Goal: Task Accomplishment & Management: Use online tool/utility

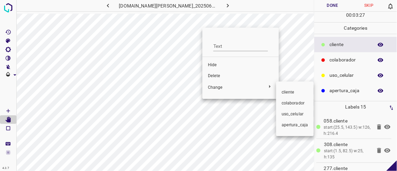
click at [219, 76] on div at bounding box center [198, 85] width 397 height 171
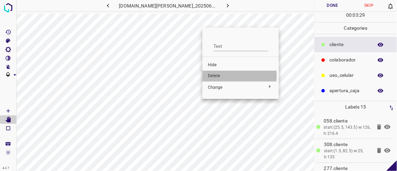
click at [209, 76] on span "Delete" at bounding box center [241, 76] width 66 height 6
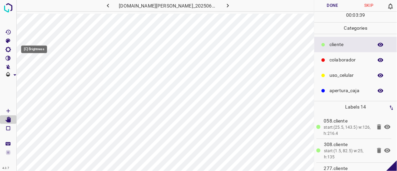
click at [10, 50] on icon "[C] Brightness" at bounding box center [7, 49] width 5 height 5
type input "203"
drag, startPoint x: 32, startPoint y: 74, endPoint x: 40, endPoint y: 76, distance: 8.8
click at [40, 76] on span at bounding box center [40, 72] width 7 height 7
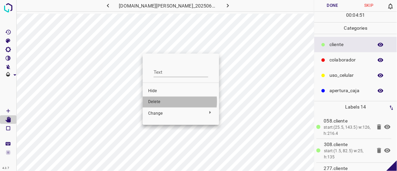
click at [165, 101] on span "Delete" at bounding box center [181, 102] width 66 height 6
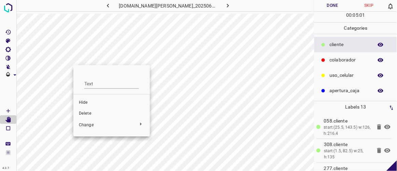
click at [91, 110] on li "Delete" at bounding box center [111, 113] width 77 height 11
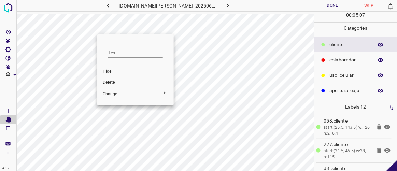
click at [115, 27] on div at bounding box center [198, 85] width 397 height 171
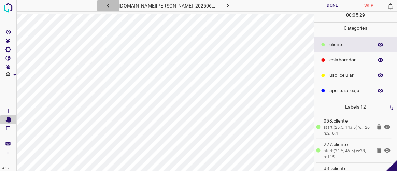
click at [112, 3] on icon "button" at bounding box center [108, 5] width 7 height 7
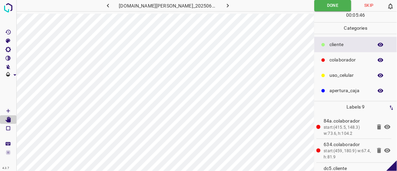
click at [225, 5] on icon "button" at bounding box center [228, 5] width 7 height 7
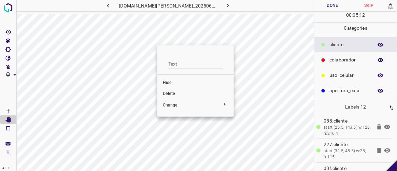
click at [172, 92] on span "Delete" at bounding box center [196, 94] width 66 height 6
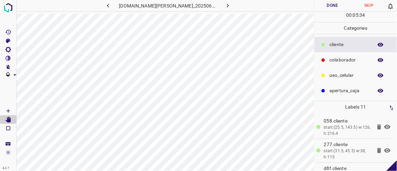
click at [336, 5] on button "Done" at bounding box center [333, 5] width 36 height 11
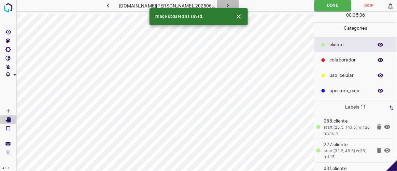
click at [225, 3] on icon "button" at bounding box center [228, 5] width 7 height 7
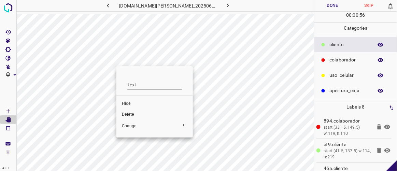
click at [123, 112] on span "Delete" at bounding box center [155, 115] width 66 height 6
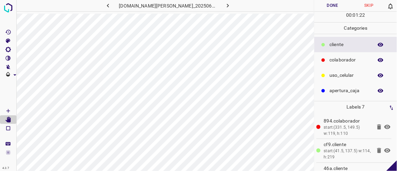
click at [337, 9] on button "Done" at bounding box center [333, 5] width 36 height 11
click at [217, 5] on button "button" at bounding box center [228, 5] width 22 height 11
click at [332, 4] on button "Done" at bounding box center [333, 5] width 36 height 11
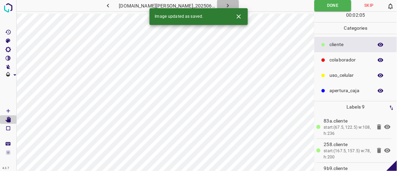
click at [225, 5] on button "button" at bounding box center [228, 5] width 22 height 11
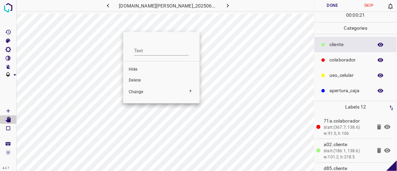
click at [140, 77] on li "Delete" at bounding box center [161, 80] width 77 height 11
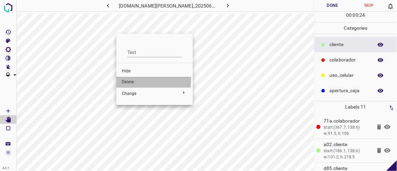
click at [130, 79] on span "Delete" at bounding box center [155, 82] width 66 height 6
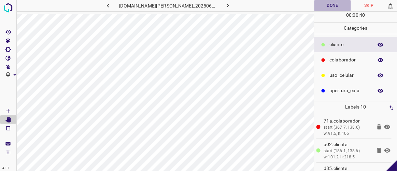
click at [330, 5] on button "Done" at bounding box center [333, 5] width 36 height 11
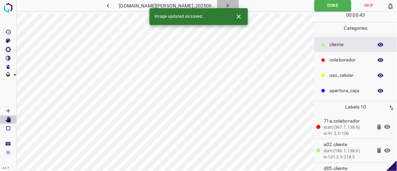
click at [225, 4] on icon "button" at bounding box center [228, 5] width 7 height 7
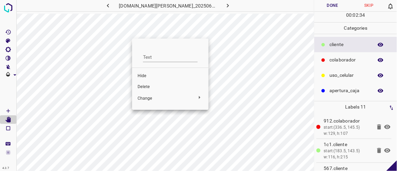
click at [146, 85] on span "Delete" at bounding box center [171, 87] width 66 height 6
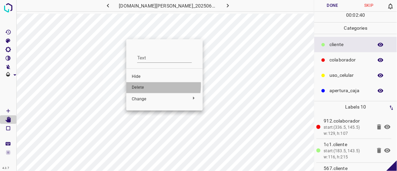
click at [135, 85] on span "Delete" at bounding box center [165, 88] width 66 height 6
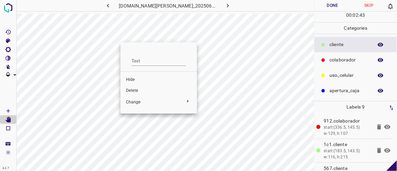
click at [128, 90] on span "Delete" at bounding box center [159, 91] width 66 height 6
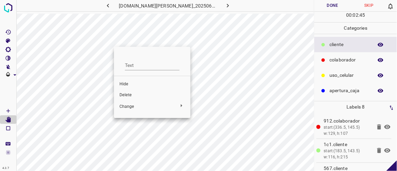
click at [126, 96] on span "Delete" at bounding box center [153, 95] width 66 height 6
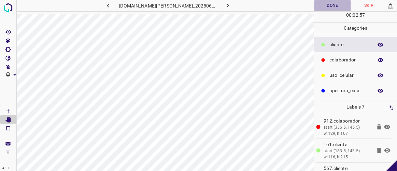
click at [334, 4] on button "Done" at bounding box center [333, 5] width 36 height 11
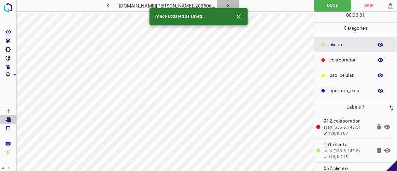
click at [225, 4] on icon "button" at bounding box center [228, 5] width 7 height 7
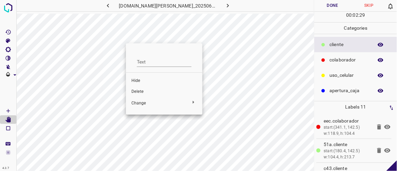
click at [138, 91] on span "Delete" at bounding box center [165, 92] width 66 height 6
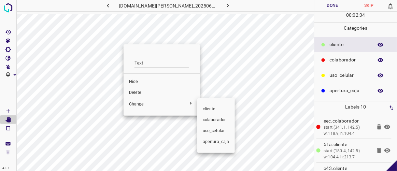
click at [141, 93] on div at bounding box center [198, 85] width 397 height 171
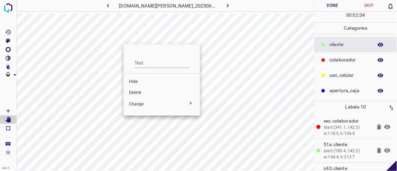
click at [141, 93] on span "Delete" at bounding box center [162, 93] width 66 height 6
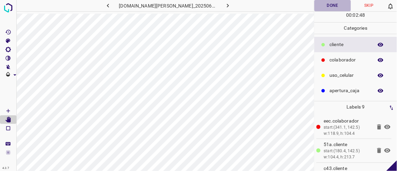
click at [335, 3] on button "Done" at bounding box center [333, 5] width 36 height 11
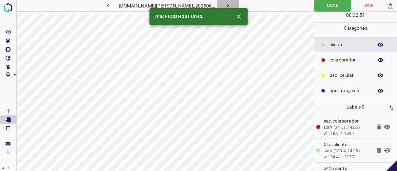
click at [227, 6] on icon "button" at bounding box center [228, 6] width 2 height 4
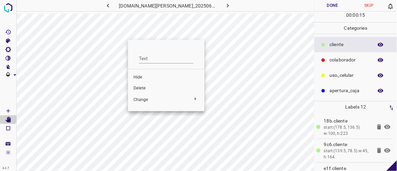
click at [143, 86] on span "Delete" at bounding box center [167, 88] width 66 height 6
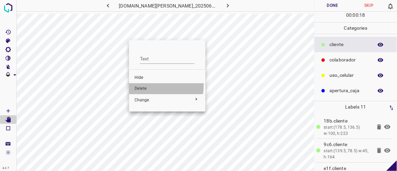
click at [141, 85] on li "Delete" at bounding box center [167, 88] width 77 height 11
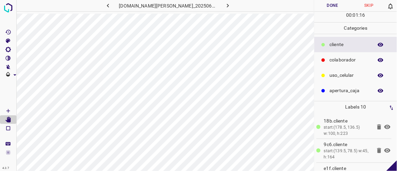
click at [341, 8] on button "Done" at bounding box center [333, 5] width 36 height 11
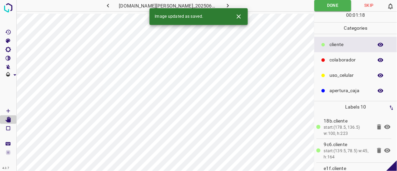
click at [225, 6] on icon "button" at bounding box center [228, 5] width 7 height 7
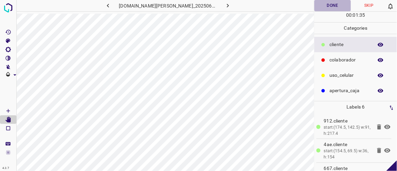
click at [338, 5] on button "Done" at bounding box center [333, 5] width 36 height 11
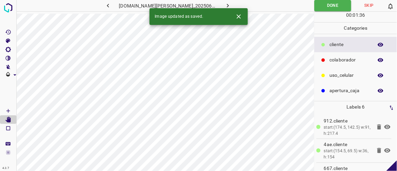
click at [225, 5] on icon "button" at bounding box center [228, 5] width 7 height 7
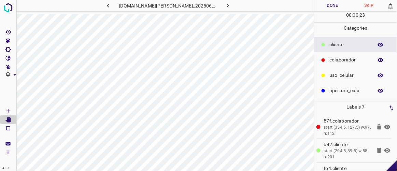
click at [334, 5] on button "Done" at bounding box center [333, 5] width 36 height 11
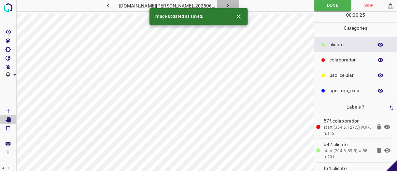
click at [225, 5] on icon "button" at bounding box center [228, 5] width 7 height 7
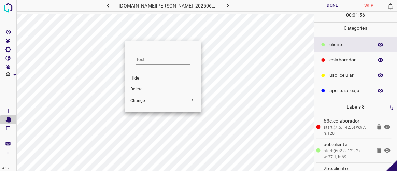
click at [42, 26] on div at bounding box center [198, 85] width 397 height 171
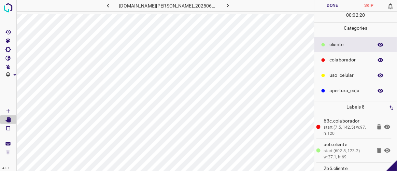
drag, startPoint x: 397, startPoint y: 159, endPoint x: 397, endPoint y: 175, distance: 15.7
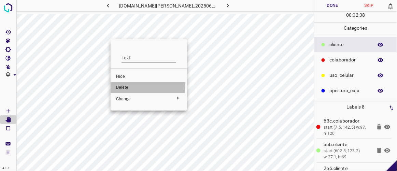
click at [124, 85] on span "Delete" at bounding box center [149, 88] width 66 height 6
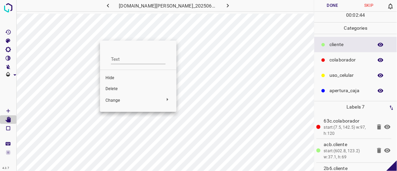
click at [113, 88] on span "Delete" at bounding box center [139, 89] width 66 height 6
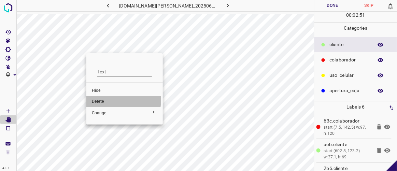
click at [104, 100] on span "Delete" at bounding box center [125, 102] width 66 height 6
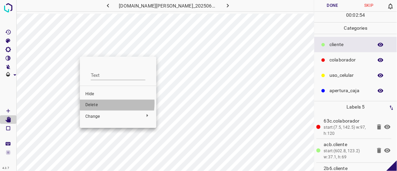
click at [101, 103] on span "Delete" at bounding box center [118, 105] width 66 height 6
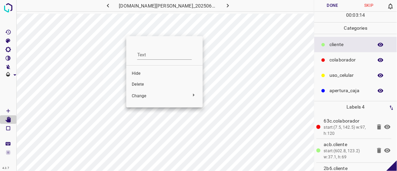
click at [225, 54] on div at bounding box center [198, 85] width 397 height 171
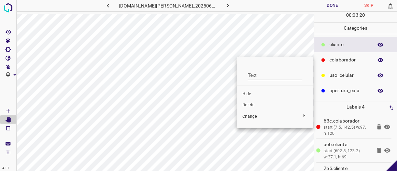
click at [82, 105] on div at bounding box center [198, 85] width 397 height 171
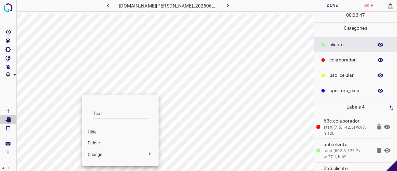
click at [98, 133] on span "Hide" at bounding box center [121, 133] width 66 height 6
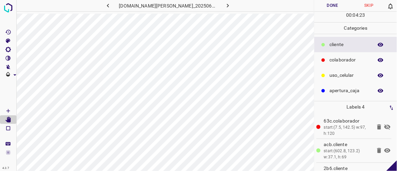
click at [385, 127] on icon at bounding box center [388, 127] width 6 height 5
click at [328, 3] on button "Done" at bounding box center [333, 5] width 36 height 11
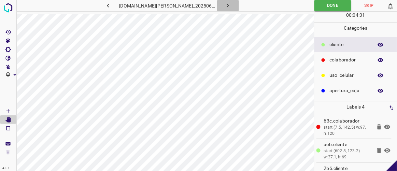
click at [227, 5] on icon "button" at bounding box center [228, 6] width 2 height 4
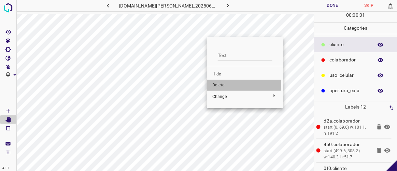
click at [225, 84] on span "Delete" at bounding box center [246, 85] width 66 height 6
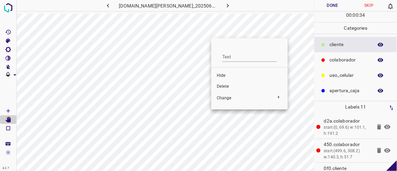
click at [228, 87] on span "Delete" at bounding box center [250, 87] width 66 height 6
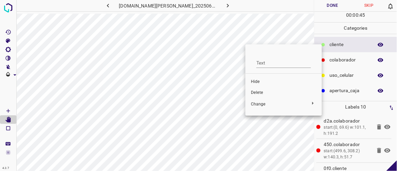
click at [260, 39] on div at bounding box center [198, 85] width 397 height 171
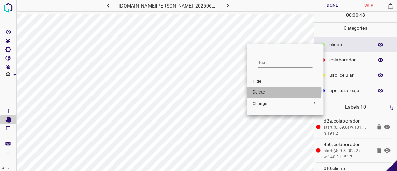
click at [262, 91] on span "Delete" at bounding box center [286, 93] width 66 height 6
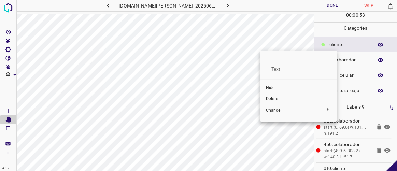
click at [276, 98] on span "Delete" at bounding box center [299, 99] width 66 height 6
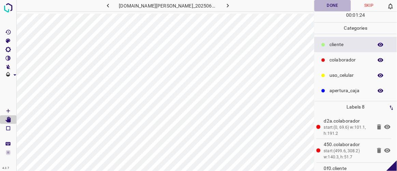
click at [335, 4] on button "Done" at bounding box center [333, 5] width 36 height 11
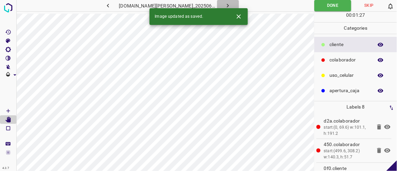
click at [225, 3] on icon "button" at bounding box center [228, 5] width 7 height 7
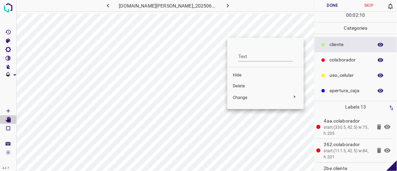
click at [244, 84] on span "Delete" at bounding box center [266, 86] width 66 height 6
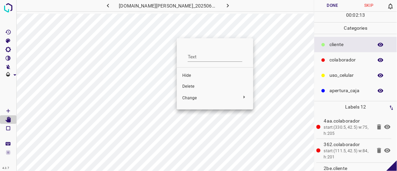
click at [190, 86] on span "Delete" at bounding box center [215, 87] width 66 height 6
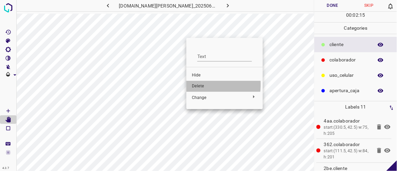
click at [197, 84] on span "Delete" at bounding box center [225, 86] width 66 height 6
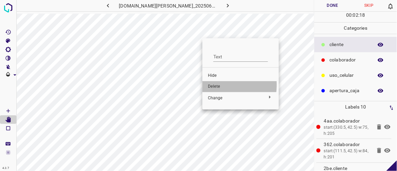
click at [213, 85] on span "Delete" at bounding box center [241, 87] width 66 height 6
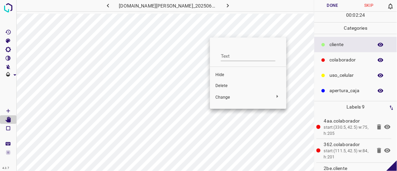
click at [225, 86] on span "Delete" at bounding box center [249, 86] width 66 height 6
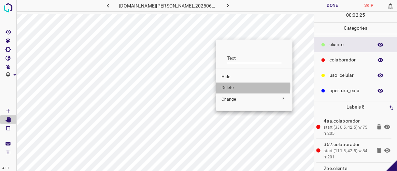
click at [224, 86] on span "Delete" at bounding box center [255, 88] width 66 height 6
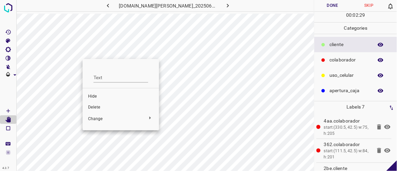
click at [93, 107] on span "Delete" at bounding box center [121, 108] width 66 height 6
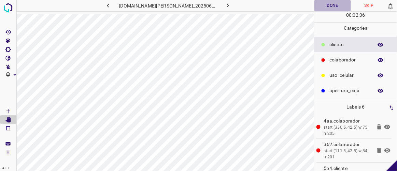
click at [339, 9] on button "Done" at bounding box center [333, 5] width 36 height 11
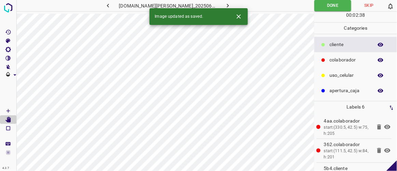
click at [227, 5] on icon "button" at bounding box center [228, 6] width 2 height 4
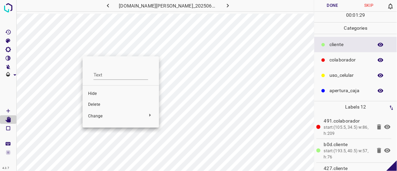
click at [98, 105] on span "Delete" at bounding box center [121, 105] width 66 height 6
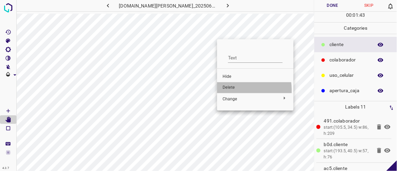
click at [229, 91] on span "Delete" at bounding box center [256, 88] width 66 height 6
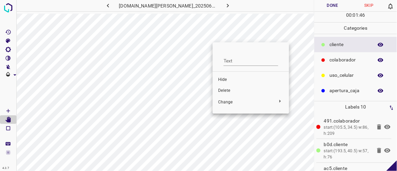
click at [230, 90] on span "Delete" at bounding box center [251, 91] width 66 height 6
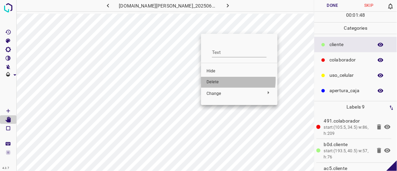
click at [216, 80] on span "Delete" at bounding box center [240, 82] width 66 height 6
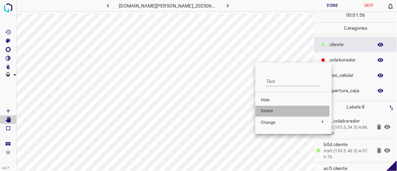
click at [274, 111] on span "Delete" at bounding box center [294, 111] width 66 height 6
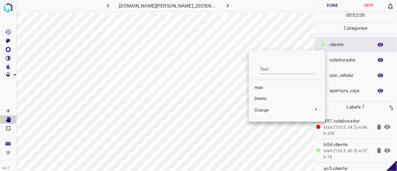
click at [263, 99] on span "Delete" at bounding box center [288, 99] width 66 height 6
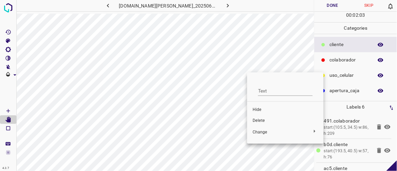
click at [262, 119] on span "Delete" at bounding box center [286, 121] width 66 height 6
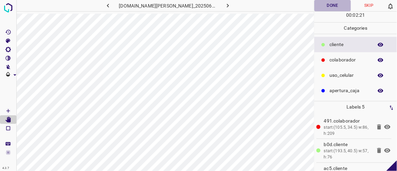
click at [326, 3] on button "Done" at bounding box center [333, 5] width 36 height 11
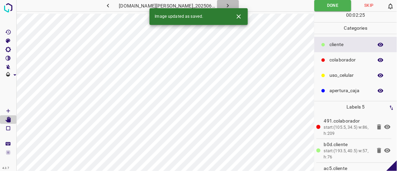
click at [225, 4] on icon "button" at bounding box center [228, 5] width 7 height 7
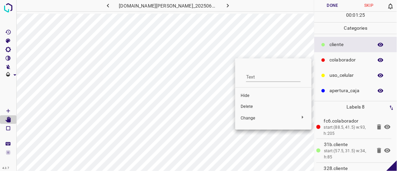
click at [298, 54] on div at bounding box center [198, 85] width 397 height 171
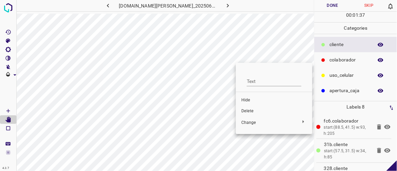
click at [240, 36] on div at bounding box center [198, 85] width 397 height 171
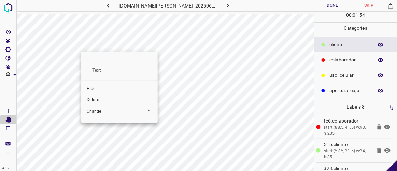
click at [94, 100] on span "Delete" at bounding box center [120, 100] width 66 height 6
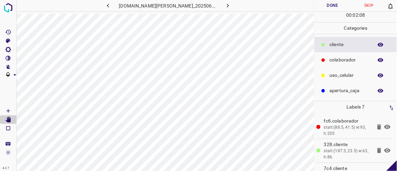
click at [326, 6] on button "Done" at bounding box center [333, 5] width 36 height 11
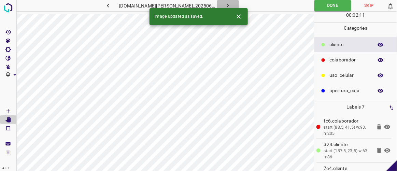
click at [227, 6] on button "button" at bounding box center [228, 5] width 22 height 11
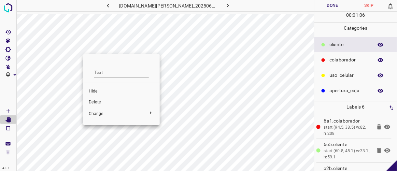
click at [98, 103] on span "Delete" at bounding box center [122, 102] width 66 height 6
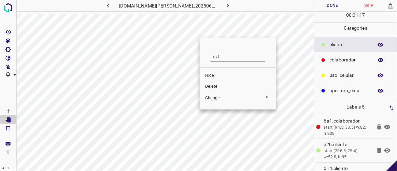
click at [211, 86] on span "Delete" at bounding box center [238, 87] width 66 height 6
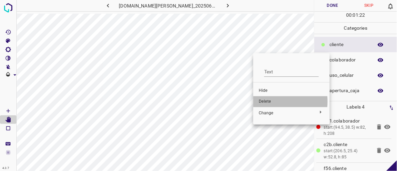
click at [261, 101] on span "Delete" at bounding box center [292, 102] width 66 height 6
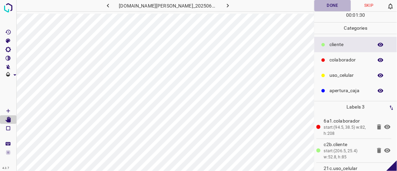
click at [338, 5] on button "Done" at bounding box center [333, 5] width 36 height 11
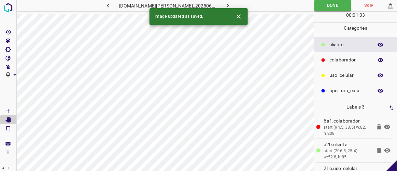
click at [225, 5] on icon "button" at bounding box center [228, 5] width 7 height 7
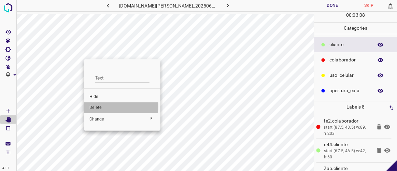
click at [97, 107] on span "Delete" at bounding box center [123, 108] width 66 height 6
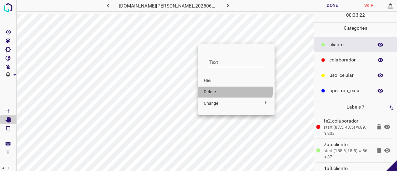
click at [210, 89] on span "Delete" at bounding box center [237, 92] width 66 height 6
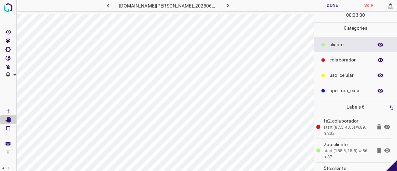
click at [333, 7] on button "Done" at bounding box center [333, 5] width 36 height 11
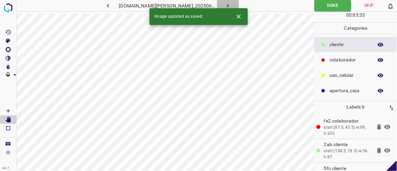
click at [225, 8] on button "button" at bounding box center [228, 5] width 22 height 11
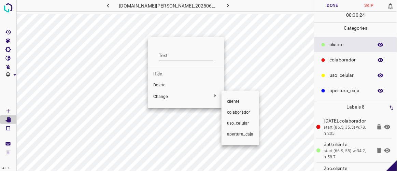
click at [167, 85] on div at bounding box center [198, 85] width 397 height 171
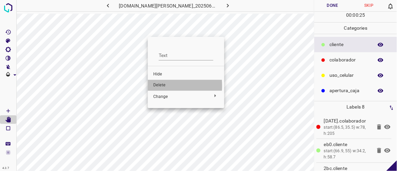
click at [160, 86] on span "Delete" at bounding box center [186, 85] width 66 height 6
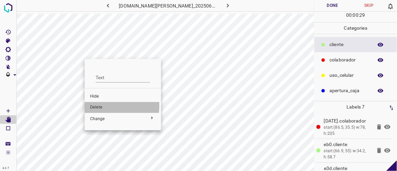
click at [102, 106] on span "Delete" at bounding box center [123, 108] width 66 height 6
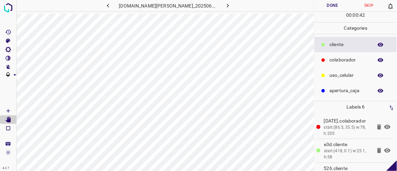
click at [333, 5] on button "Done" at bounding box center [333, 5] width 36 height 11
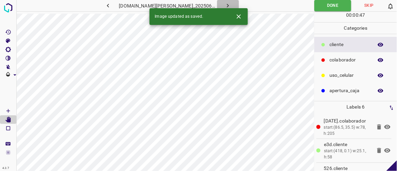
click at [225, 5] on icon "button" at bounding box center [228, 5] width 7 height 7
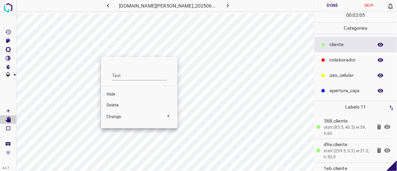
click at [117, 105] on span "Delete" at bounding box center [140, 106] width 66 height 6
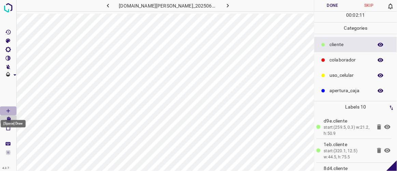
click at [12, 111] on Draw"] "[Space] Draw" at bounding box center [8, 111] width 16 height 9
click at [7, 119] on icon "[Space] Edit" at bounding box center [7, 120] width 5 height 6
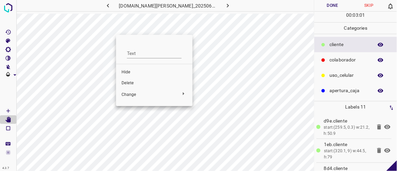
click at [126, 85] on span "Delete" at bounding box center [155, 83] width 66 height 6
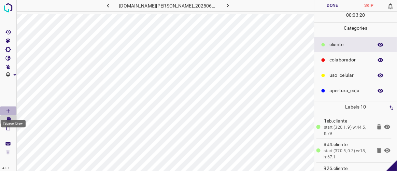
click at [12, 112] on Draw"] "[Space] Draw" at bounding box center [8, 111] width 16 height 9
click at [335, 3] on button "Done" at bounding box center [333, 5] width 36 height 11
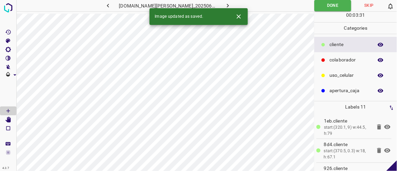
click at [225, 5] on icon "button" at bounding box center [228, 5] width 7 height 7
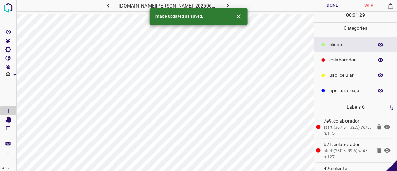
click at [336, 3] on button "Done" at bounding box center [333, 5] width 36 height 11
click at [225, 4] on button "button" at bounding box center [228, 5] width 22 height 11
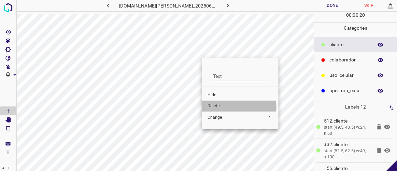
click at [212, 107] on span "Delete" at bounding box center [241, 106] width 66 height 6
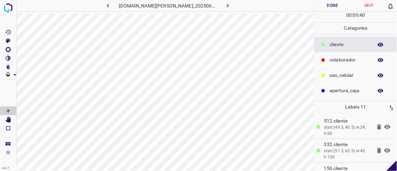
click at [327, 5] on button "Done" at bounding box center [333, 5] width 36 height 11
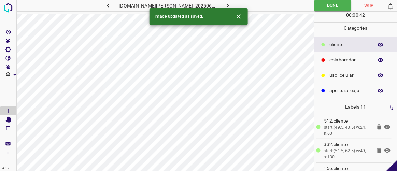
click at [225, 5] on icon "button" at bounding box center [228, 5] width 7 height 7
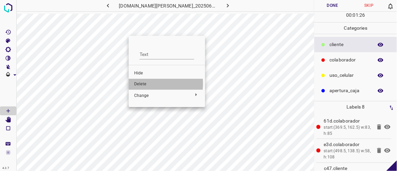
click at [140, 84] on span "Delete" at bounding box center [167, 84] width 66 height 6
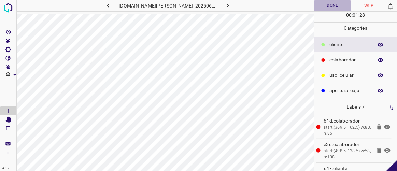
click at [328, 4] on button "Done" at bounding box center [333, 5] width 36 height 11
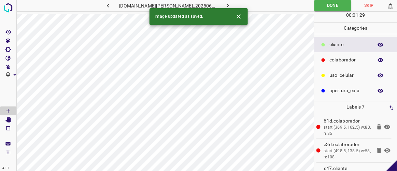
click at [225, 5] on icon "button" at bounding box center [228, 5] width 7 height 7
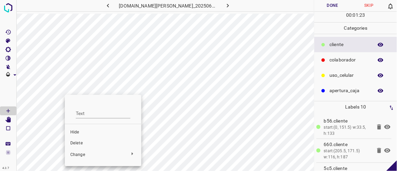
click at [79, 143] on span "Delete" at bounding box center [103, 143] width 66 height 6
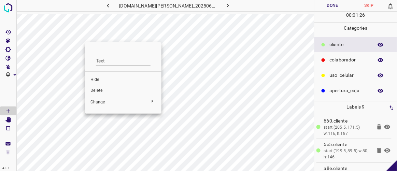
click at [94, 90] on span "Delete" at bounding box center [124, 91] width 66 height 6
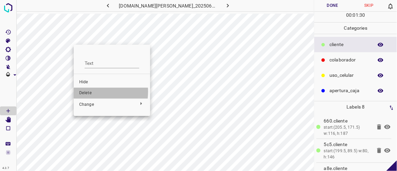
click at [90, 92] on span "Delete" at bounding box center [112, 93] width 66 height 6
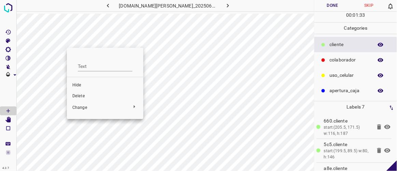
click at [82, 96] on span "Delete" at bounding box center [105, 96] width 66 height 6
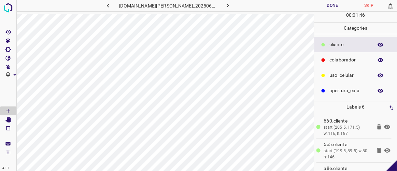
click at [339, 3] on button "Done" at bounding box center [333, 5] width 36 height 11
click at [225, 3] on button "button" at bounding box center [228, 5] width 22 height 11
click at [333, 1] on button "Done" at bounding box center [333, 5] width 36 height 11
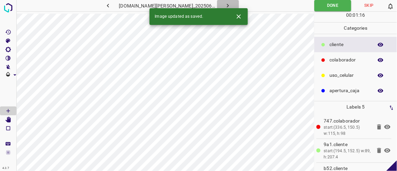
click at [225, 5] on icon "button" at bounding box center [228, 5] width 7 height 7
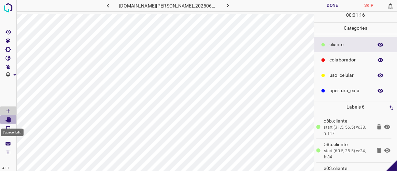
click at [9, 121] on icon "[Space] Edit" at bounding box center [7, 120] width 5 height 6
click at [331, 6] on button "Done" at bounding box center [333, 5] width 36 height 11
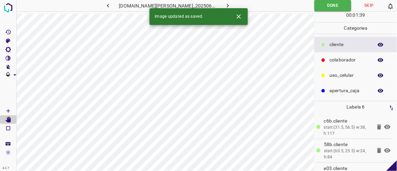
click at [227, 6] on button "button" at bounding box center [228, 5] width 22 height 11
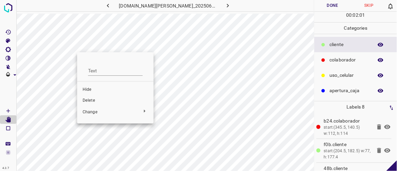
click at [96, 98] on span "Delete" at bounding box center [116, 101] width 66 height 6
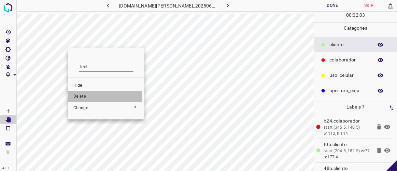
click at [88, 97] on span "Delete" at bounding box center [106, 97] width 66 height 6
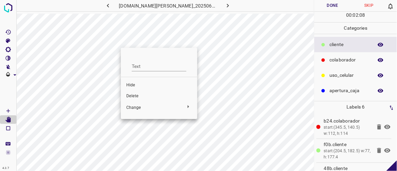
click at [132, 97] on span "Delete" at bounding box center [159, 96] width 66 height 6
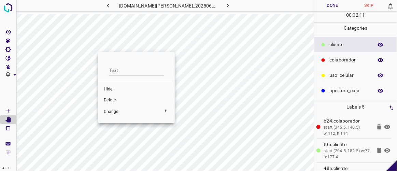
click at [109, 100] on span "Delete" at bounding box center [137, 100] width 66 height 6
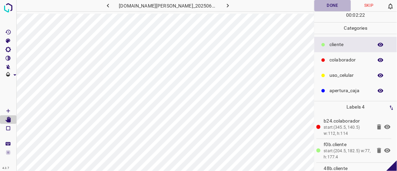
click at [338, 9] on button "Done" at bounding box center [333, 5] width 36 height 11
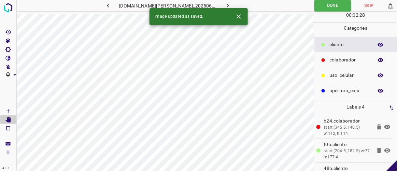
click at [225, 4] on icon "button" at bounding box center [228, 5] width 7 height 7
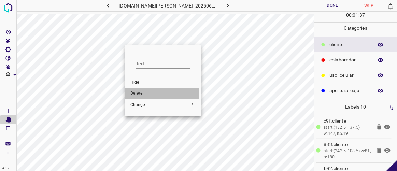
click at [141, 93] on span "Delete" at bounding box center [164, 94] width 66 height 6
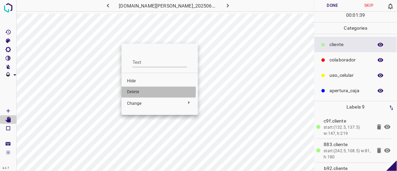
click at [133, 91] on span "Delete" at bounding box center [160, 92] width 66 height 6
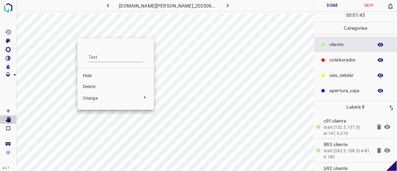
click at [98, 88] on span "Delete" at bounding box center [116, 87] width 66 height 6
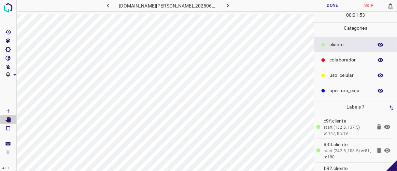
click at [335, 5] on button "Done" at bounding box center [333, 5] width 36 height 11
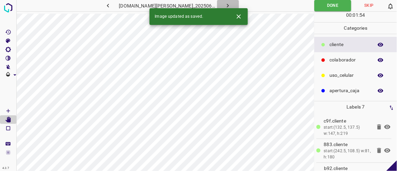
click at [224, 5] on button "button" at bounding box center [228, 5] width 22 height 11
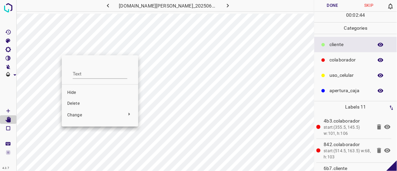
click at [80, 102] on span "Delete" at bounding box center [100, 104] width 66 height 6
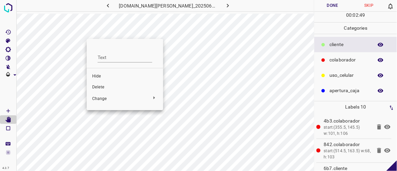
click at [111, 88] on span "Delete" at bounding box center [125, 87] width 66 height 6
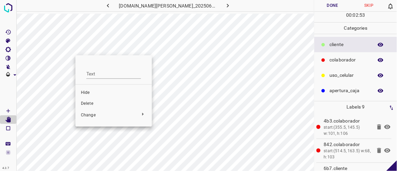
click at [91, 107] on li "Delete" at bounding box center [114, 103] width 77 height 11
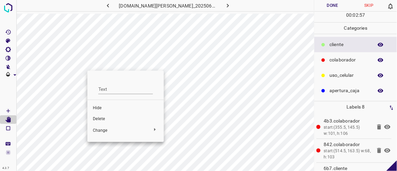
click at [105, 120] on span "Delete" at bounding box center [126, 119] width 66 height 6
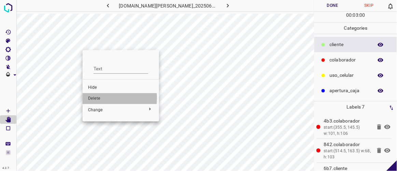
click at [102, 98] on span "Delete" at bounding box center [121, 99] width 66 height 6
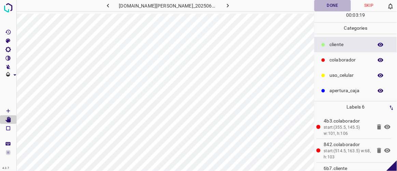
click at [330, 3] on button "Done" at bounding box center [333, 5] width 36 height 11
click at [225, 3] on icon "button" at bounding box center [228, 5] width 7 height 7
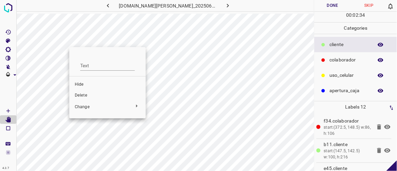
click at [84, 96] on span "Delete" at bounding box center [108, 96] width 66 height 6
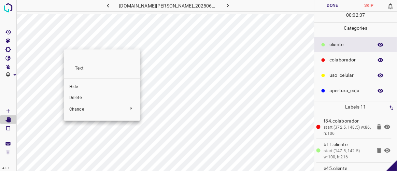
click at [81, 99] on span "Delete" at bounding box center [102, 98] width 66 height 6
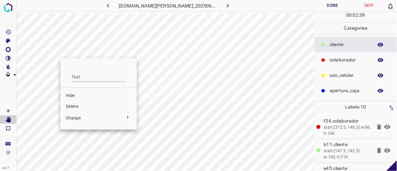
click at [78, 105] on span "Delete" at bounding box center [99, 107] width 66 height 6
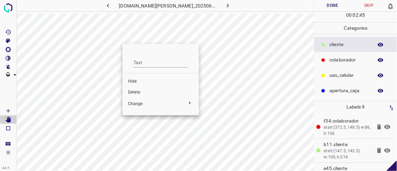
click at [146, 94] on span "Delete" at bounding box center [161, 93] width 66 height 6
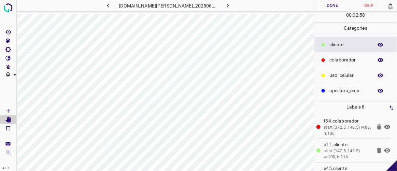
click at [334, 6] on button "Done" at bounding box center [333, 5] width 36 height 11
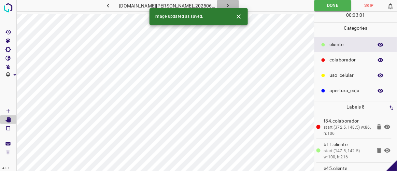
click at [225, 3] on icon "button" at bounding box center [228, 5] width 7 height 7
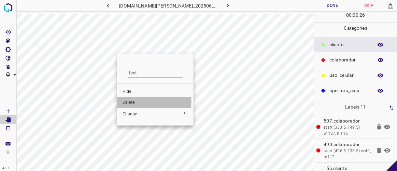
click at [134, 101] on span "Delete" at bounding box center [156, 103] width 66 height 6
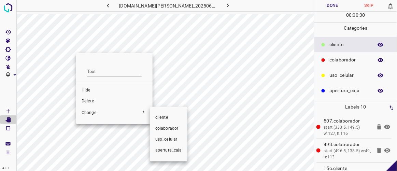
click at [93, 102] on div at bounding box center [198, 85] width 397 height 171
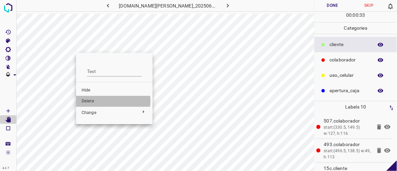
click at [105, 101] on span "Delete" at bounding box center [115, 101] width 66 height 6
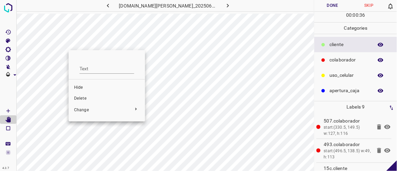
click at [84, 97] on span "Delete" at bounding box center [107, 99] width 66 height 6
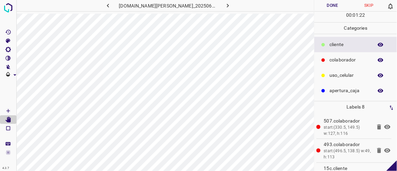
click at [340, 6] on button "Done" at bounding box center [333, 5] width 36 height 11
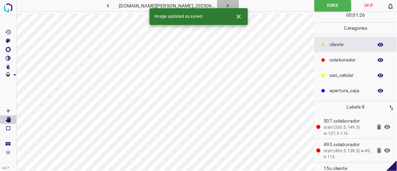
click at [226, 5] on button "button" at bounding box center [228, 5] width 22 height 11
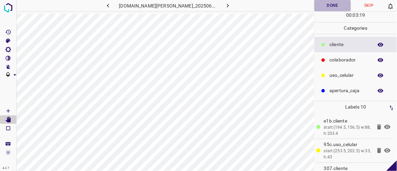
click at [331, 3] on button "Done" at bounding box center [333, 5] width 36 height 11
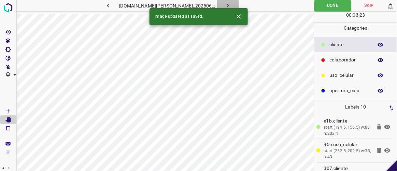
click at [225, 5] on button "button" at bounding box center [228, 5] width 22 height 11
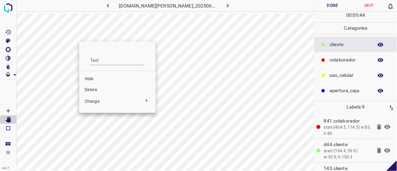
click at [91, 88] on span "Delete" at bounding box center [118, 90] width 66 height 6
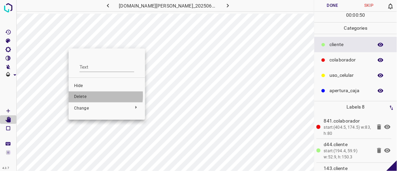
click at [87, 96] on span "Delete" at bounding box center [107, 97] width 66 height 6
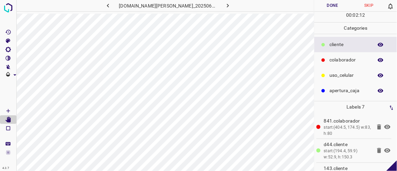
click at [334, 3] on button "Done" at bounding box center [333, 5] width 36 height 11
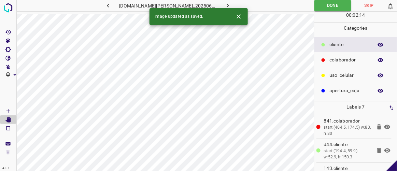
click at [225, 5] on icon "button" at bounding box center [228, 5] width 7 height 7
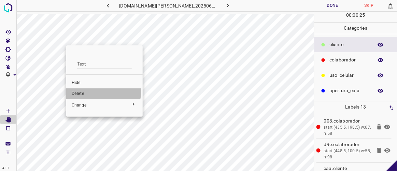
click at [90, 90] on li "Delete" at bounding box center [104, 94] width 77 height 11
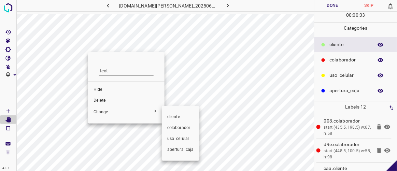
click at [104, 101] on div at bounding box center [198, 85] width 397 height 171
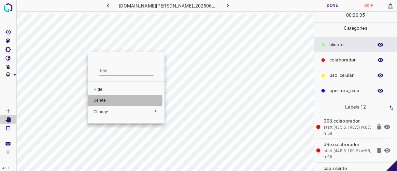
click at [104, 100] on span "Delete" at bounding box center [127, 101] width 66 height 6
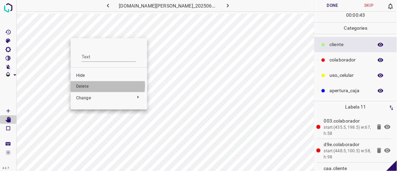
click at [90, 86] on span "Delete" at bounding box center [109, 87] width 66 height 6
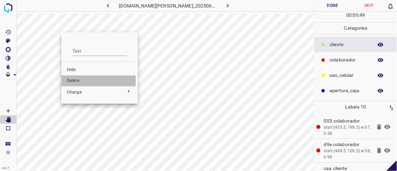
click at [75, 81] on span "Delete" at bounding box center [100, 81] width 66 height 6
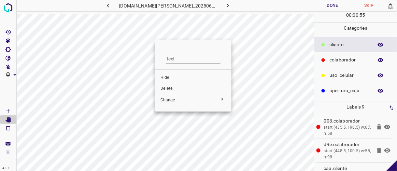
click at [168, 88] on span "Delete" at bounding box center [194, 89] width 66 height 6
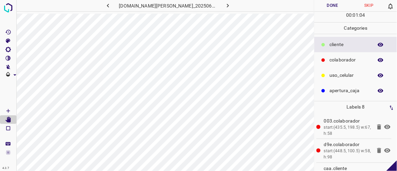
drag, startPoint x: 334, startPoint y: 4, endPoint x: 329, endPoint y: 5, distance: 5.6
click at [334, 3] on button "Done" at bounding box center [333, 5] width 36 height 11
click at [225, 6] on icon "button" at bounding box center [228, 5] width 7 height 7
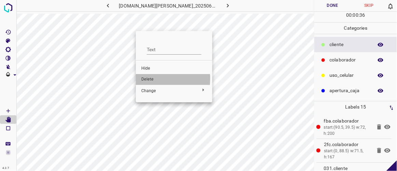
click at [145, 79] on span "Delete" at bounding box center [174, 80] width 66 height 6
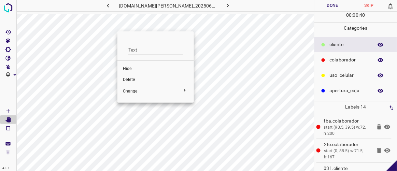
click at [136, 79] on span "Delete" at bounding box center [156, 80] width 66 height 6
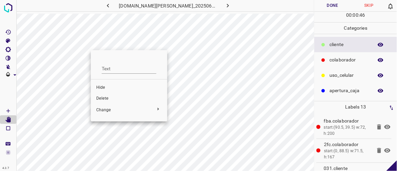
click at [127, 35] on div at bounding box center [198, 85] width 397 height 171
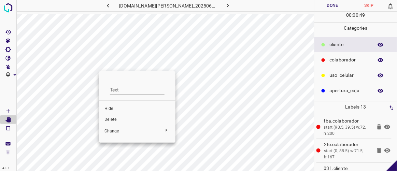
click at [117, 106] on span "Hide" at bounding box center [138, 109] width 66 height 6
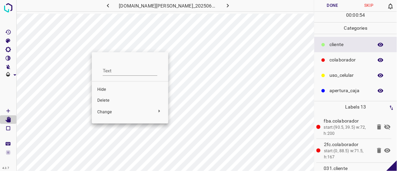
click at [107, 102] on span "Delete" at bounding box center [130, 101] width 66 height 6
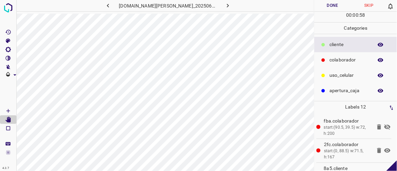
click at [384, 124] on icon at bounding box center [388, 127] width 8 height 8
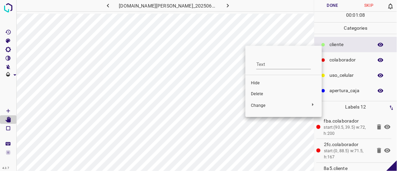
click at [266, 92] on span "Delete" at bounding box center [284, 94] width 66 height 6
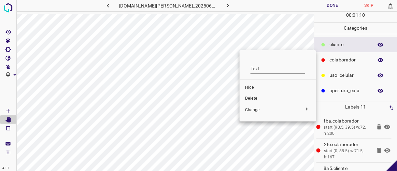
click at [258, 97] on span "Delete" at bounding box center [278, 99] width 66 height 6
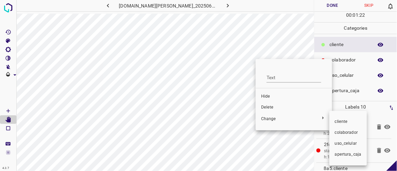
click at [272, 108] on div at bounding box center [198, 85] width 397 height 171
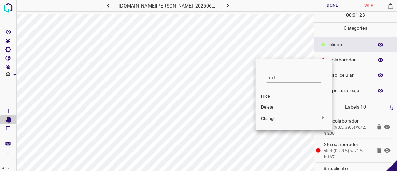
click at [267, 107] on span "Delete" at bounding box center [294, 108] width 66 height 6
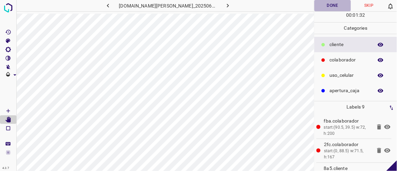
click at [328, 7] on button "Done" at bounding box center [333, 5] width 36 height 11
click at [225, 5] on icon "button" at bounding box center [228, 5] width 7 height 7
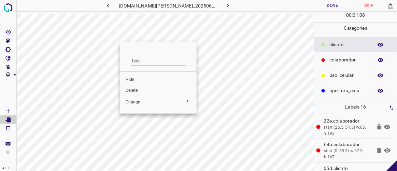
click at [141, 92] on span "Delete" at bounding box center [159, 91] width 66 height 6
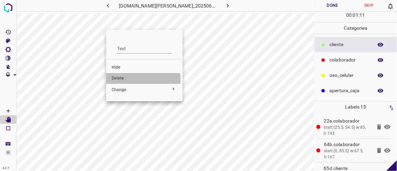
click at [128, 79] on span "Delete" at bounding box center [145, 79] width 66 height 6
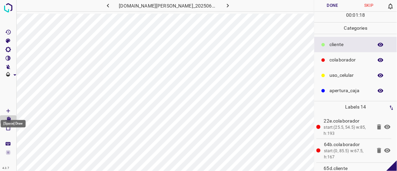
click at [9, 109] on icon "[Space] Draw" at bounding box center [8, 111] width 6 height 6
click at [9, 119] on icon "[Space] Edit" at bounding box center [7, 120] width 5 height 6
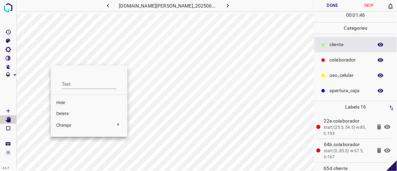
click at [68, 115] on span "Delete" at bounding box center [89, 114] width 66 height 6
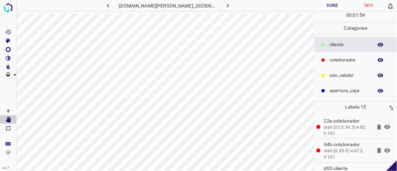
scroll to position [0, 11]
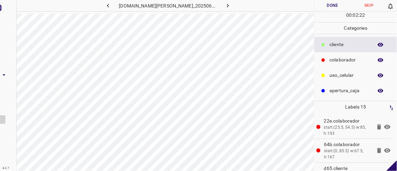
click at [9, 118] on div at bounding box center [8, 85] width 17 height 171
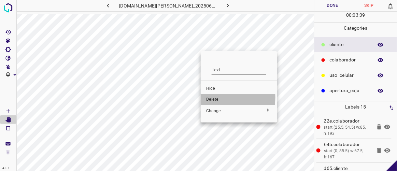
click at [217, 97] on span "Delete" at bounding box center [239, 100] width 66 height 6
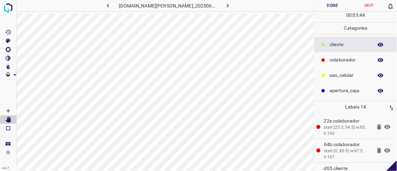
click at [345, 6] on button "Done" at bounding box center [333, 5] width 36 height 11
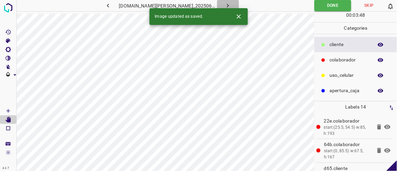
click at [225, 6] on icon "button" at bounding box center [228, 5] width 7 height 7
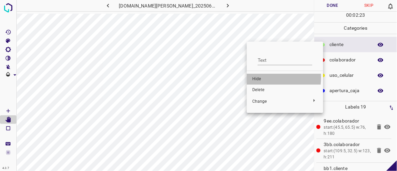
click at [253, 77] on span "Hide" at bounding box center [286, 79] width 66 height 6
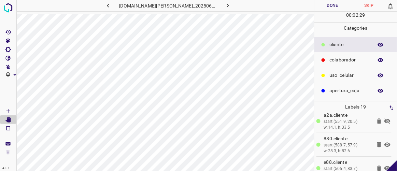
scroll to position [342, 0]
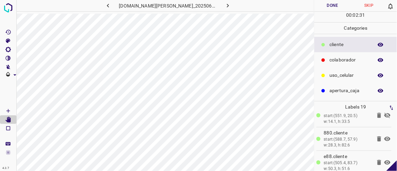
click at [378, 113] on icon at bounding box center [380, 115] width 4 height 5
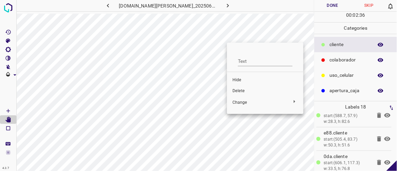
click at [244, 91] on span "Delete" at bounding box center [266, 91] width 66 height 6
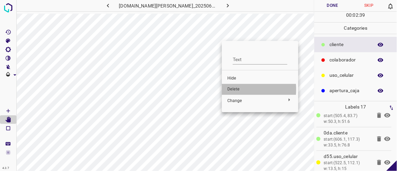
click at [230, 90] on span "Delete" at bounding box center [261, 89] width 66 height 6
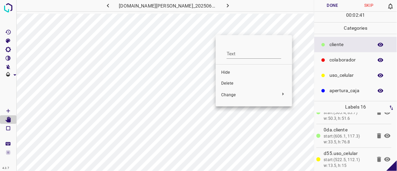
click at [230, 85] on span "Delete" at bounding box center [254, 84] width 66 height 6
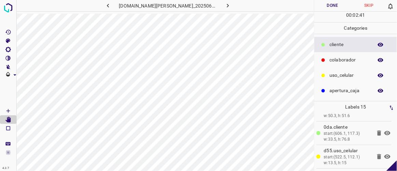
scroll to position [298, 0]
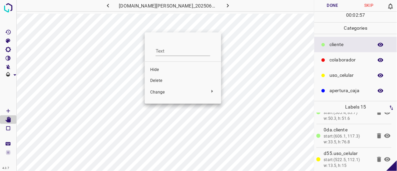
click at [161, 82] on span "Delete" at bounding box center [183, 81] width 66 height 6
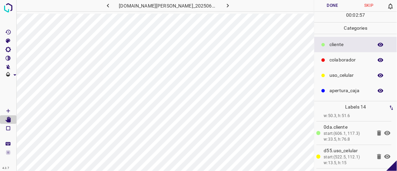
scroll to position [275, 0]
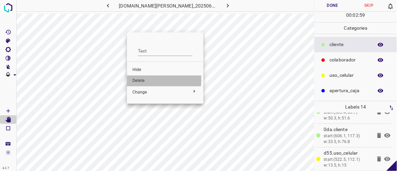
drag, startPoint x: 139, startPoint y: 80, endPoint x: 140, endPoint y: 75, distance: 4.8
click at [139, 80] on span "Delete" at bounding box center [166, 81] width 66 height 6
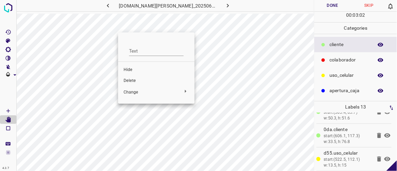
click at [132, 79] on span "Delete" at bounding box center [157, 81] width 66 height 6
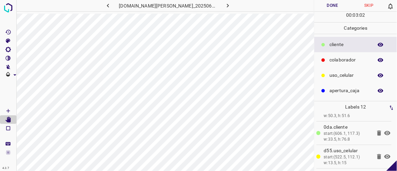
scroll to position [228, 0]
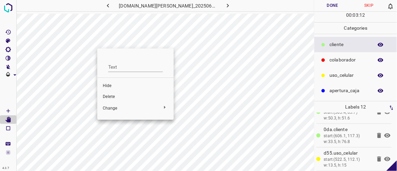
click at [106, 94] on span "Delete" at bounding box center [136, 97] width 66 height 6
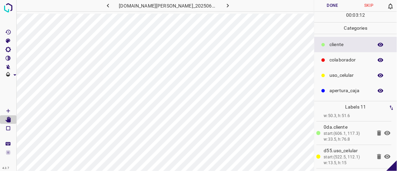
scroll to position [204, 0]
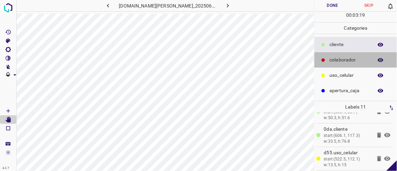
click at [357, 58] on p "colaborador" at bounding box center [350, 59] width 40 height 7
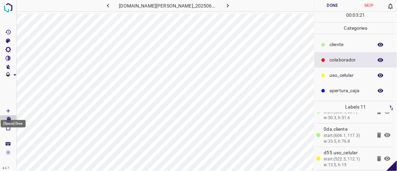
click at [10, 109] on icon "[Space] Draw" at bounding box center [8, 111] width 6 height 6
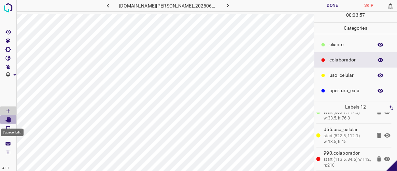
click at [9, 118] on icon "[Space] Edit" at bounding box center [7, 120] width 5 height 6
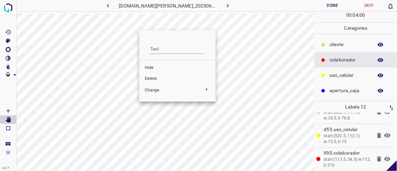
click at [147, 78] on span "Delete" at bounding box center [178, 79] width 66 height 6
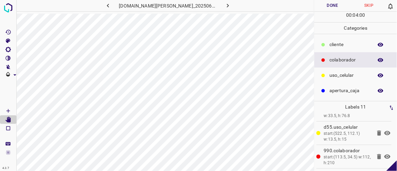
scroll to position [204, 0]
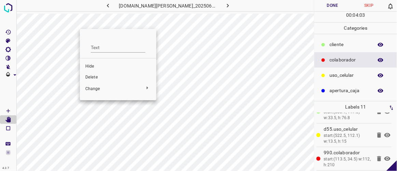
click at [92, 76] on span "Delete" at bounding box center [118, 77] width 66 height 6
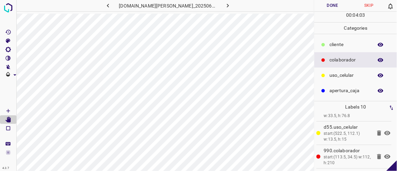
scroll to position [181, 0]
click at [328, 8] on button "Done" at bounding box center [333, 5] width 36 height 11
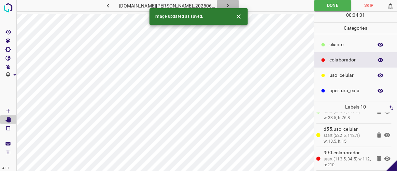
click at [225, 4] on icon "button" at bounding box center [228, 5] width 7 height 7
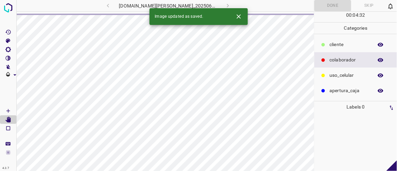
scroll to position [0, 0]
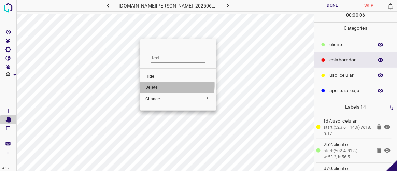
click at [150, 85] on span "Delete" at bounding box center [179, 88] width 66 height 6
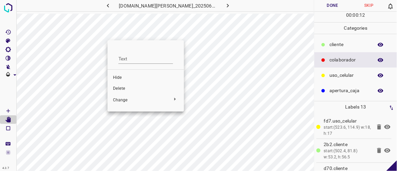
click at [118, 86] on span "Delete" at bounding box center [146, 89] width 66 height 6
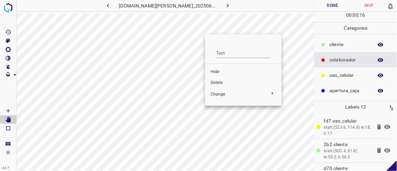
click at [211, 81] on li "Delete" at bounding box center [243, 83] width 77 height 11
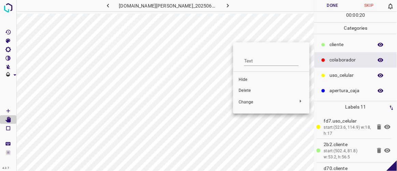
click at [245, 88] on span "Delete" at bounding box center [272, 91] width 66 height 6
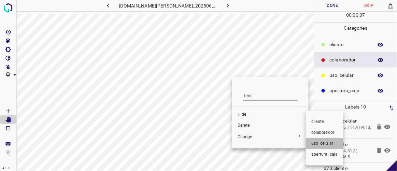
click at [323, 144] on span "uso_celular" at bounding box center [325, 144] width 27 height 6
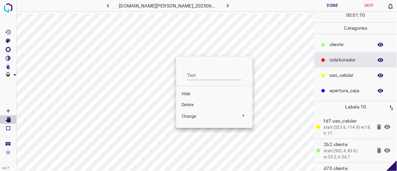
click at [189, 103] on span "Delete" at bounding box center [215, 105] width 66 height 6
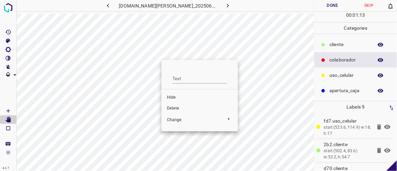
click at [181, 107] on span "Delete" at bounding box center [200, 109] width 66 height 6
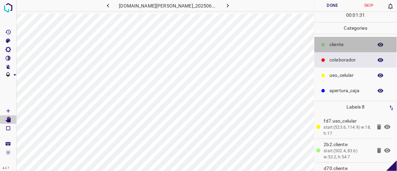
click at [336, 41] on p "​​cliente" at bounding box center [350, 44] width 40 height 7
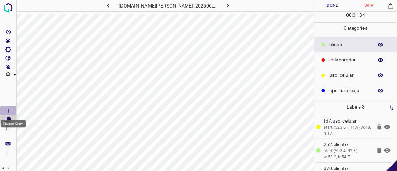
click at [8, 111] on icon "[Space] Draw" at bounding box center [7, 110] width 3 height 3
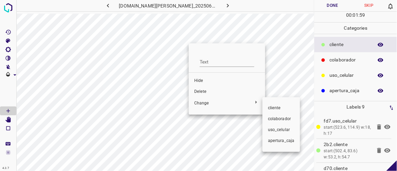
click at [200, 93] on div at bounding box center [198, 85] width 397 height 171
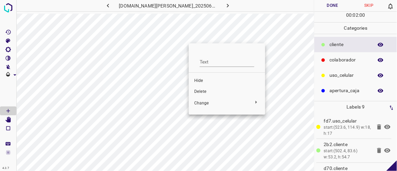
click at [207, 90] on span "Delete" at bounding box center [227, 92] width 66 height 6
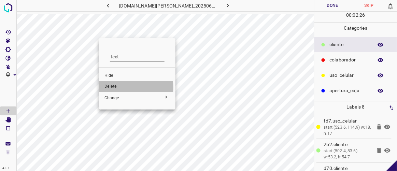
click at [113, 87] on span "Delete" at bounding box center [138, 87] width 66 height 6
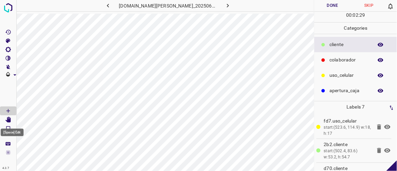
click at [8, 121] on icon "[Space] Edit" at bounding box center [7, 120] width 5 height 6
click at [325, 8] on button "Done" at bounding box center [333, 5] width 36 height 11
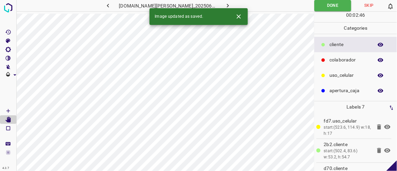
click at [225, 3] on icon "button" at bounding box center [228, 5] width 7 height 7
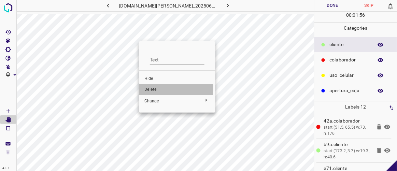
click at [149, 88] on span "Delete" at bounding box center [178, 90] width 66 height 6
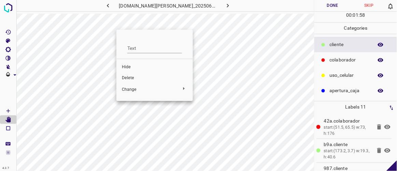
click at [132, 80] on span "Delete" at bounding box center [155, 78] width 66 height 6
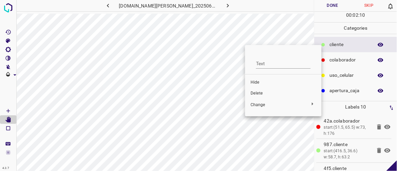
click at [258, 92] on span "Delete" at bounding box center [284, 94] width 66 height 6
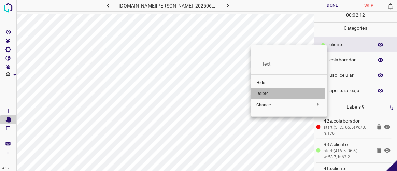
click at [259, 92] on span "Delete" at bounding box center [290, 94] width 66 height 6
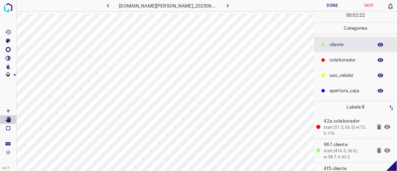
click at [341, 5] on button "Done" at bounding box center [333, 5] width 36 height 11
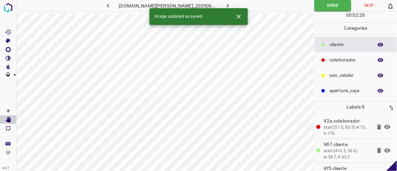
click at [225, 5] on icon "button" at bounding box center [228, 5] width 7 height 7
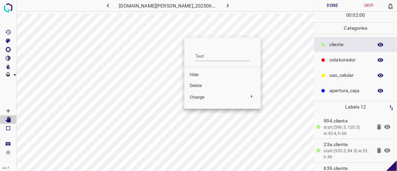
click at [197, 84] on span "Delete" at bounding box center [223, 86] width 66 height 6
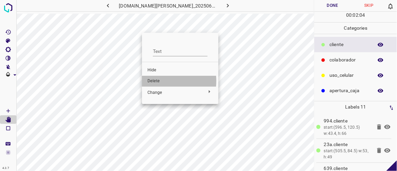
click at [157, 81] on span "Delete" at bounding box center [181, 81] width 66 height 6
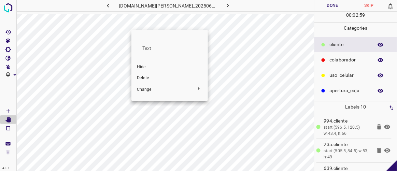
click at [145, 76] on span "Delete" at bounding box center [170, 78] width 66 height 6
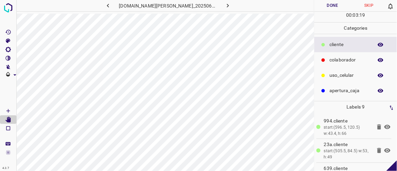
click at [331, 6] on button "Done" at bounding box center [333, 5] width 36 height 11
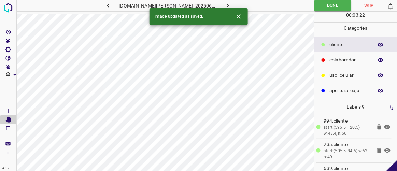
click at [225, 5] on icon "button" at bounding box center [228, 5] width 7 height 7
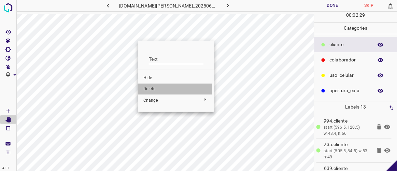
click at [146, 89] on span "Delete" at bounding box center [177, 89] width 66 height 6
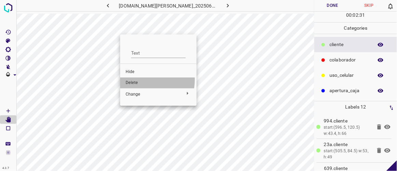
click at [135, 79] on li "Delete" at bounding box center [158, 83] width 77 height 11
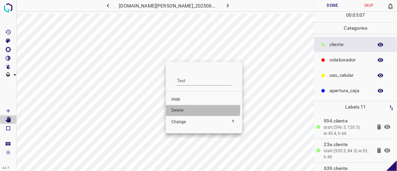
click at [180, 110] on span "Delete" at bounding box center [205, 111] width 66 height 6
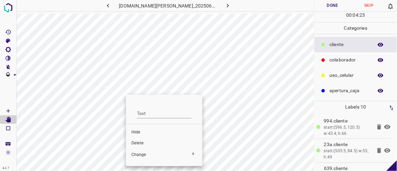
click at [114, 129] on div at bounding box center [198, 85] width 397 height 171
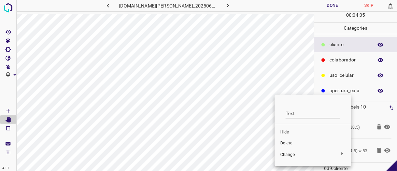
click at [283, 143] on span "Delete" at bounding box center [314, 143] width 66 height 6
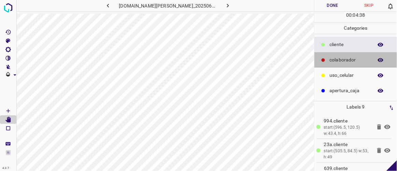
click at [344, 57] on p "colaborador" at bounding box center [350, 59] width 40 height 7
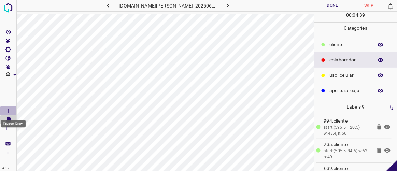
click at [11, 109] on Draw"] "[Space] Draw" at bounding box center [8, 111] width 16 height 9
click at [9, 117] on icon "[Space] Edit" at bounding box center [8, 120] width 6 height 6
click at [330, 3] on button "Done" at bounding box center [333, 5] width 36 height 11
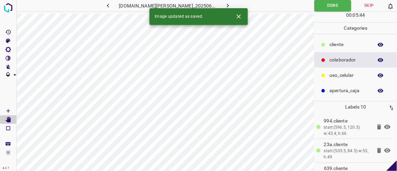
click at [225, 6] on icon "button" at bounding box center [228, 5] width 7 height 7
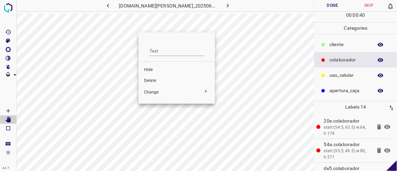
click at [147, 80] on span "Delete" at bounding box center [177, 81] width 66 height 6
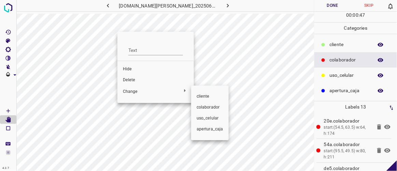
click at [131, 120] on div at bounding box center [198, 85] width 397 height 171
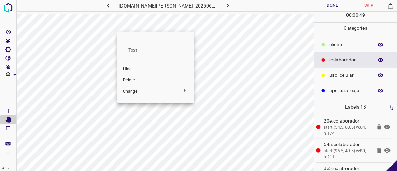
click at [52, 112] on div at bounding box center [198, 85] width 397 height 171
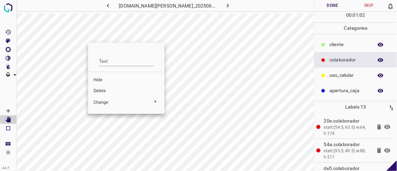
click at [102, 89] on span "Delete" at bounding box center [127, 91] width 66 height 6
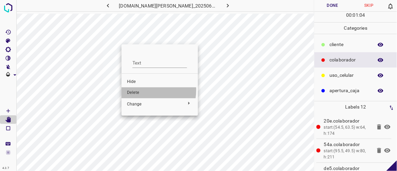
click at [136, 90] on span "Delete" at bounding box center [160, 93] width 66 height 6
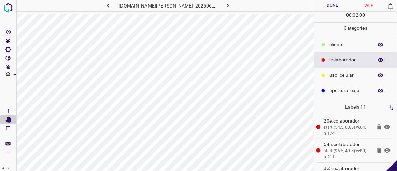
click at [335, 9] on button "Done" at bounding box center [333, 5] width 36 height 11
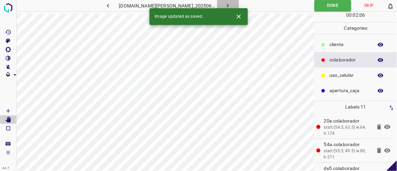
click at [220, 2] on button "button" at bounding box center [228, 5] width 22 height 11
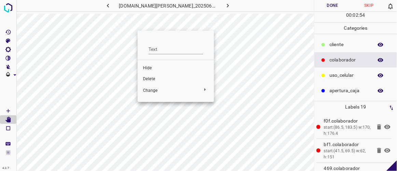
click at [147, 79] on span "Delete" at bounding box center [176, 79] width 66 height 6
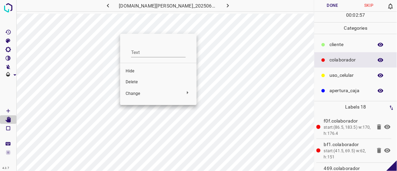
click at [131, 82] on span "Delete" at bounding box center [159, 82] width 66 height 6
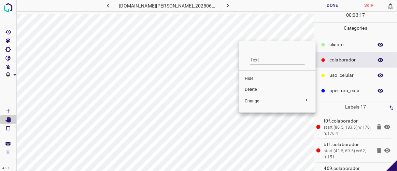
click at [246, 87] on span "Delete" at bounding box center [278, 90] width 66 height 6
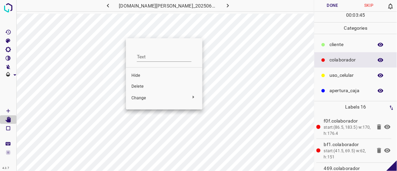
click at [146, 86] on span "Delete" at bounding box center [165, 87] width 66 height 6
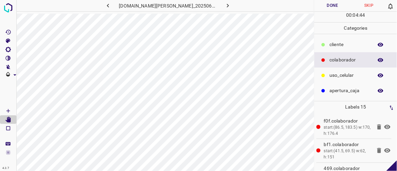
click at [335, 5] on button "Done" at bounding box center [333, 5] width 36 height 11
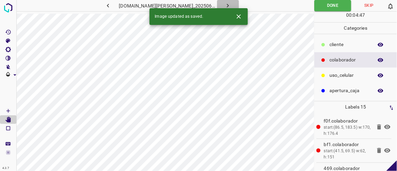
click at [225, 4] on icon "button" at bounding box center [228, 5] width 7 height 7
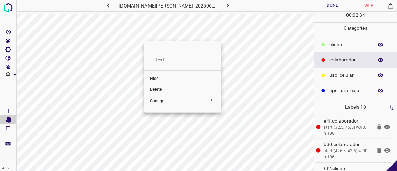
click at [154, 87] on span "Delete" at bounding box center [183, 90] width 66 height 6
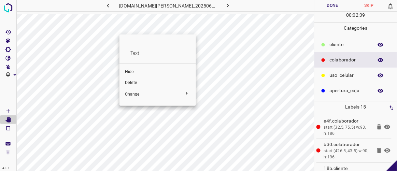
click at [127, 84] on span "Delete" at bounding box center [158, 83] width 66 height 6
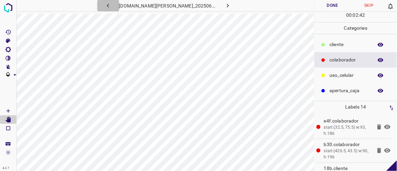
click at [112, 5] on icon "button" at bounding box center [108, 5] width 7 height 7
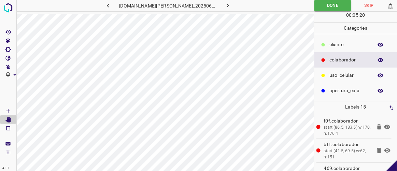
click at [225, 4] on icon "button" at bounding box center [228, 5] width 7 height 7
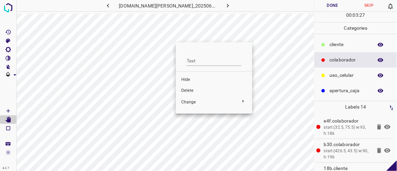
click at [188, 87] on li "Delete" at bounding box center [214, 90] width 77 height 11
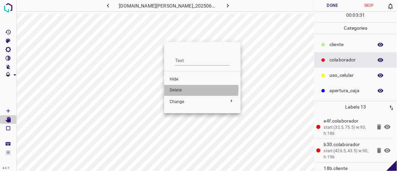
click at [176, 89] on span "Delete" at bounding box center [203, 90] width 66 height 6
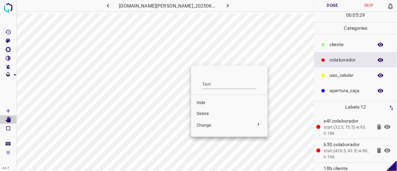
click at [201, 114] on span "Delete" at bounding box center [230, 114] width 66 height 6
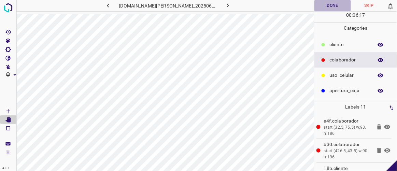
click at [334, 6] on button "Done" at bounding box center [333, 5] width 36 height 11
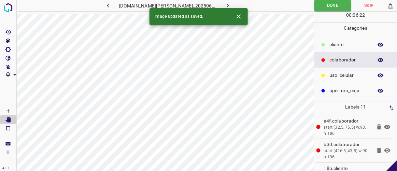
click at [225, 6] on icon "button" at bounding box center [228, 5] width 7 height 7
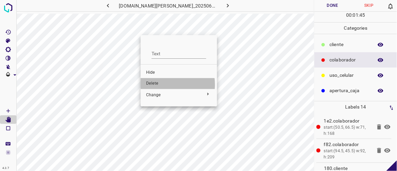
click at [162, 85] on span "Delete" at bounding box center [179, 84] width 66 height 6
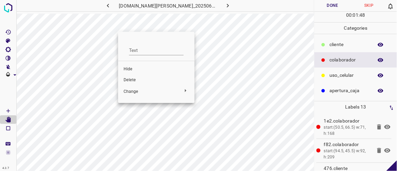
click at [141, 80] on span "Delete" at bounding box center [157, 80] width 66 height 6
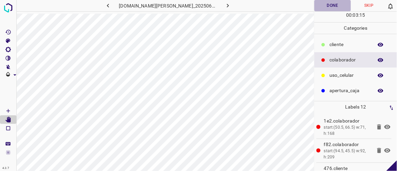
click at [330, 7] on button "Done" at bounding box center [333, 5] width 36 height 11
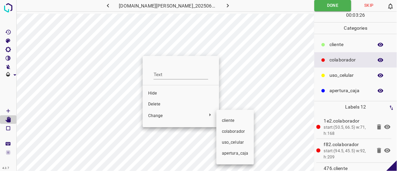
click at [157, 105] on div at bounding box center [198, 85] width 397 height 171
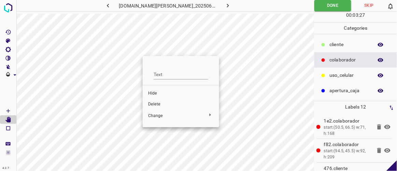
click at [160, 104] on span "Delete" at bounding box center [181, 104] width 66 height 6
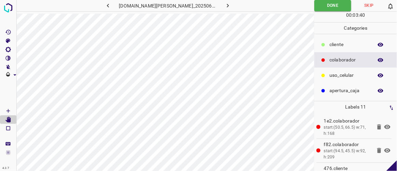
drag, startPoint x: 219, startPoint y: 9, endPoint x: 224, endPoint y: 7, distance: 5.1
click at [225, 8] on icon "button" at bounding box center [228, 5] width 7 height 7
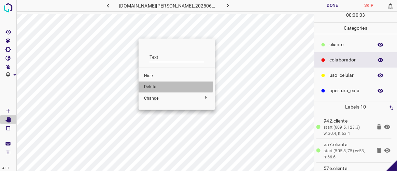
click at [163, 84] on span "Delete" at bounding box center [177, 87] width 66 height 6
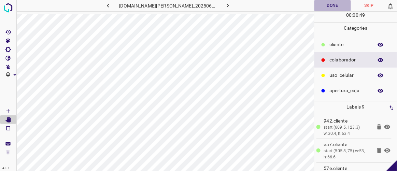
click at [338, 7] on button "Done" at bounding box center [333, 5] width 36 height 11
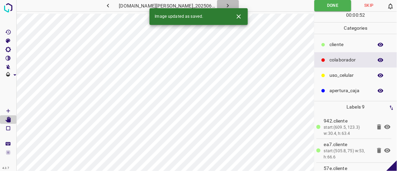
click at [225, 4] on icon "button" at bounding box center [228, 5] width 7 height 7
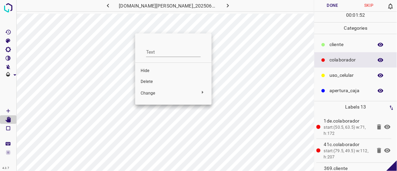
click at [158, 82] on span "Delete" at bounding box center [174, 82] width 66 height 6
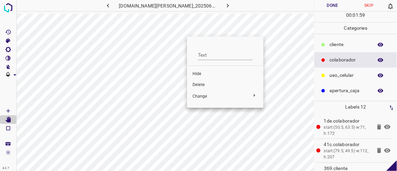
click at [201, 83] on span "Delete" at bounding box center [226, 85] width 66 height 6
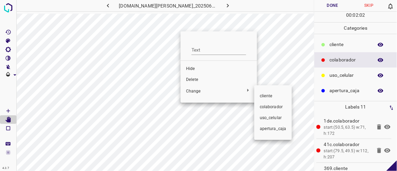
click at [200, 78] on div at bounding box center [198, 85] width 397 height 171
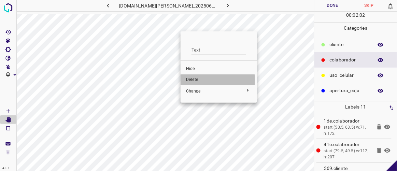
click at [194, 80] on span "Delete" at bounding box center [219, 80] width 66 height 6
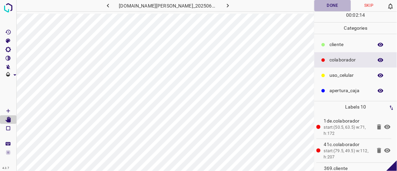
click at [334, 5] on button "Done" at bounding box center [333, 5] width 36 height 11
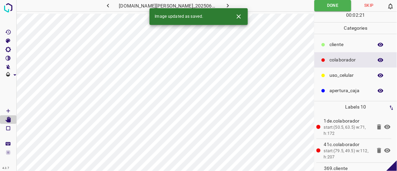
click at [225, 6] on icon "button" at bounding box center [228, 5] width 7 height 7
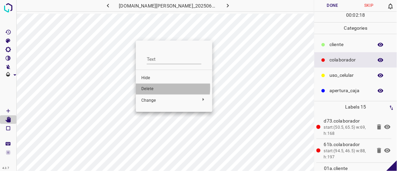
click at [149, 88] on span "Delete" at bounding box center [174, 89] width 66 height 6
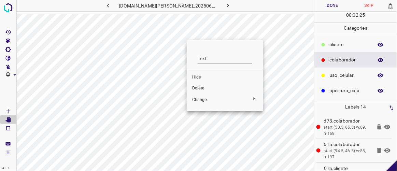
click at [202, 88] on span "Delete" at bounding box center [225, 88] width 66 height 6
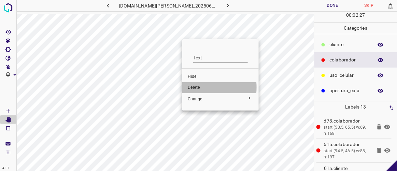
click at [190, 87] on span "Delete" at bounding box center [221, 88] width 66 height 6
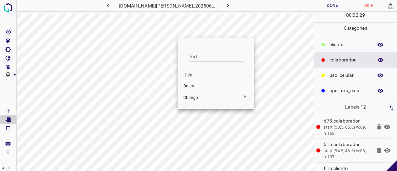
click at [184, 84] on span "Delete" at bounding box center [217, 86] width 66 height 6
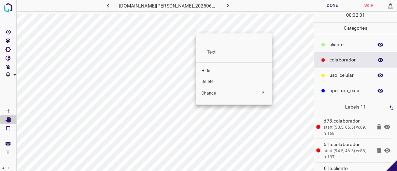
click at [211, 81] on span "Delete" at bounding box center [235, 82] width 66 height 6
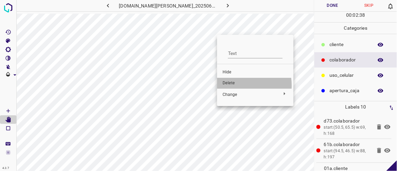
click at [234, 85] on span "Delete" at bounding box center [256, 83] width 66 height 6
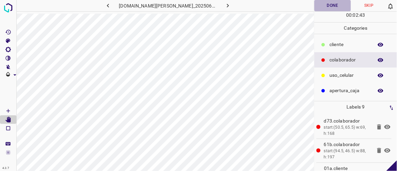
click at [337, 1] on button "Done" at bounding box center [333, 5] width 36 height 11
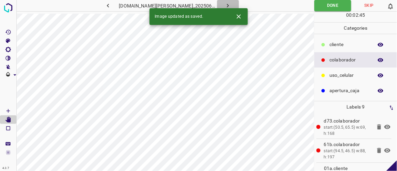
click at [225, 3] on icon "button" at bounding box center [228, 5] width 7 height 7
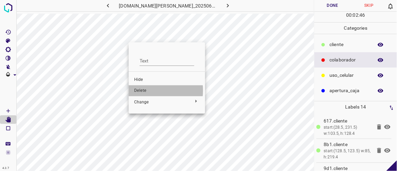
click at [144, 91] on span "Delete" at bounding box center [167, 91] width 66 height 6
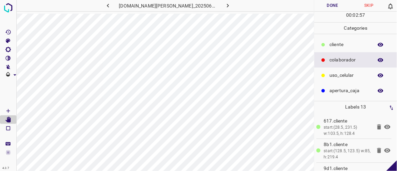
click at [340, 7] on button "Done" at bounding box center [333, 5] width 36 height 11
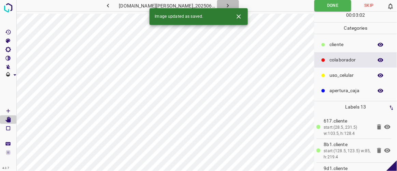
click at [228, 4] on button "button" at bounding box center [228, 5] width 22 height 11
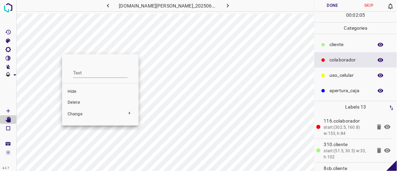
click at [80, 101] on span "Delete" at bounding box center [101, 103] width 66 height 6
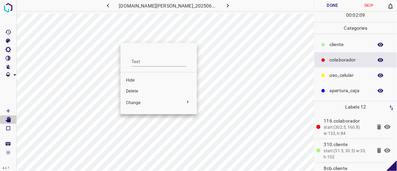
click at [131, 90] on span "Delete" at bounding box center [159, 92] width 66 height 6
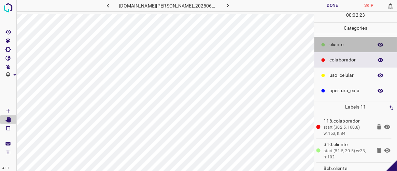
click at [341, 44] on p "​​cliente" at bounding box center [350, 44] width 40 height 7
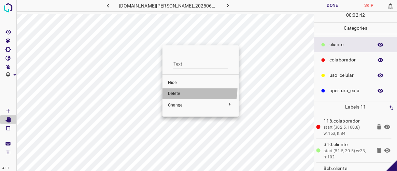
click at [177, 89] on li "Delete" at bounding box center [201, 94] width 77 height 11
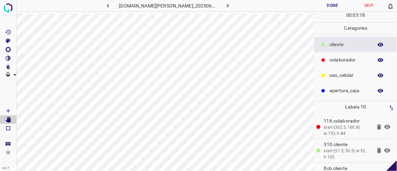
click at [339, 8] on button "Done" at bounding box center [333, 5] width 36 height 11
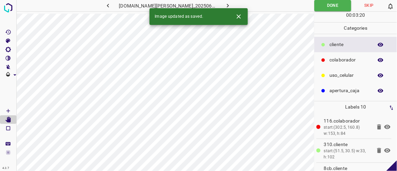
click at [223, 9] on div "Image updated as saved." at bounding box center [199, 16] width 98 height 17
click at [225, 4] on icon "button" at bounding box center [228, 5] width 7 height 7
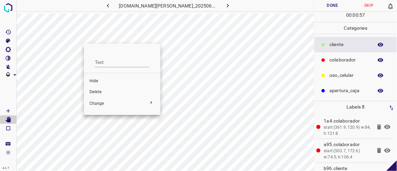
click at [104, 91] on span "Delete" at bounding box center [123, 92] width 66 height 6
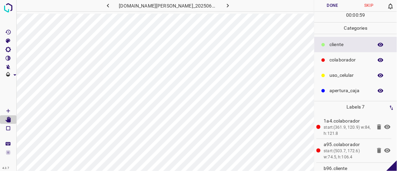
click at [323, 3] on button "Done" at bounding box center [333, 5] width 36 height 11
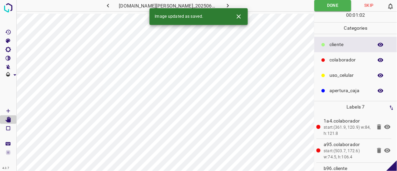
click at [225, 5] on icon "button" at bounding box center [228, 5] width 7 height 7
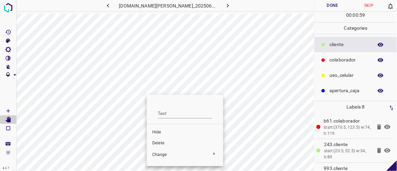
click at [152, 85] on div at bounding box center [198, 85] width 397 height 171
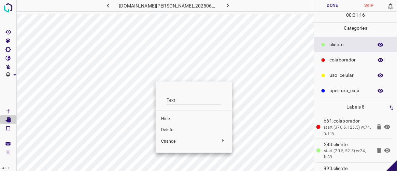
click at [265, 63] on div at bounding box center [198, 85] width 397 height 171
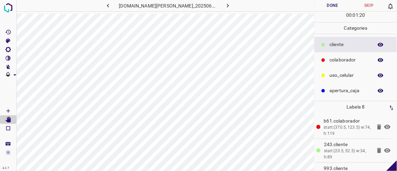
click at [330, 5] on button "Done" at bounding box center [333, 5] width 36 height 11
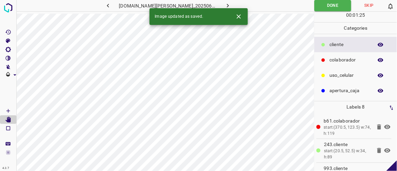
click at [225, 4] on icon "button" at bounding box center [228, 5] width 7 height 7
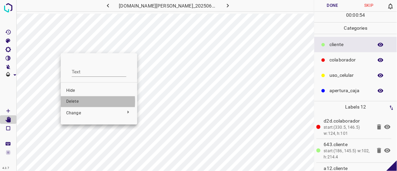
click at [74, 101] on span "Delete" at bounding box center [99, 102] width 66 height 6
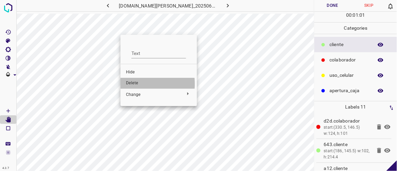
click at [134, 84] on span "Delete" at bounding box center [159, 83] width 66 height 6
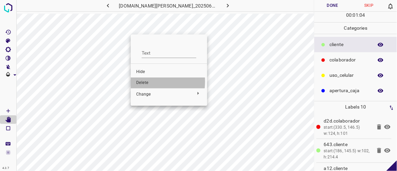
click at [144, 82] on span "Delete" at bounding box center [169, 83] width 66 height 6
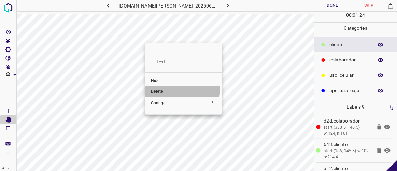
click at [168, 89] on span "Delete" at bounding box center [184, 92] width 66 height 6
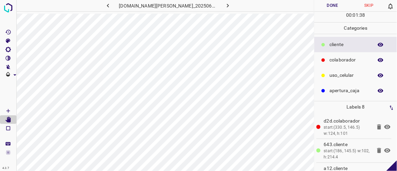
click at [338, 5] on button "Done" at bounding box center [333, 5] width 36 height 11
click at [225, 5] on icon "button" at bounding box center [228, 5] width 7 height 7
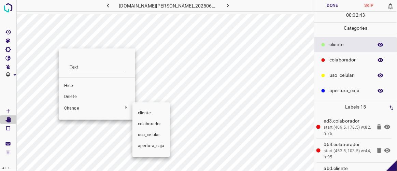
click at [78, 95] on div at bounding box center [198, 85] width 397 height 171
click at [68, 98] on div at bounding box center [198, 85] width 397 height 171
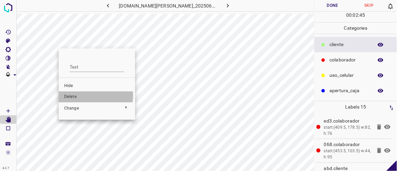
click at [69, 95] on span "Delete" at bounding box center [97, 97] width 66 height 6
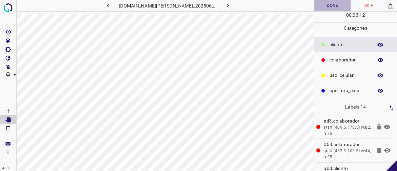
click at [326, 6] on button "Done" at bounding box center [333, 5] width 36 height 11
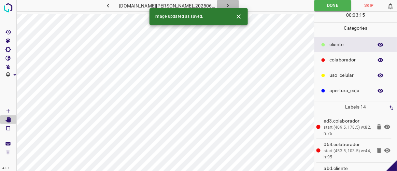
click at [225, 3] on icon "button" at bounding box center [228, 5] width 7 height 7
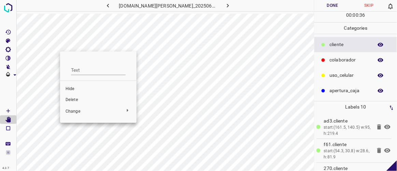
click at [77, 97] on span "Delete" at bounding box center [99, 100] width 66 height 6
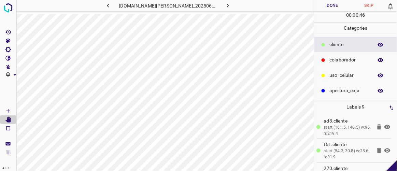
click at [334, 8] on button "Done" at bounding box center [333, 5] width 36 height 11
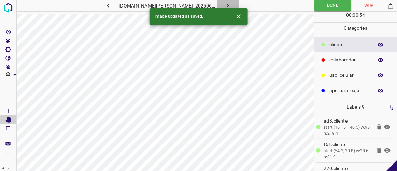
click at [225, 6] on icon "button" at bounding box center [228, 5] width 7 height 7
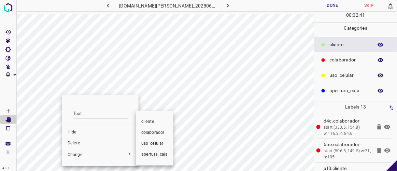
click at [74, 140] on div at bounding box center [198, 85] width 397 height 171
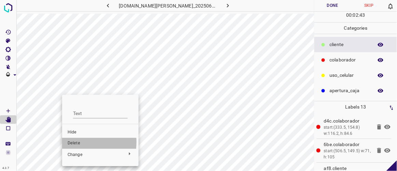
click at [72, 142] on span "Delete" at bounding box center [101, 143] width 66 height 6
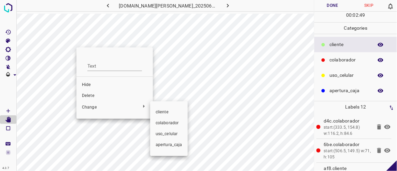
click at [87, 94] on div at bounding box center [198, 85] width 397 height 171
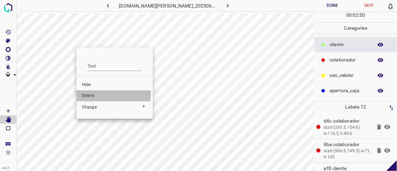
click at [87, 94] on span "Delete" at bounding box center [115, 96] width 66 height 6
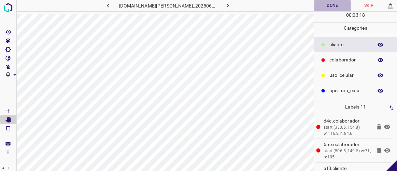
click at [331, 6] on button "Done" at bounding box center [333, 5] width 36 height 11
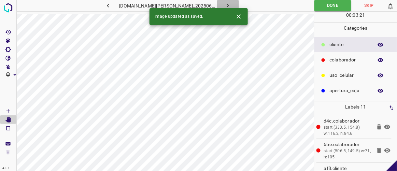
click at [225, 6] on icon "button" at bounding box center [228, 5] width 7 height 7
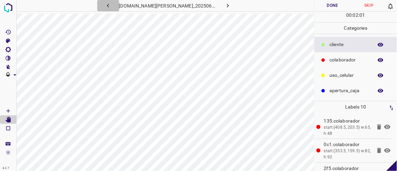
click at [112, 6] on icon "button" at bounding box center [108, 5] width 7 height 7
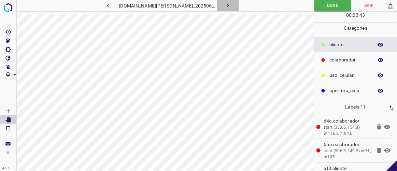
click at [225, 5] on icon "button" at bounding box center [228, 5] width 7 height 7
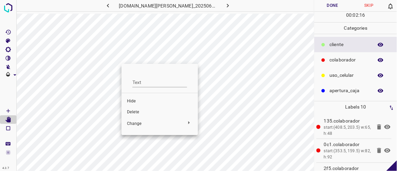
click at [140, 111] on span "Delete" at bounding box center [160, 112] width 66 height 6
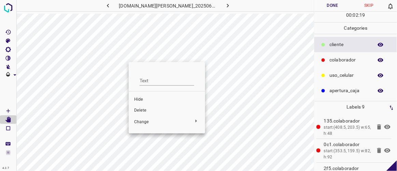
click at [140, 108] on span "Delete" at bounding box center [167, 111] width 66 height 6
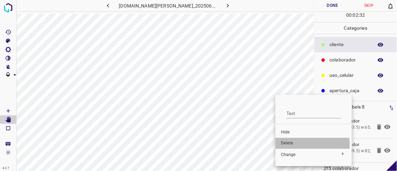
click at [293, 145] on span "Delete" at bounding box center [314, 143] width 66 height 6
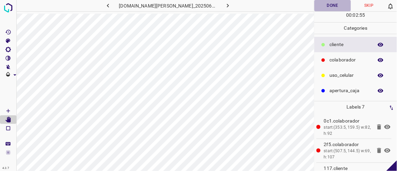
click at [332, 4] on button "Done" at bounding box center [333, 5] width 36 height 11
click at [225, 5] on icon "button" at bounding box center [228, 5] width 7 height 7
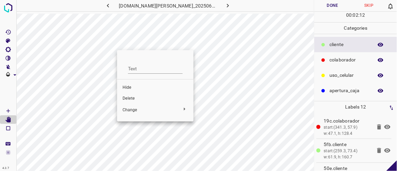
click at [128, 100] on span "Delete" at bounding box center [156, 99] width 66 height 6
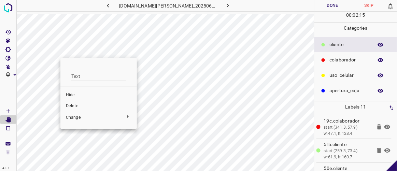
click at [72, 107] on span "Delete" at bounding box center [99, 106] width 66 height 6
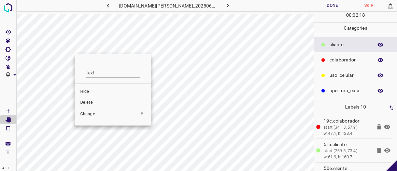
click at [88, 100] on span "Delete" at bounding box center [113, 103] width 66 height 6
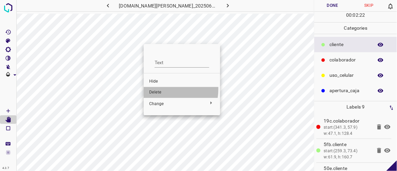
click at [160, 90] on span "Delete" at bounding box center [182, 93] width 66 height 6
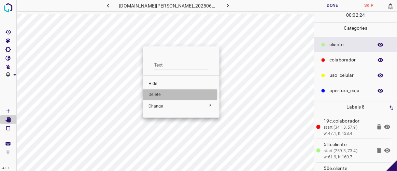
click at [170, 94] on span "Delete" at bounding box center [182, 95] width 66 height 6
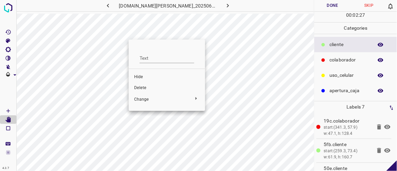
click at [151, 90] on span "Delete" at bounding box center [167, 88] width 66 height 6
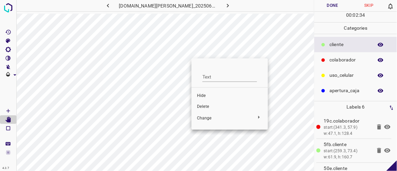
click at [201, 104] on span "Delete" at bounding box center [230, 107] width 66 height 6
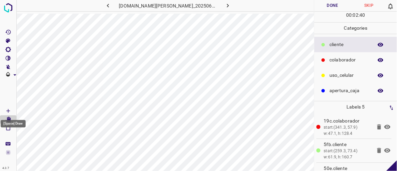
click at [10, 109] on icon "[Space] Draw" at bounding box center [8, 111] width 6 height 6
click at [10, 121] on icon "[Space] Edit" at bounding box center [7, 120] width 5 height 6
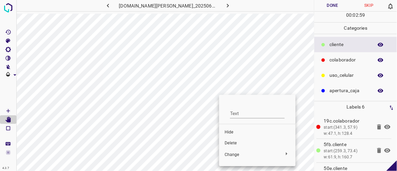
click at [230, 143] on span "Delete" at bounding box center [258, 143] width 66 height 6
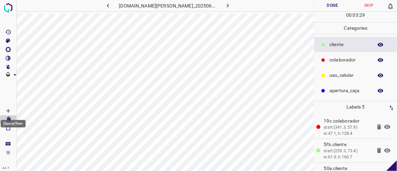
click at [8, 111] on icon "[Space] Draw" at bounding box center [7, 110] width 3 height 3
click at [8, 121] on icon "[Space] Edit" at bounding box center [7, 120] width 5 height 6
click at [9, 111] on icon "[Space] Draw" at bounding box center [8, 111] width 6 height 6
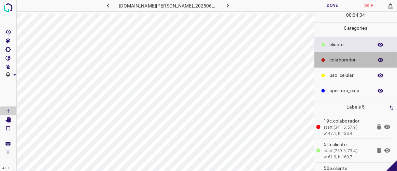
click at [324, 58] on icon at bounding box center [323, 59] width 3 height 3
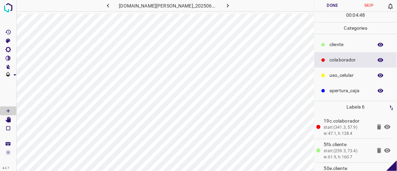
click at [334, 7] on button "Done" at bounding box center [333, 5] width 36 height 11
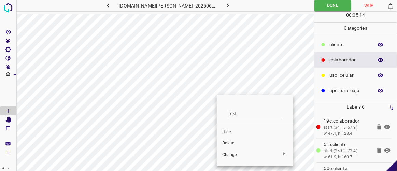
click at [228, 141] on span "Delete" at bounding box center [255, 143] width 66 height 6
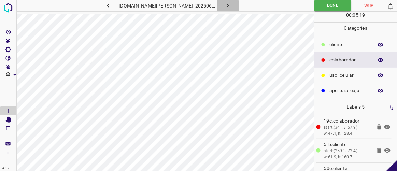
click at [225, 6] on icon "button" at bounding box center [228, 5] width 7 height 7
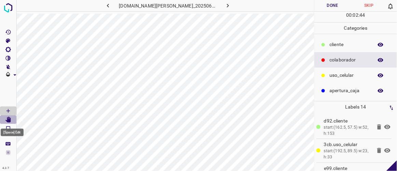
click at [10, 119] on icon "[Space] Edit" at bounding box center [7, 120] width 5 height 6
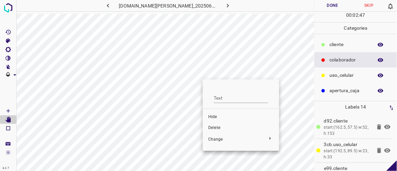
click at [215, 117] on span "Hide" at bounding box center [241, 117] width 66 height 6
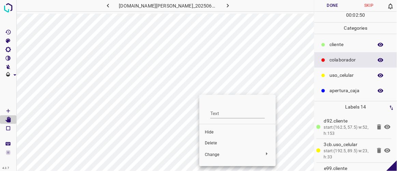
click at [220, 143] on span "Delete" at bounding box center [238, 143] width 66 height 6
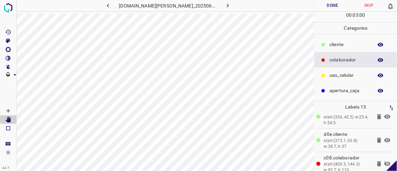
scroll to position [251, 0]
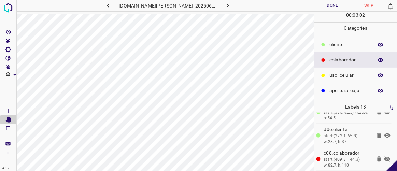
click at [384, 155] on icon at bounding box center [388, 159] width 8 height 8
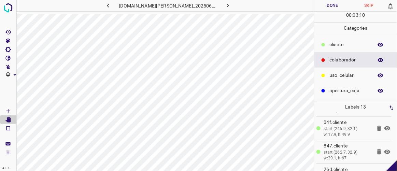
scroll to position [152, 0]
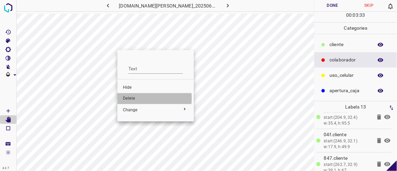
click at [134, 98] on span "Delete" at bounding box center [156, 99] width 66 height 6
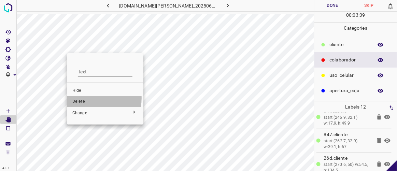
click at [84, 99] on span "Delete" at bounding box center [105, 102] width 66 height 6
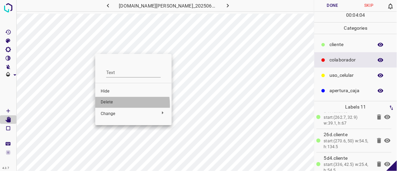
click at [109, 105] on span "Delete" at bounding box center [134, 102] width 66 height 6
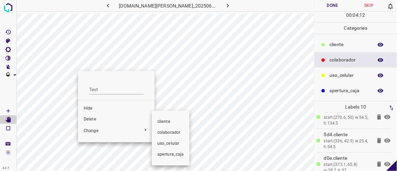
click at [94, 118] on div at bounding box center [198, 85] width 397 height 171
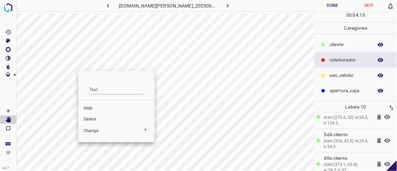
drag, startPoint x: 91, startPoint y: 119, endPoint x: 93, endPoint y: 111, distance: 8.0
click at [90, 120] on span "Delete" at bounding box center [117, 120] width 66 height 6
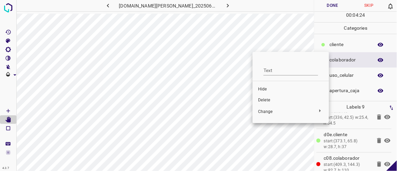
click at [271, 97] on span "Delete" at bounding box center [291, 100] width 66 height 6
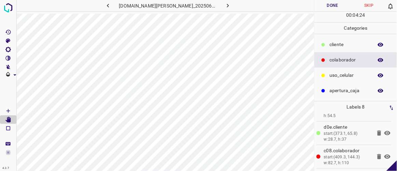
scroll to position [134, 0]
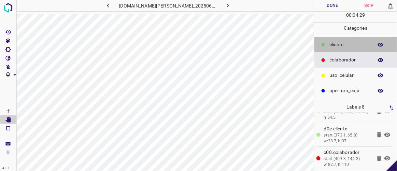
click at [328, 43] on div "​​cliente" at bounding box center [356, 44] width 83 height 15
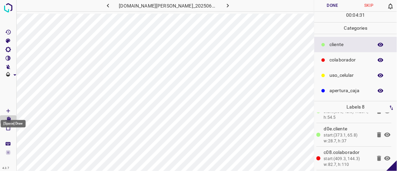
click at [12, 109] on Draw"] "[Space] Draw" at bounding box center [8, 111] width 16 height 9
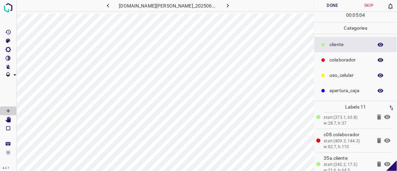
click at [340, 7] on button "Done" at bounding box center [333, 5] width 36 height 11
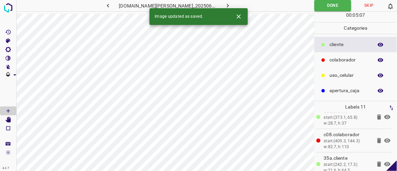
click at [227, 4] on button "button" at bounding box center [228, 5] width 22 height 11
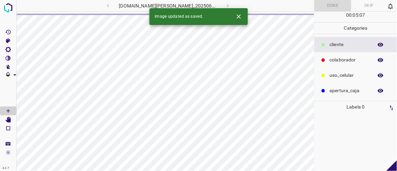
scroll to position [0, 0]
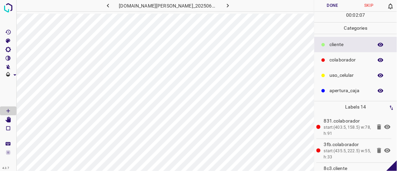
click at [112, 8] on icon "button" at bounding box center [108, 5] width 7 height 7
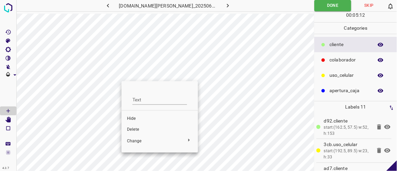
click at [136, 119] on span "Hide" at bounding box center [160, 119] width 66 height 6
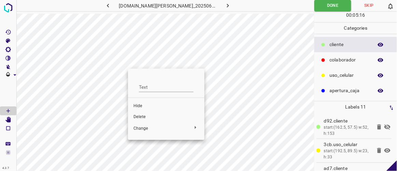
drag, startPoint x: 133, startPoint y: 46, endPoint x: 133, endPoint y: 57, distance: 10.9
click at [133, 57] on div at bounding box center [198, 85] width 397 height 171
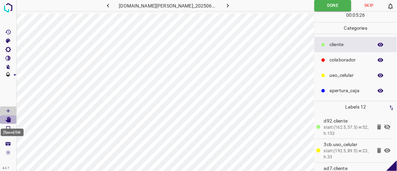
click at [9, 119] on icon "[Space] Edit" at bounding box center [7, 120] width 5 height 6
click at [385, 128] on icon at bounding box center [388, 127] width 6 height 5
click at [384, 127] on icon at bounding box center [388, 127] width 8 height 8
click at [385, 151] on icon at bounding box center [388, 151] width 6 height 4
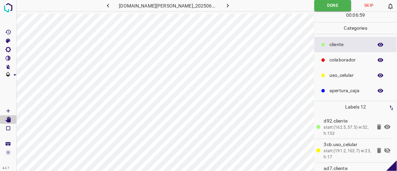
click at [385, 151] on icon at bounding box center [388, 150] width 6 height 5
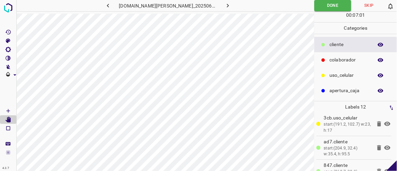
scroll to position [37, 0]
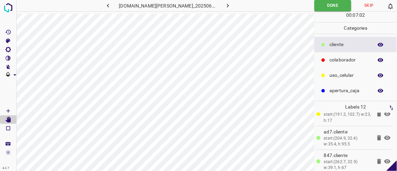
click at [384, 136] on icon at bounding box center [388, 138] width 8 height 8
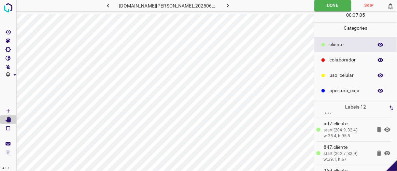
scroll to position [61, 0]
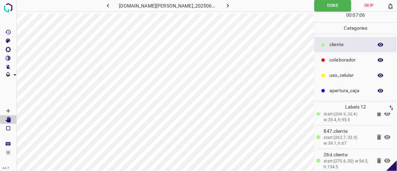
click at [384, 136] on icon at bounding box center [388, 137] width 8 height 8
click at [384, 158] on icon at bounding box center [388, 161] width 8 height 8
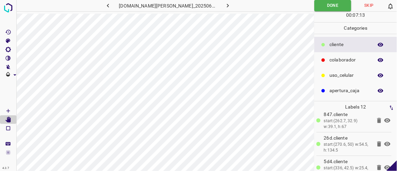
scroll to position [84, 0]
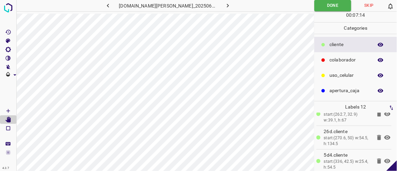
click at [384, 137] on icon at bounding box center [388, 138] width 8 height 8
click at [385, 159] on icon at bounding box center [388, 161] width 6 height 4
click at [385, 159] on icon at bounding box center [388, 161] width 6 height 5
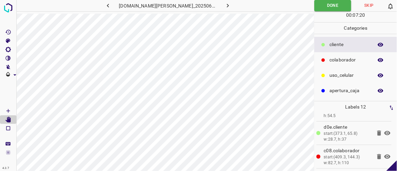
scroll to position [142, 0]
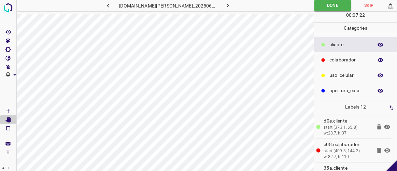
click at [384, 125] on icon at bounding box center [388, 127] width 8 height 8
click at [385, 125] on icon at bounding box center [388, 126] width 6 height 5
click at [385, 148] on icon at bounding box center [388, 150] width 6 height 4
click at [385, 148] on icon at bounding box center [388, 150] width 6 height 5
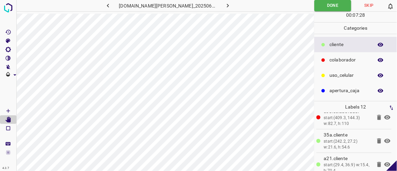
scroll to position [177, 0]
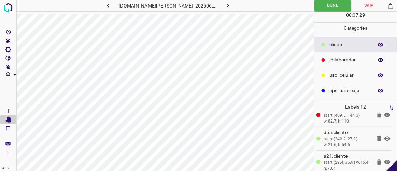
click at [385, 136] on icon at bounding box center [388, 138] width 6 height 4
click at [385, 136] on icon at bounding box center [388, 138] width 6 height 5
click at [385, 136] on icon at bounding box center [388, 138] width 6 height 4
click at [385, 136] on icon at bounding box center [388, 138] width 6 height 5
click at [385, 160] on icon at bounding box center [388, 162] width 6 height 4
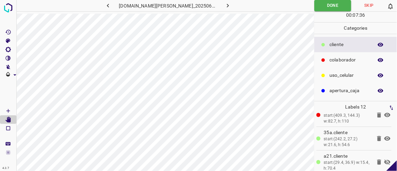
click at [384, 160] on icon at bounding box center [388, 162] width 8 height 8
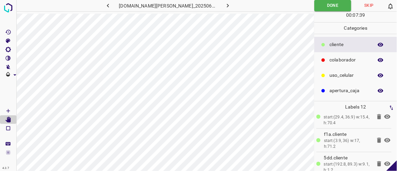
scroll to position [227, 0]
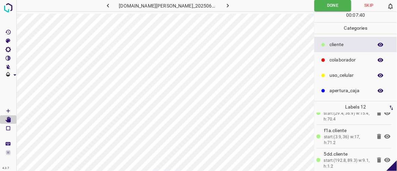
click at [385, 135] on icon at bounding box center [388, 137] width 6 height 4
click at [384, 134] on icon at bounding box center [388, 137] width 8 height 8
click at [385, 158] on icon at bounding box center [388, 160] width 6 height 4
click at [385, 158] on icon at bounding box center [388, 160] width 6 height 5
click at [384, 156] on icon at bounding box center [388, 160] width 8 height 8
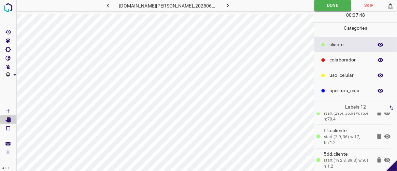
click at [384, 156] on icon at bounding box center [388, 160] width 8 height 8
click at [378, 158] on icon at bounding box center [380, 160] width 4 height 5
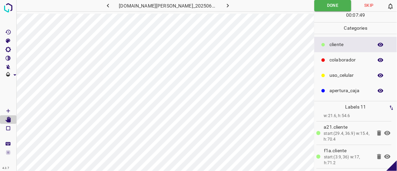
scroll to position [204, 0]
click at [227, 5] on icon "button" at bounding box center [228, 6] width 2 height 4
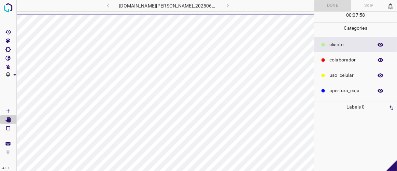
scroll to position [0, 0]
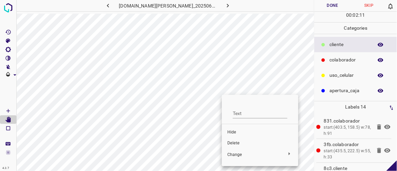
click at [236, 143] on span "Delete" at bounding box center [261, 143] width 66 height 6
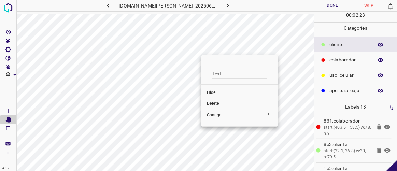
click at [212, 103] on span "Delete" at bounding box center [240, 104] width 66 height 6
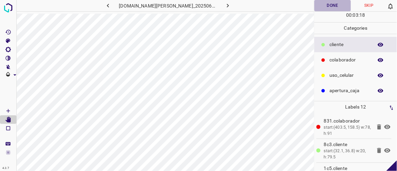
click at [337, 5] on button "Done" at bounding box center [333, 5] width 36 height 11
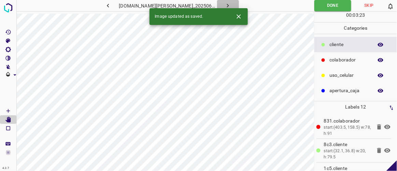
click at [225, 5] on icon "button" at bounding box center [228, 5] width 7 height 7
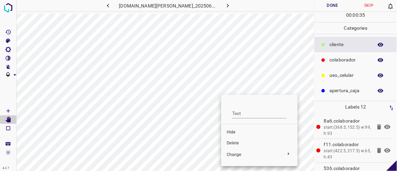
click at [230, 143] on span "Delete" at bounding box center [260, 143] width 66 height 6
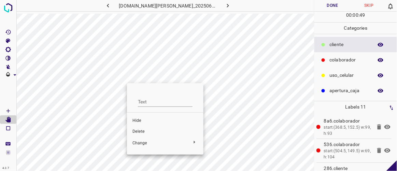
click at [141, 117] on li "Hide" at bounding box center [165, 121] width 77 height 11
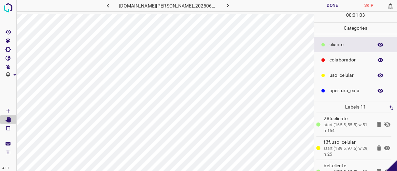
scroll to position [37, 0]
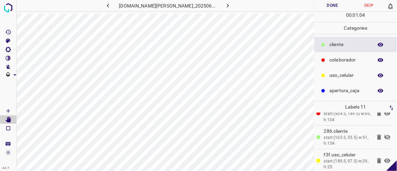
click at [384, 134] on icon at bounding box center [388, 137] width 8 height 8
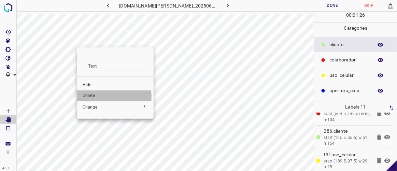
click at [96, 97] on span "Delete" at bounding box center [116, 96] width 66 height 6
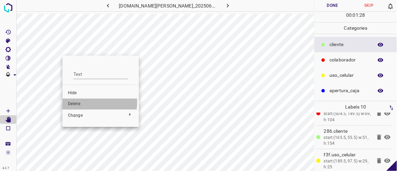
click at [73, 102] on span "Delete" at bounding box center [101, 104] width 66 height 6
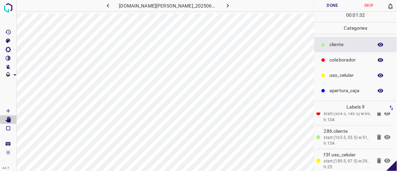
drag, startPoint x: 327, startPoint y: 7, endPoint x: 336, endPoint y: 6, distance: 9.6
click at [336, 6] on button "Done" at bounding box center [333, 5] width 36 height 11
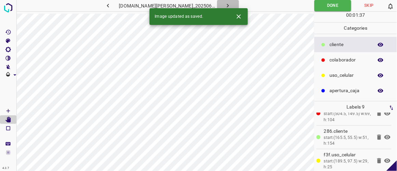
click at [225, 4] on icon "button" at bounding box center [228, 5] width 7 height 7
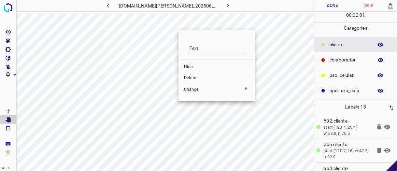
click at [194, 77] on span "Delete" at bounding box center [217, 78] width 66 height 6
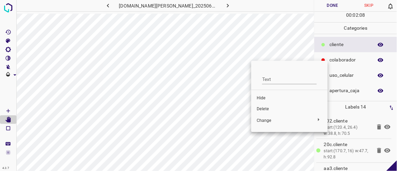
click at [269, 112] on span "Delete" at bounding box center [290, 109] width 66 height 6
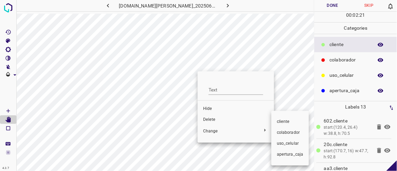
click at [215, 121] on div at bounding box center [198, 85] width 397 height 171
click at [211, 118] on div at bounding box center [198, 85] width 397 height 171
click at [208, 120] on div at bounding box center [198, 85] width 397 height 171
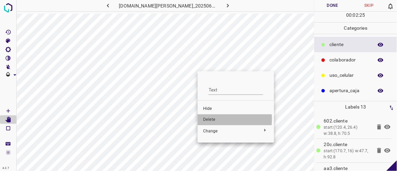
click at [204, 119] on span "Delete" at bounding box center [236, 120] width 66 height 6
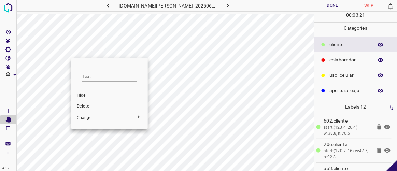
click at [87, 109] on span "Delete" at bounding box center [110, 107] width 66 height 6
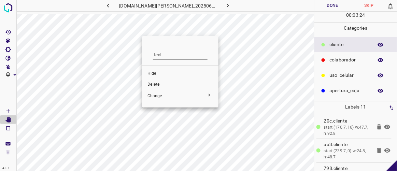
click at [153, 83] on span "Delete" at bounding box center [181, 85] width 66 height 6
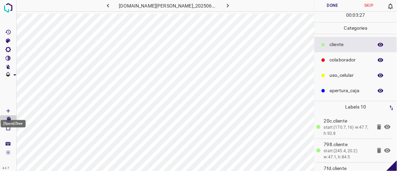
click at [10, 110] on icon "[Space] Draw" at bounding box center [8, 111] width 6 height 6
click at [338, 8] on button "Done" at bounding box center [333, 5] width 36 height 11
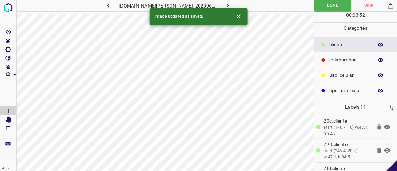
click at [225, 4] on icon "button" at bounding box center [228, 5] width 7 height 7
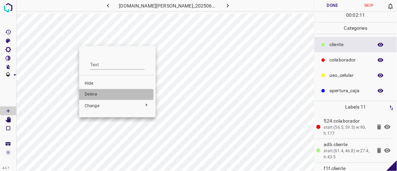
click at [98, 94] on span "Delete" at bounding box center [118, 95] width 66 height 6
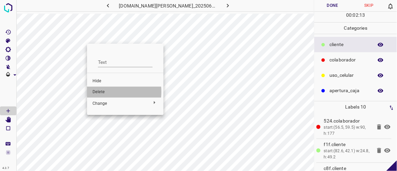
click at [104, 92] on span "Delete" at bounding box center [126, 92] width 66 height 6
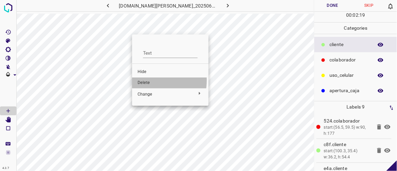
click at [147, 80] on span "Delete" at bounding box center [171, 83] width 66 height 6
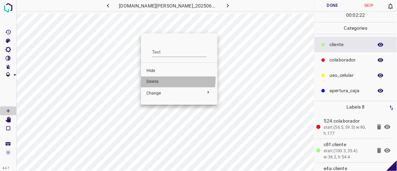
click at [157, 79] on span "Delete" at bounding box center [180, 82] width 66 height 6
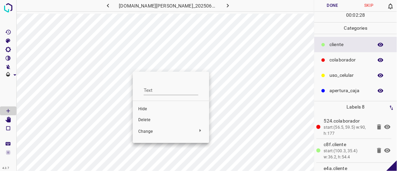
click at [147, 120] on span "Delete" at bounding box center [171, 120] width 66 height 6
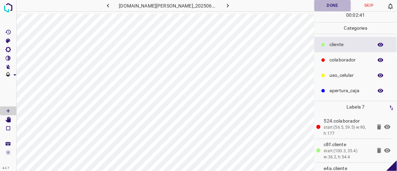
click at [329, 4] on button "Done" at bounding box center [333, 5] width 36 height 11
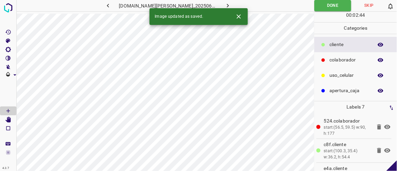
click at [225, 4] on button "button" at bounding box center [228, 5] width 22 height 11
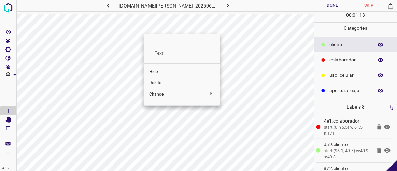
click at [161, 84] on span "Delete" at bounding box center [182, 83] width 66 height 6
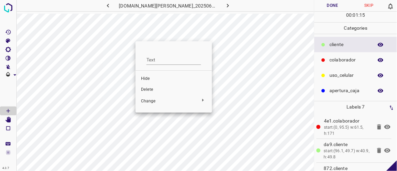
click at [152, 91] on span "Delete" at bounding box center [174, 90] width 66 height 6
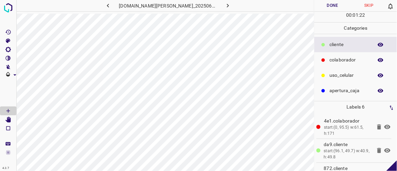
click at [335, 3] on button "Done" at bounding box center [333, 5] width 36 height 11
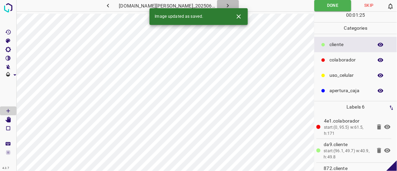
click at [225, 4] on icon "button" at bounding box center [228, 5] width 7 height 7
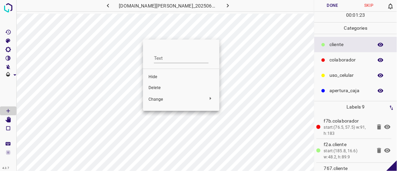
click at [161, 88] on span "Delete" at bounding box center [182, 88] width 66 height 6
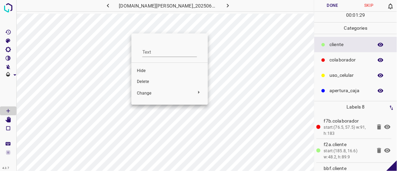
click at [115, 59] on div at bounding box center [198, 85] width 397 height 171
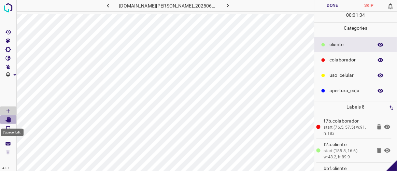
click at [9, 121] on icon "[Space] Edit" at bounding box center [7, 120] width 5 height 6
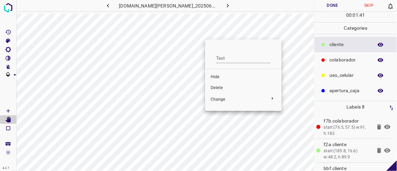
click at [214, 89] on span "Delete" at bounding box center [244, 88] width 66 height 6
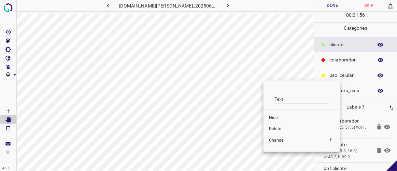
click at [275, 127] on span "Delete" at bounding box center [302, 129] width 66 height 6
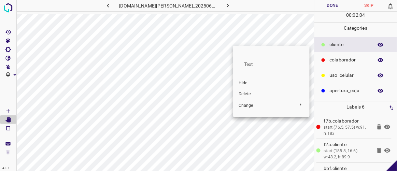
click at [250, 94] on span "Delete" at bounding box center [272, 94] width 66 height 6
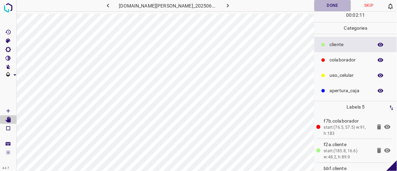
click at [331, 8] on button "Done" at bounding box center [333, 5] width 36 height 11
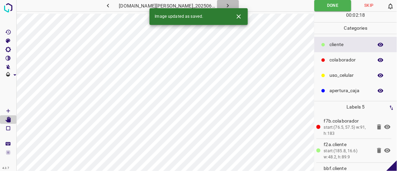
click at [225, 3] on icon "button" at bounding box center [228, 5] width 7 height 7
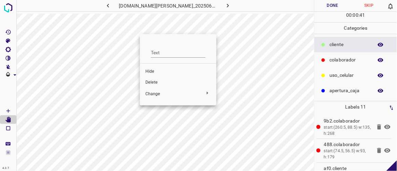
click at [151, 84] on span "Delete" at bounding box center [179, 83] width 66 height 6
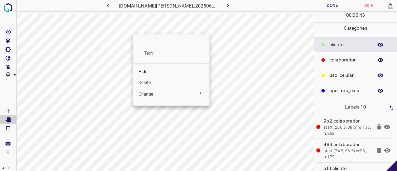
click at [147, 80] on span "Delete" at bounding box center [172, 83] width 66 height 6
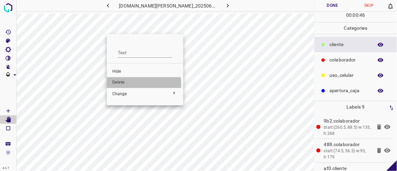
click at [126, 84] on span "Delete" at bounding box center [145, 83] width 66 height 6
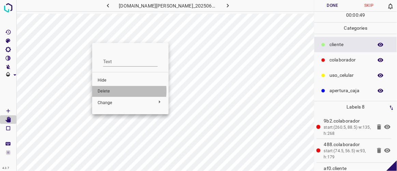
click at [105, 91] on span "Delete" at bounding box center [131, 92] width 66 height 6
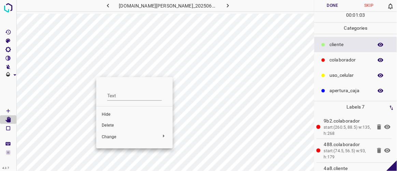
click at [112, 115] on span "Hide" at bounding box center [135, 115] width 66 height 6
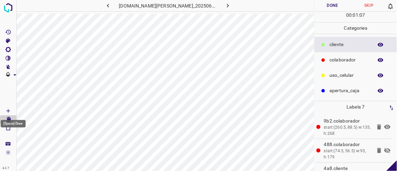
click at [10, 112] on icon "[Space] Draw" at bounding box center [8, 111] width 6 height 6
click at [385, 150] on icon at bounding box center [388, 150] width 6 height 5
click at [332, 4] on button "Done" at bounding box center [333, 5] width 36 height 11
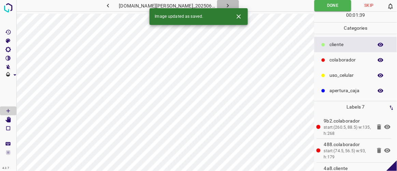
click at [225, 6] on icon "button" at bounding box center [228, 5] width 7 height 7
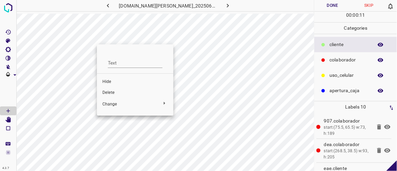
click at [112, 90] on span "Delete" at bounding box center [136, 93] width 66 height 6
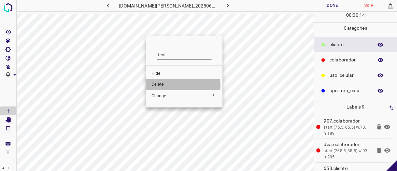
click at [160, 86] on span "Delete" at bounding box center [185, 85] width 66 height 6
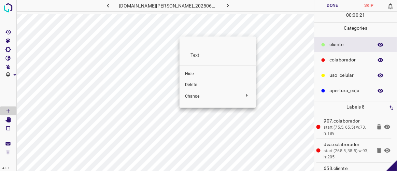
click at [191, 86] on span "Delete" at bounding box center [218, 85] width 66 height 6
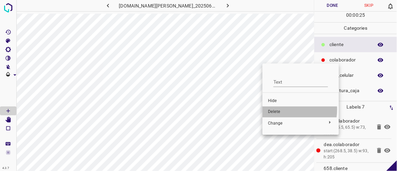
click at [275, 109] on span "Delete" at bounding box center [301, 112] width 66 height 6
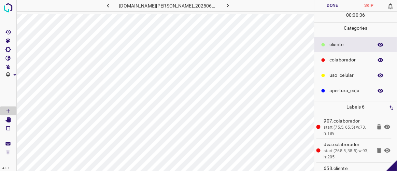
click at [346, 5] on button "Done" at bounding box center [333, 5] width 36 height 11
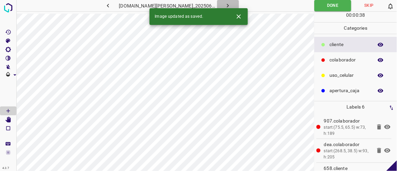
click at [225, 5] on icon "button" at bounding box center [228, 5] width 7 height 7
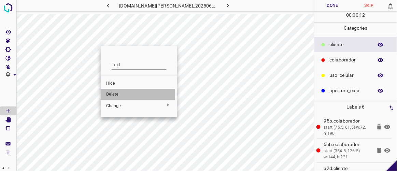
click at [121, 95] on span "Delete" at bounding box center [139, 95] width 66 height 6
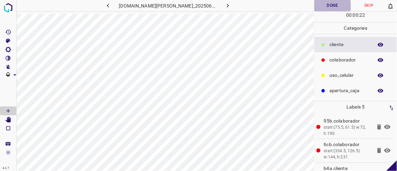
click at [342, 9] on button "Done" at bounding box center [333, 5] width 36 height 11
click at [225, 2] on icon "button" at bounding box center [228, 5] width 7 height 7
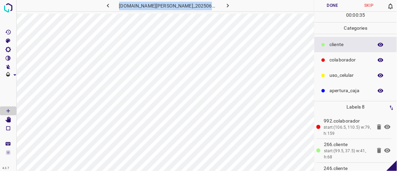
drag, startPoint x: 127, startPoint y: 4, endPoint x: 343, endPoint y: 1, distance: 215.7
click at [330, 2] on div "[DOMAIN_NAME][PERSON_NAME]_20250613_174337_000003480.jpg Done Skip 0 00 : 00 : …" at bounding box center [198, 85] width 397 height 171
copy div "[DOMAIN_NAME][PERSON_NAME]_20250613_174337_000003480.jpg Done Skip"
click at [112, 3] on icon "button" at bounding box center [108, 5] width 7 height 7
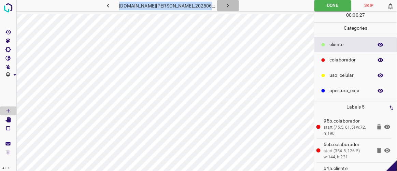
click at [225, 4] on icon "button" at bounding box center [228, 5] width 7 height 7
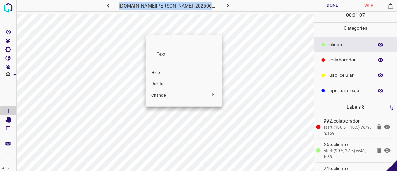
click at [161, 83] on span "Delete" at bounding box center [184, 84] width 66 height 6
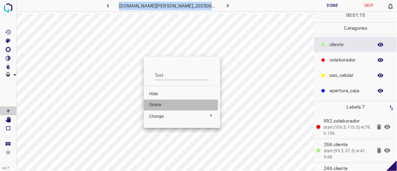
click at [160, 104] on span "Delete" at bounding box center [182, 105] width 66 height 6
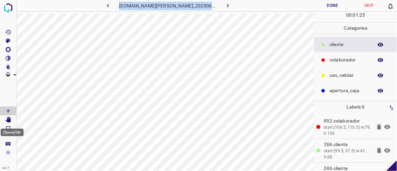
click at [11, 118] on icon "[Space] Edit" at bounding box center [7, 120] width 5 height 6
click at [112, 6] on icon "button" at bounding box center [108, 5] width 7 height 7
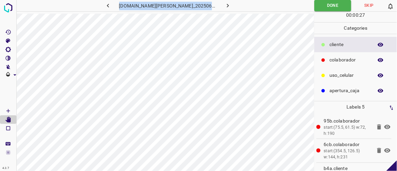
click at [225, 4] on icon "button" at bounding box center [228, 5] width 7 height 7
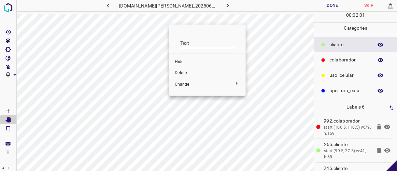
click at [161, 53] on div at bounding box center [198, 85] width 397 height 171
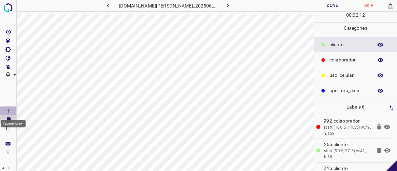
click at [9, 108] on icon "[Space] Draw" at bounding box center [8, 111] width 6 height 6
click at [112, 5] on icon "button" at bounding box center [108, 5] width 7 height 7
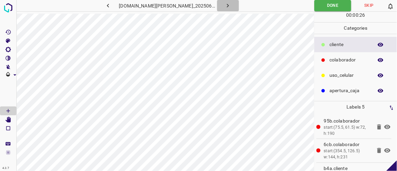
click at [225, 2] on icon "button" at bounding box center [228, 5] width 7 height 7
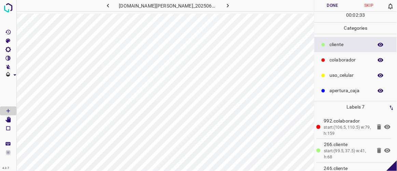
click at [330, 6] on button "Done" at bounding box center [333, 5] width 36 height 11
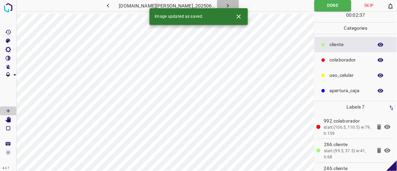
click at [225, 4] on icon "button" at bounding box center [228, 5] width 7 height 7
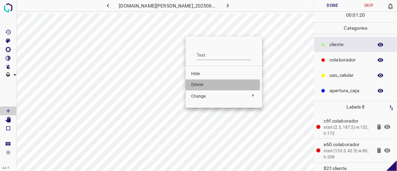
click at [198, 85] on span "Delete" at bounding box center [224, 85] width 66 height 6
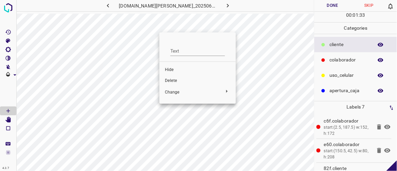
click at [170, 78] on span "Delete" at bounding box center [198, 81] width 66 height 6
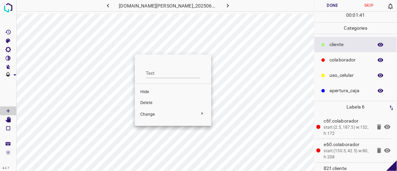
click at [153, 103] on span "Delete" at bounding box center [173, 103] width 66 height 6
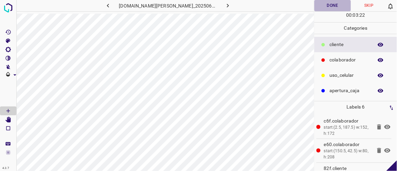
click at [331, 4] on button "Done" at bounding box center [333, 5] width 36 height 11
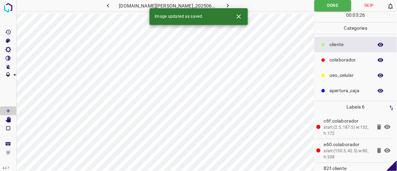
click at [225, 5] on icon "button" at bounding box center [228, 5] width 7 height 7
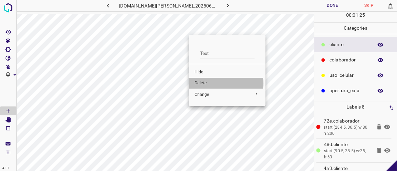
click at [206, 83] on span "Delete" at bounding box center [228, 83] width 66 height 6
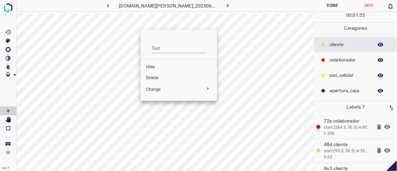
click at [157, 74] on li "Delete" at bounding box center [179, 78] width 77 height 11
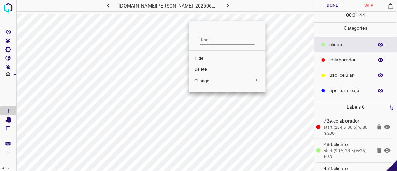
click at [203, 71] on span "Delete" at bounding box center [228, 70] width 66 height 6
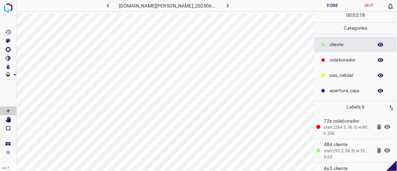
click at [339, 74] on p "uso_celular" at bounding box center [350, 75] width 40 height 7
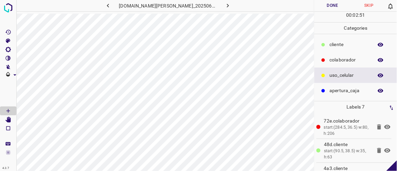
click at [384, 128] on icon at bounding box center [388, 127] width 8 height 8
click at [385, 149] on icon at bounding box center [388, 151] width 6 height 4
click at [385, 148] on icon at bounding box center [388, 150] width 6 height 5
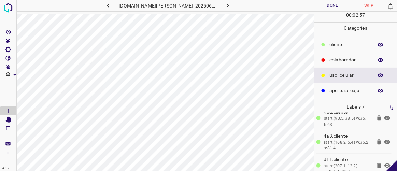
scroll to position [38, 0]
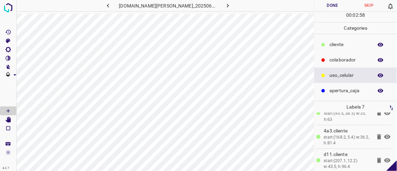
click at [385, 135] on icon at bounding box center [388, 137] width 6 height 4
click at [385, 134] on icon at bounding box center [388, 136] width 6 height 5
click at [384, 157] on icon at bounding box center [388, 161] width 8 height 8
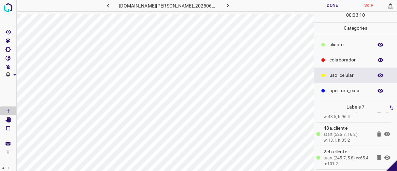
click at [385, 133] on icon at bounding box center [388, 134] width 6 height 4
click at [385, 133] on icon at bounding box center [388, 134] width 6 height 5
click at [336, 5] on button "Done" at bounding box center [333, 5] width 36 height 11
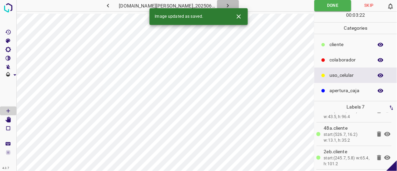
click at [227, 6] on icon "button" at bounding box center [228, 6] width 2 height 4
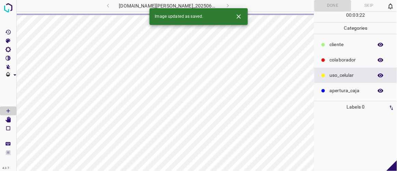
scroll to position [0, 0]
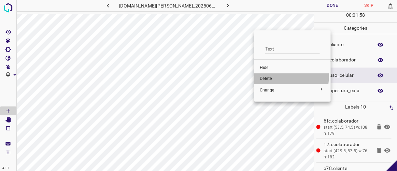
click at [270, 77] on span "Delete" at bounding box center [293, 79] width 66 height 6
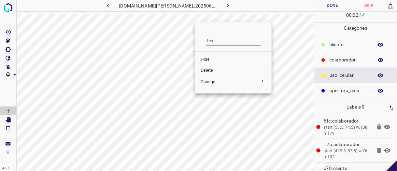
click at [212, 69] on span "Delete" at bounding box center [234, 71] width 66 height 6
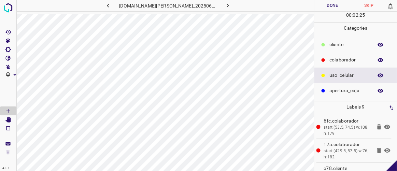
click at [341, 46] on p "​​cliente" at bounding box center [350, 44] width 40 height 7
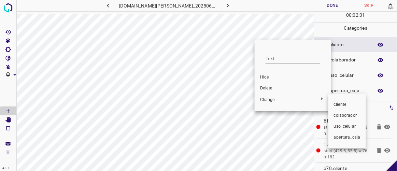
click at [346, 104] on span "​​cliente" at bounding box center [347, 105] width 27 height 6
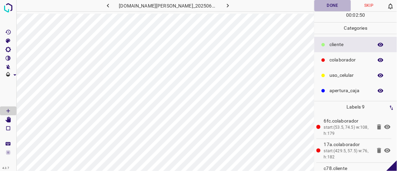
click at [333, 3] on button "Done" at bounding box center [333, 5] width 36 height 11
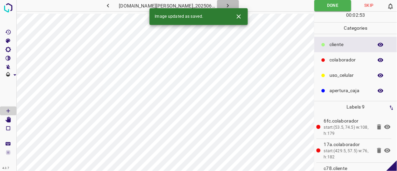
click at [225, 6] on icon "button" at bounding box center [228, 5] width 7 height 7
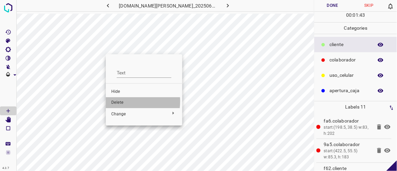
click at [125, 101] on span "Delete" at bounding box center [144, 103] width 66 height 6
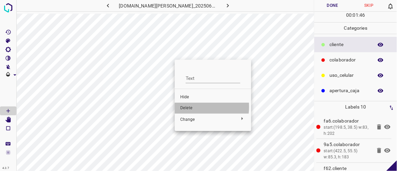
click at [190, 107] on span "Delete" at bounding box center [213, 108] width 66 height 6
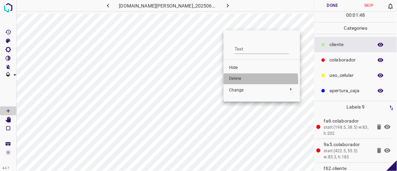
drag, startPoint x: 234, startPoint y: 82, endPoint x: 238, endPoint y: 79, distance: 4.9
click at [235, 82] on span "Delete" at bounding box center [262, 79] width 66 height 6
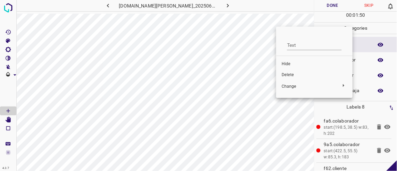
click at [289, 76] on span "Delete" at bounding box center [315, 75] width 66 height 6
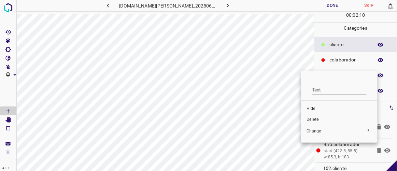
click at [314, 118] on span "Delete" at bounding box center [340, 120] width 66 height 6
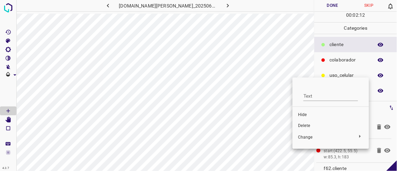
click at [310, 124] on span "Delete" at bounding box center [331, 126] width 66 height 6
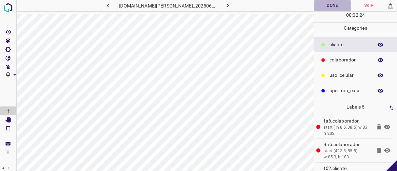
click at [330, 6] on button "Done" at bounding box center [333, 5] width 36 height 11
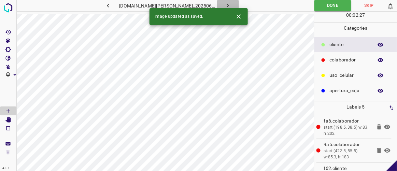
click at [225, 6] on icon "button" at bounding box center [228, 5] width 7 height 7
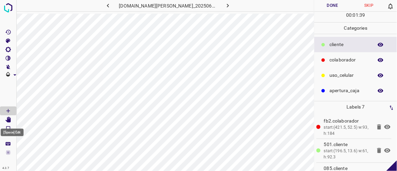
click at [9, 120] on icon "[Space] Edit" at bounding box center [7, 120] width 5 height 6
click at [332, 7] on button "Done" at bounding box center [333, 5] width 36 height 11
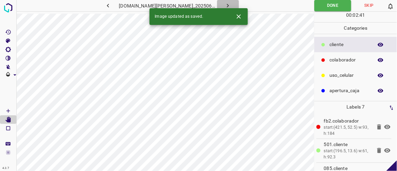
click at [225, 7] on icon "button" at bounding box center [228, 5] width 7 height 7
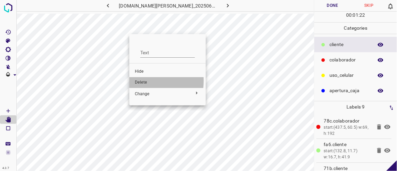
click at [141, 81] on span "Delete" at bounding box center [168, 83] width 66 height 6
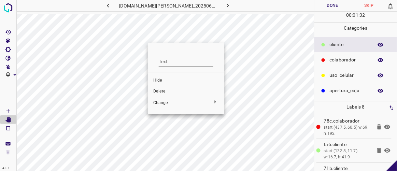
click at [135, 58] on div at bounding box center [198, 85] width 397 height 171
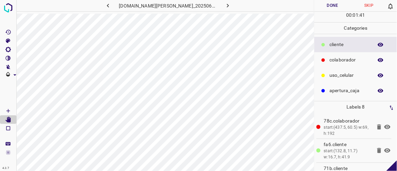
click at [140, 13] on div "[DOMAIN_NAME][PERSON_NAME]_20250613_174337_000005940.jpg" at bounding box center [165, 85] width 298 height 171
click at [140, 13] on div "[DOMAIN_NAME][PERSON_NAME]_20250613_174337_000005940.jpg" at bounding box center [165, 7] width 298 height 14
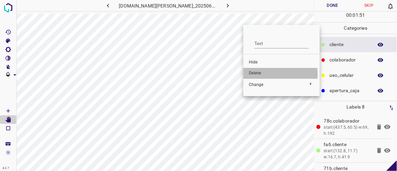
click at [255, 75] on span "Delete" at bounding box center [282, 73] width 66 height 6
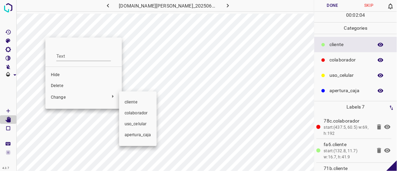
click at [59, 87] on div at bounding box center [198, 85] width 397 height 171
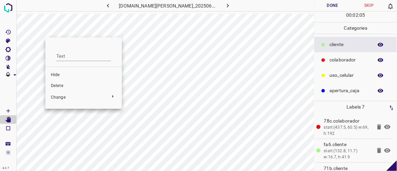
click at [60, 84] on span "Delete" at bounding box center [84, 86] width 66 height 6
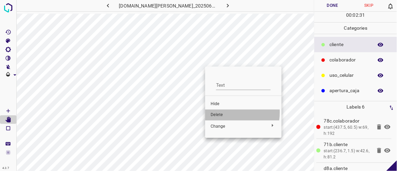
click at [222, 112] on span "Delete" at bounding box center [244, 115] width 66 height 6
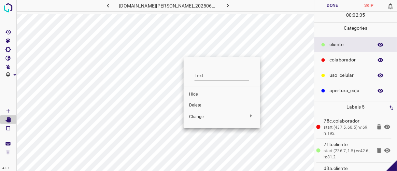
click at [205, 104] on span "Delete" at bounding box center [222, 106] width 66 height 6
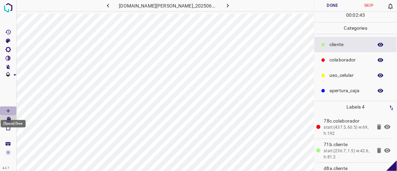
click at [7, 109] on icon "[Space] Draw" at bounding box center [8, 111] width 6 height 6
click at [8, 121] on icon "[Space] Edit" at bounding box center [7, 120] width 5 height 6
click at [327, 4] on button "Done" at bounding box center [333, 5] width 36 height 11
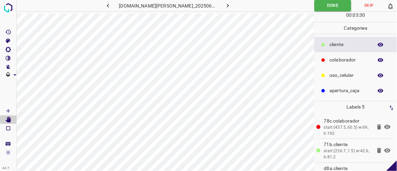
click at [225, 2] on button "button" at bounding box center [228, 5] width 22 height 11
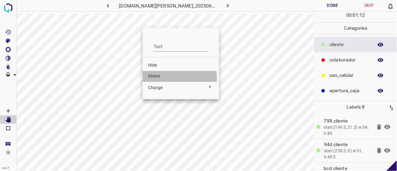
click at [156, 78] on span "Delete" at bounding box center [181, 76] width 66 height 6
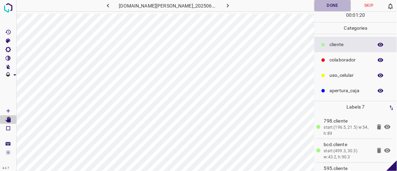
click at [334, 10] on button "Done" at bounding box center [333, 5] width 36 height 11
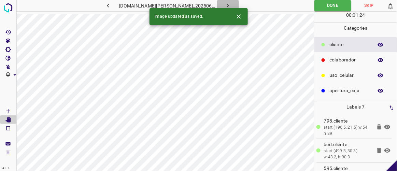
click at [226, 5] on button "button" at bounding box center [228, 5] width 22 height 11
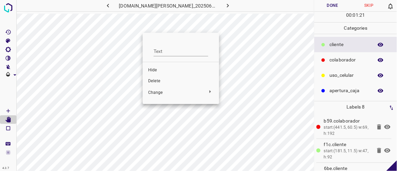
click at [162, 79] on span "Delete" at bounding box center [181, 81] width 66 height 6
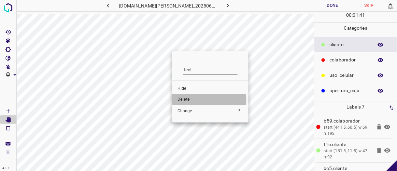
click at [189, 100] on span "Delete" at bounding box center [211, 100] width 66 height 6
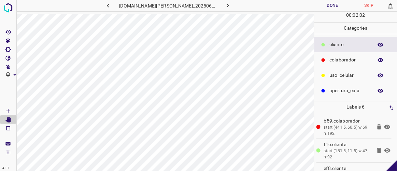
click at [333, 7] on button "Done" at bounding box center [333, 5] width 36 height 11
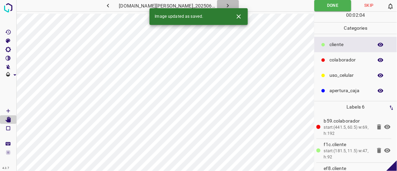
click at [225, 2] on icon "button" at bounding box center [228, 5] width 7 height 7
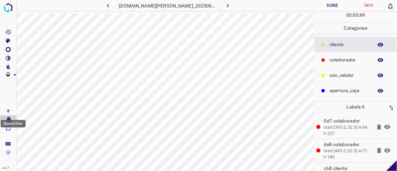
click at [10, 111] on icon "[Space] Draw" at bounding box center [8, 111] width 6 height 6
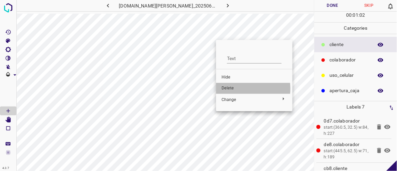
click at [231, 89] on span "Delete" at bounding box center [255, 88] width 66 height 6
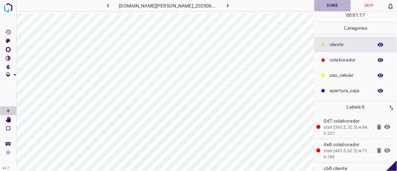
click at [334, 7] on button "Done" at bounding box center [333, 5] width 36 height 11
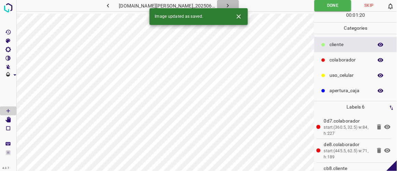
click at [225, 6] on button "button" at bounding box center [228, 5] width 22 height 11
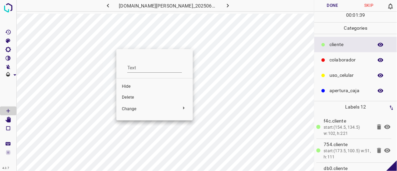
drag, startPoint x: 126, startPoint y: 94, endPoint x: 133, endPoint y: 89, distance: 8.8
click at [126, 94] on li "Delete" at bounding box center [155, 97] width 77 height 11
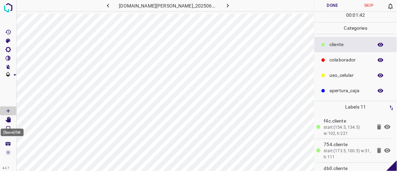
click at [11, 120] on icon "[Space] Edit" at bounding box center [7, 120] width 5 height 6
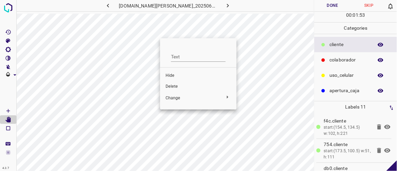
click at [170, 86] on span "Delete" at bounding box center [199, 87] width 66 height 6
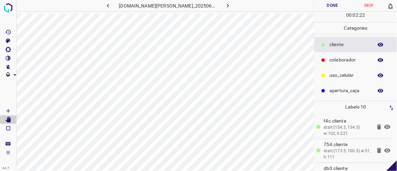
click at [334, 2] on button "Done" at bounding box center [333, 5] width 36 height 11
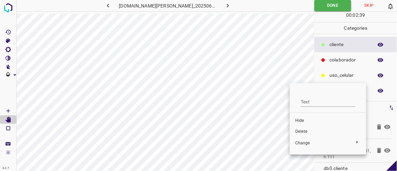
click at [305, 129] on span "Delete" at bounding box center [329, 132] width 66 height 6
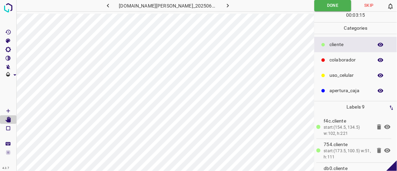
click at [227, 8] on button "button" at bounding box center [228, 5] width 22 height 11
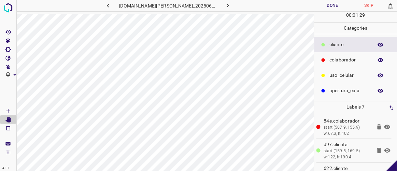
click at [340, 2] on button "Done" at bounding box center [333, 5] width 36 height 11
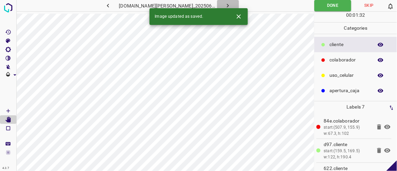
click at [225, 4] on button "button" at bounding box center [228, 5] width 22 height 11
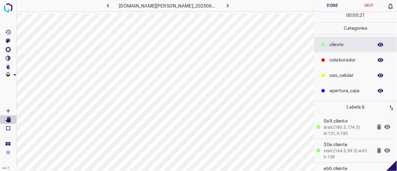
click at [328, 6] on button "Done" at bounding box center [333, 5] width 36 height 11
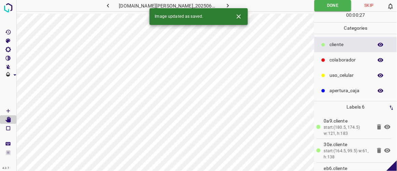
click at [225, 7] on icon "button" at bounding box center [228, 5] width 7 height 7
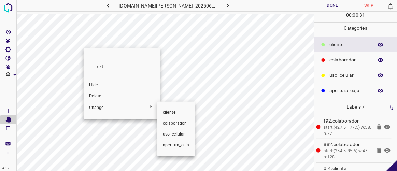
click at [98, 96] on div at bounding box center [198, 85] width 397 height 171
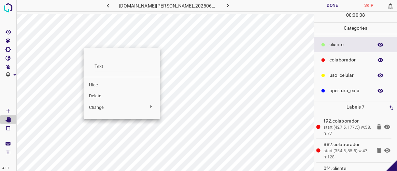
click at [208, 54] on div at bounding box center [198, 85] width 397 height 171
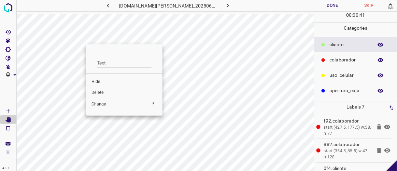
click at [107, 92] on span "Delete" at bounding box center [125, 93] width 66 height 6
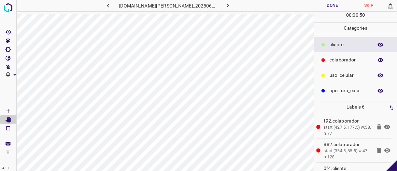
click at [323, 9] on button "Done" at bounding box center [333, 5] width 36 height 11
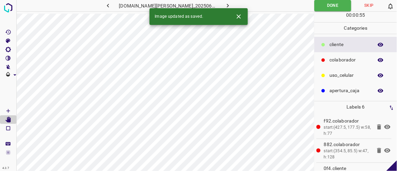
click at [225, 5] on icon "button" at bounding box center [228, 5] width 7 height 7
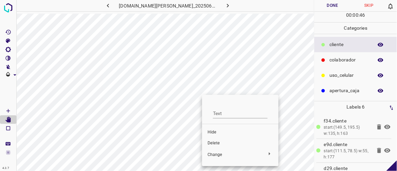
click at [212, 141] on span "Delete" at bounding box center [241, 143] width 66 height 6
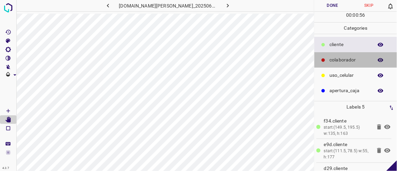
click at [347, 60] on p "colaborador" at bounding box center [350, 59] width 40 height 7
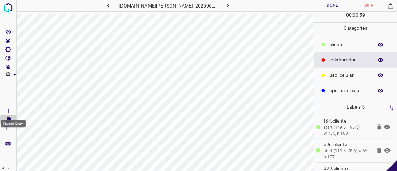
click at [8, 111] on icon "[Space] Draw" at bounding box center [7, 110] width 3 height 3
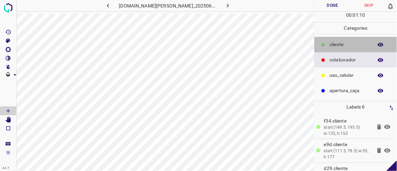
click at [352, 42] on p "​​cliente" at bounding box center [350, 44] width 40 height 7
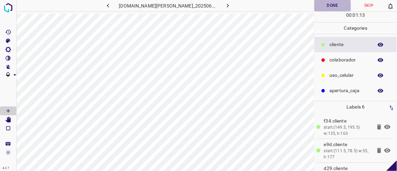
click at [340, 5] on button "Done" at bounding box center [333, 5] width 36 height 11
click at [225, 5] on icon "button" at bounding box center [228, 5] width 7 height 7
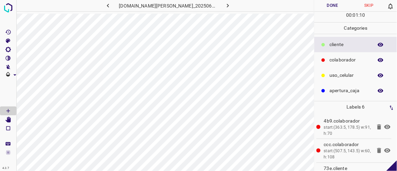
click at [338, 3] on button "Done" at bounding box center [333, 5] width 36 height 11
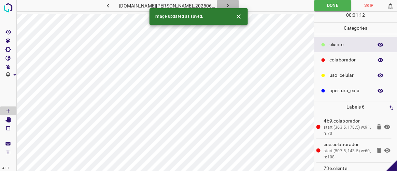
click at [225, 3] on icon "button" at bounding box center [228, 5] width 7 height 7
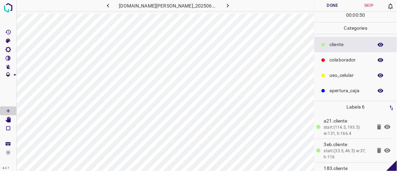
click at [337, 4] on button "Done" at bounding box center [333, 5] width 36 height 11
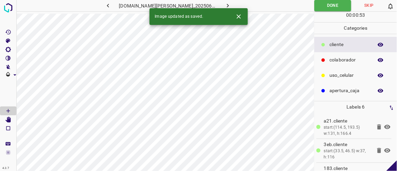
click at [225, 3] on icon "button" at bounding box center [228, 5] width 7 height 7
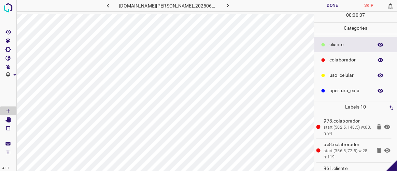
click at [341, 5] on button "Done" at bounding box center [333, 5] width 36 height 11
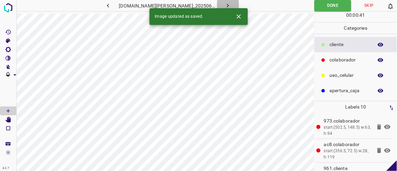
click at [225, 3] on icon "button" at bounding box center [228, 5] width 7 height 7
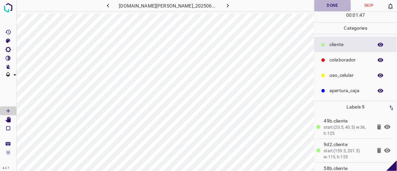
click at [341, 1] on button "Done" at bounding box center [333, 5] width 36 height 11
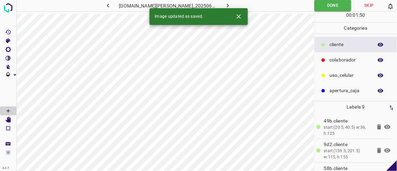
click at [224, 2] on button "button" at bounding box center [228, 5] width 22 height 11
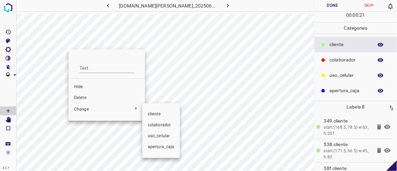
click at [89, 98] on div at bounding box center [198, 85] width 397 height 171
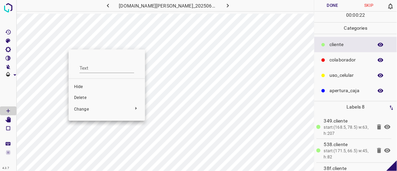
click at [83, 96] on span "Delete" at bounding box center [107, 98] width 66 height 6
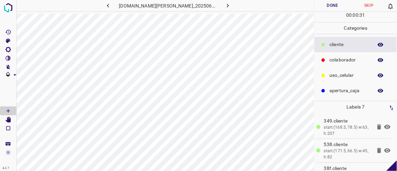
click at [331, 4] on button "Done" at bounding box center [333, 5] width 36 height 11
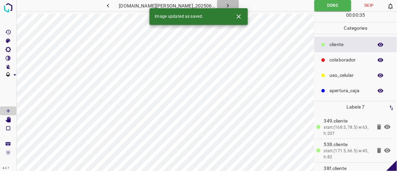
click at [225, 5] on icon "button" at bounding box center [228, 5] width 7 height 7
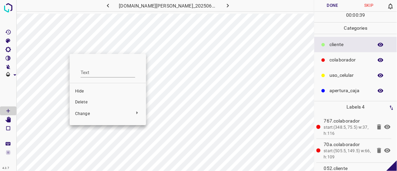
click at [91, 103] on span "Delete" at bounding box center [108, 102] width 66 height 6
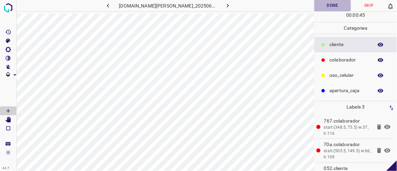
click at [333, 5] on button "Done" at bounding box center [333, 5] width 36 height 11
click at [225, 6] on icon "button" at bounding box center [228, 5] width 7 height 7
click at [331, 7] on button "Done" at bounding box center [333, 5] width 36 height 11
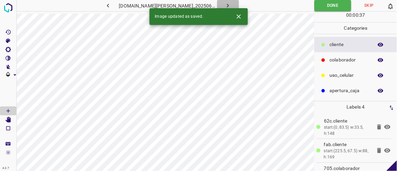
click at [225, 4] on icon "button" at bounding box center [228, 5] width 7 height 7
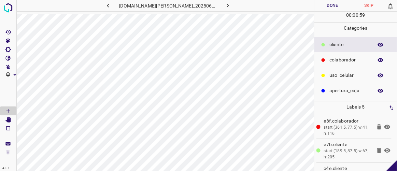
click at [338, 6] on button "Done" at bounding box center [333, 5] width 36 height 11
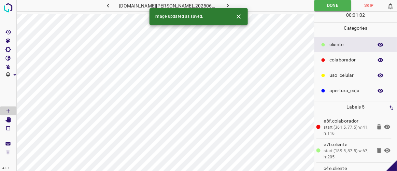
click at [225, 6] on icon "button" at bounding box center [228, 5] width 7 height 7
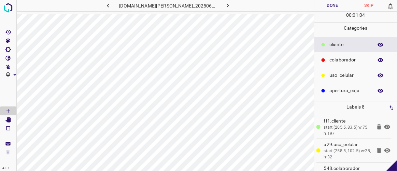
click at [337, 9] on button "Done" at bounding box center [333, 5] width 36 height 11
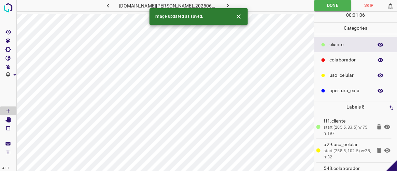
click at [225, 4] on icon "button" at bounding box center [228, 5] width 7 height 7
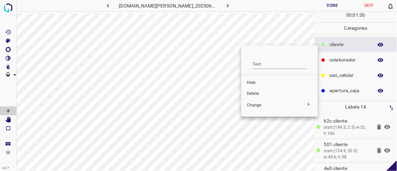
click at [255, 94] on span "Delete" at bounding box center [280, 94] width 66 height 6
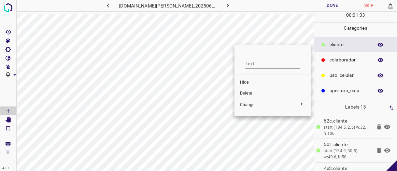
click at [247, 92] on span "Delete" at bounding box center [273, 94] width 66 height 6
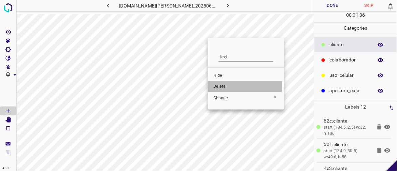
click at [215, 85] on span "Delete" at bounding box center [247, 87] width 66 height 6
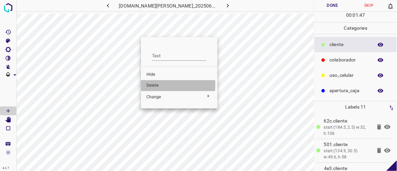
click at [152, 85] on span "Delete" at bounding box center [180, 86] width 66 height 6
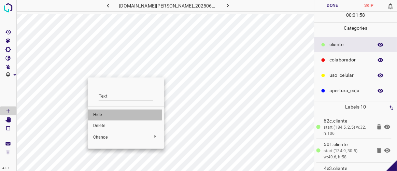
click at [99, 114] on span "Hide" at bounding box center [126, 115] width 66 height 6
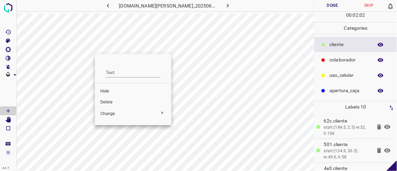
click at [104, 99] on li "Delete" at bounding box center [133, 102] width 77 height 11
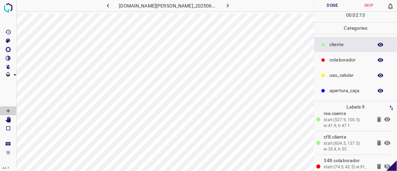
scroll to position [157, 0]
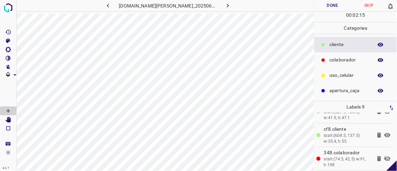
click at [384, 155] on icon at bounding box center [388, 159] width 8 height 8
click at [329, 7] on button "Done" at bounding box center [333, 5] width 36 height 11
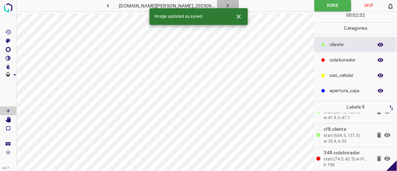
click at [225, 6] on button "button" at bounding box center [228, 5] width 22 height 11
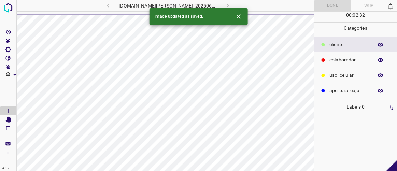
scroll to position [0, 0]
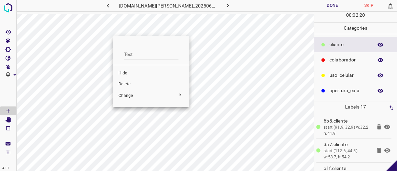
click at [129, 82] on span "Delete" at bounding box center [152, 84] width 66 height 6
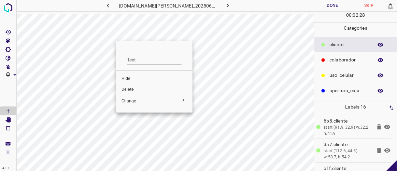
click at [130, 90] on span "Delete" at bounding box center [155, 90] width 66 height 6
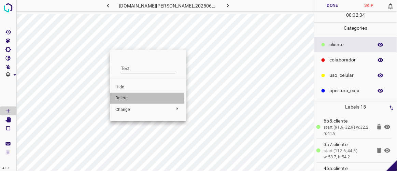
drag, startPoint x: 121, startPoint y: 97, endPoint x: 121, endPoint y: 92, distance: 4.5
click at [121, 96] on span "Delete" at bounding box center [149, 98] width 66 height 6
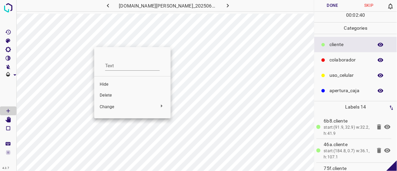
click at [112, 94] on span "Delete" at bounding box center [133, 96] width 66 height 6
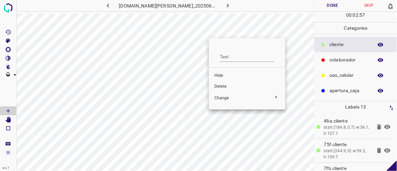
click at [217, 88] on span "Delete" at bounding box center [248, 87] width 66 height 6
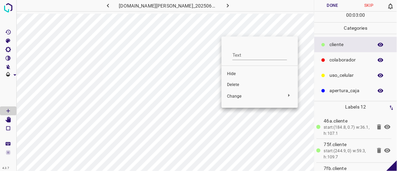
click at [229, 85] on span "Delete" at bounding box center [260, 85] width 66 height 6
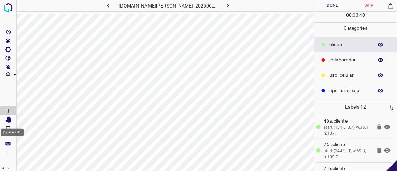
click at [10, 119] on icon "[Space] Edit" at bounding box center [7, 120] width 5 height 6
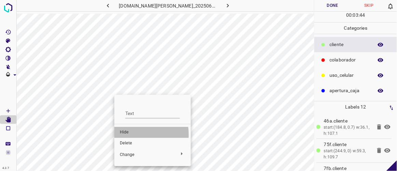
click at [124, 135] on span "Hide" at bounding box center [153, 133] width 66 height 6
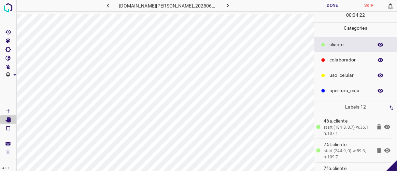
click at [225, 7] on icon "button" at bounding box center [228, 5] width 7 height 7
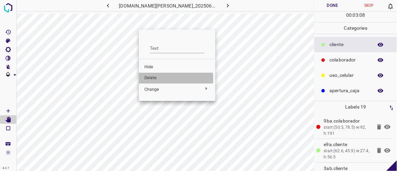
click at [157, 79] on span "Delete" at bounding box center [178, 78] width 66 height 6
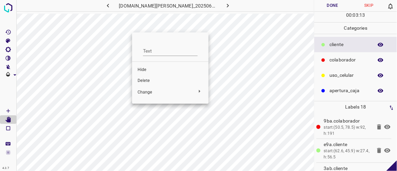
click at [148, 30] on div at bounding box center [198, 85] width 397 height 171
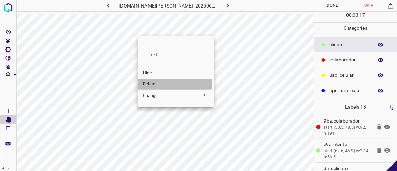
click at [157, 83] on span "Delete" at bounding box center [176, 84] width 66 height 6
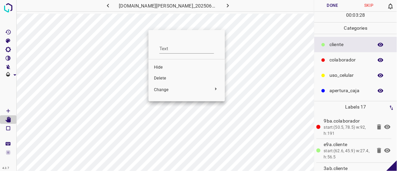
click at [140, 78] on div at bounding box center [198, 85] width 397 height 171
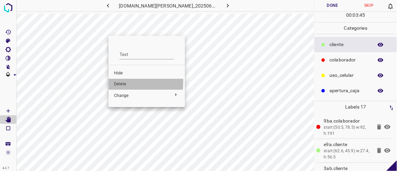
click at [115, 82] on span "Delete" at bounding box center [147, 84] width 66 height 6
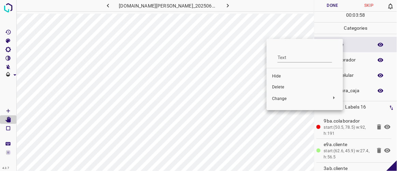
click at [280, 85] on span "Delete" at bounding box center [305, 87] width 66 height 6
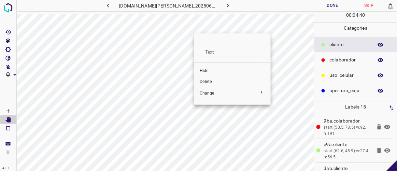
click at [210, 84] on span "Delete" at bounding box center [233, 82] width 66 height 6
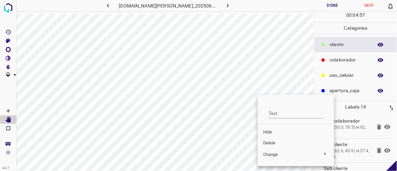
click at [273, 144] on span "Delete" at bounding box center [296, 143] width 66 height 6
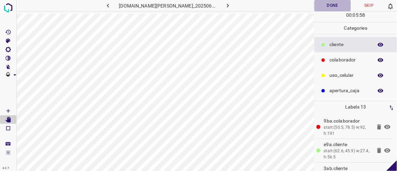
drag, startPoint x: 327, startPoint y: 6, endPoint x: 324, endPoint y: 8, distance: 3.5
click at [327, 6] on button "Done" at bounding box center [333, 5] width 36 height 11
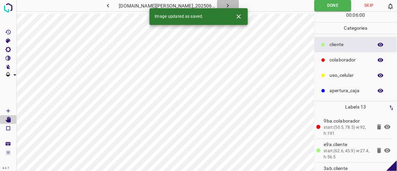
click at [225, 6] on icon "button" at bounding box center [228, 5] width 7 height 7
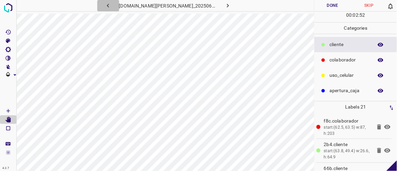
click at [112, 9] on icon "button" at bounding box center [108, 5] width 7 height 7
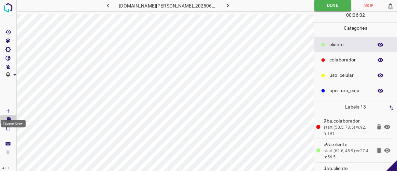
click at [10, 114] on Draw"] "[Space] Draw" at bounding box center [8, 111] width 16 height 9
click at [225, 6] on icon "button" at bounding box center [228, 5] width 7 height 7
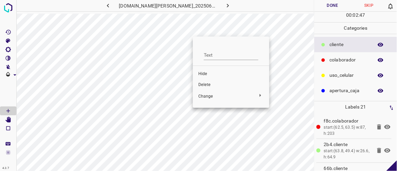
click at [210, 87] on span "Delete" at bounding box center [232, 85] width 66 height 6
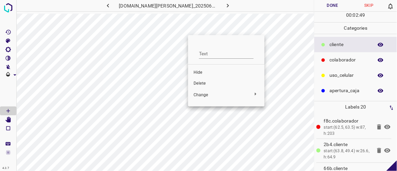
click at [203, 83] on span "Delete" at bounding box center [227, 84] width 66 height 6
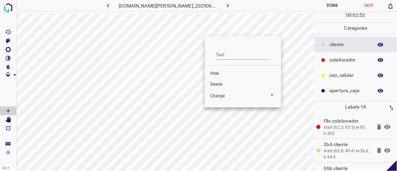
click at [221, 83] on span "Delete" at bounding box center [244, 85] width 66 height 6
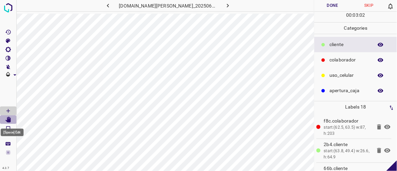
click at [9, 120] on icon "[Space] Edit" at bounding box center [7, 120] width 5 height 6
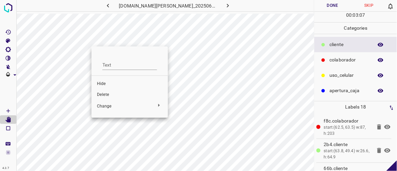
click at [104, 95] on span "Delete" at bounding box center [130, 95] width 66 height 6
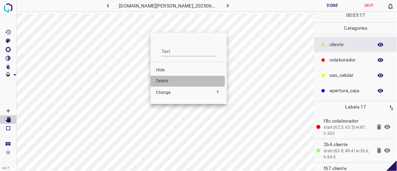
click at [168, 81] on span "Delete" at bounding box center [189, 81] width 66 height 6
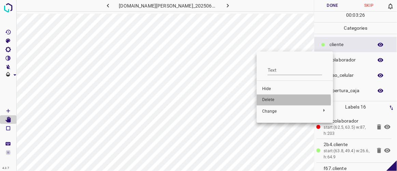
click at [269, 101] on span "Delete" at bounding box center [295, 100] width 66 height 6
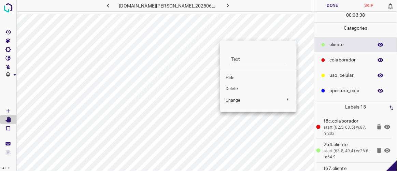
click at [222, 40] on div at bounding box center [198, 85] width 397 height 171
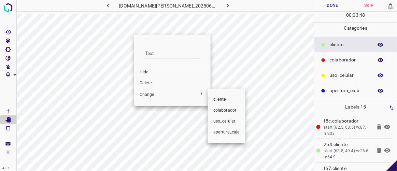
click at [225, 44] on div at bounding box center [198, 85] width 397 height 171
click at [175, 108] on div at bounding box center [198, 85] width 397 height 171
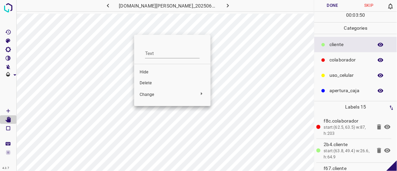
click at [174, 119] on div at bounding box center [198, 85] width 397 height 171
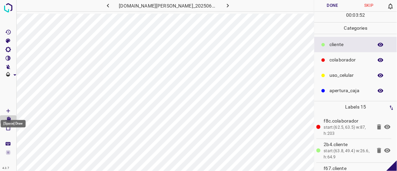
click at [12, 109] on Draw"] "[Space] Draw" at bounding box center [8, 111] width 16 height 9
click at [9, 121] on icon "[Space] Edit" at bounding box center [7, 120] width 5 height 6
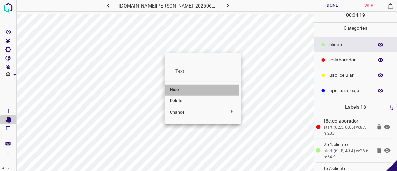
click at [178, 88] on span "Hide" at bounding box center [203, 90] width 66 height 6
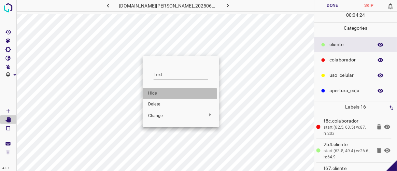
click at [157, 94] on span "Hide" at bounding box center [181, 94] width 66 height 6
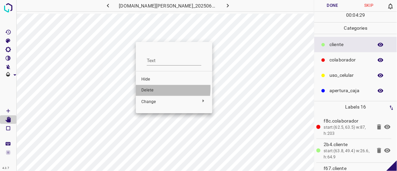
click at [148, 88] on span "Delete" at bounding box center [174, 90] width 66 height 6
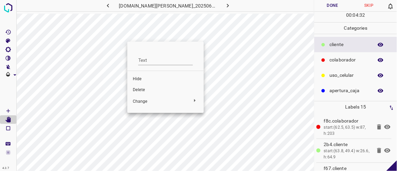
click at [145, 93] on li "Delete" at bounding box center [165, 90] width 77 height 11
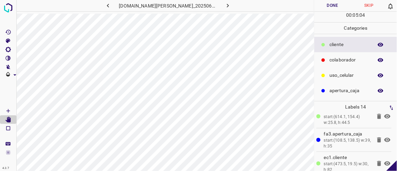
scroll to position [275, 0]
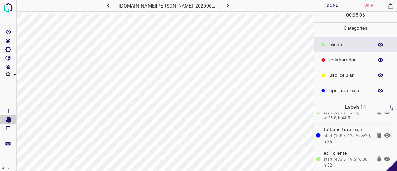
drag, startPoint x: 394, startPoint y: 162, endPoint x: 395, endPoint y: 152, distance: 10.3
click at [395, 152] on div "4.3.7 [DOMAIN_NAME][PERSON_NAME]_20250613_181337_000001530.jpg Done Skip 0 00 :…" at bounding box center [198, 85] width 397 height 171
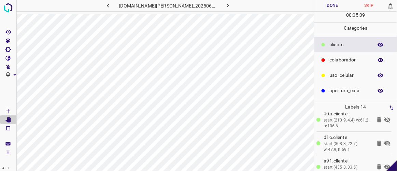
scroll to position [93, 0]
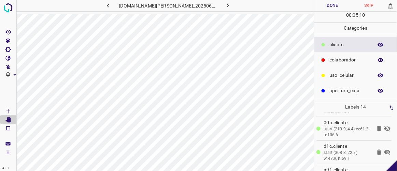
click at [385, 151] on icon at bounding box center [388, 152] width 6 height 5
click at [384, 127] on icon at bounding box center [388, 129] width 8 height 8
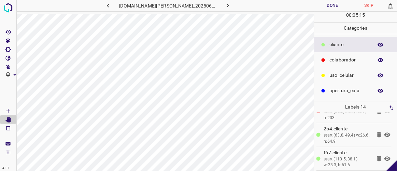
scroll to position [0, 0]
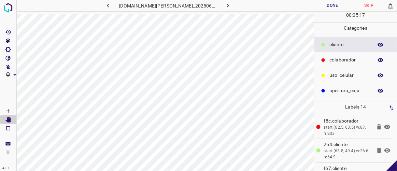
click at [384, 127] on icon at bounding box center [388, 127] width 8 height 8
click at [385, 150] on icon at bounding box center [388, 151] width 6 height 4
click at [385, 150] on icon at bounding box center [388, 150] width 6 height 5
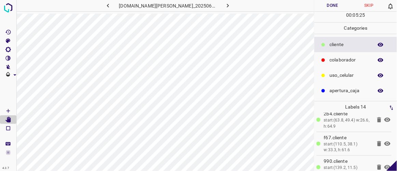
scroll to position [42, 0]
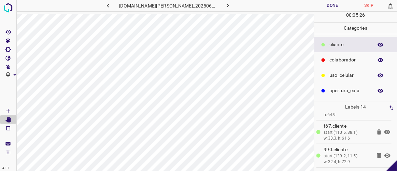
click at [385, 130] on icon at bounding box center [388, 132] width 6 height 4
click at [385, 130] on icon at bounding box center [388, 132] width 6 height 5
click at [385, 154] on icon at bounding box center [388, 155] width 6 height 4
click at [385, 154] on icon at bounding box center [388, 155] width 6 height 5
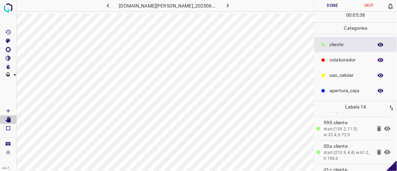
scroll to position [88, 0]
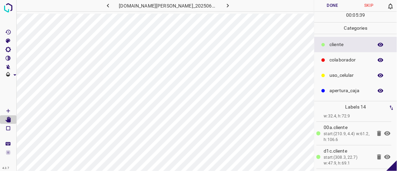
click at [384, 131] on icon at bounding box center [388, 134] width 8 height 8
click at [385, 155] on icon at bounding box center [388, 157] width 6 height 4
click at [385, 155] on icon at bounding box center [388, 156] width 6 height 5
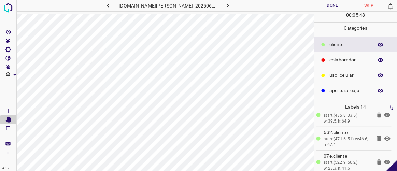
click at [385, 113] on icon at bounding box center [388, 115] width 6 height 4
click at [385, 112] on icon at bounding box center [388, 114] width 6 height 5
click at [385, 113] on icon at bounding box center [388, 115] width 6 height 4
click at [385, 112] on icon at bounding box center [388, 114] width 6 height 5
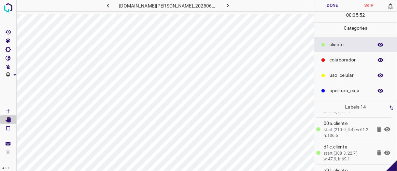
scroll to position [92, 0]
click at [385, 151] on icon at bounding box center [388, 153] width 6 height 4
click at [384, 150] on icon at bounding box center [388, 153] width 8 height 8
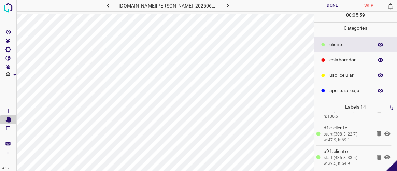
click at [384, 156] on icon at bounding box center [388, 157] width 8 height 8
click at [384, 131] on icon at bounding box center [388, 134] width 8 height 8
click at [385, 157] on icon at bounding box center [388, 157] width 6 height 4
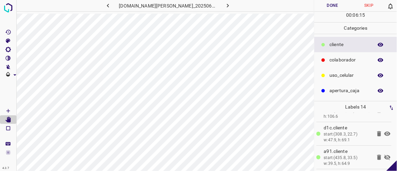
click at [384, 157] on icon at bounding box center [388, 157] width 8 height 8
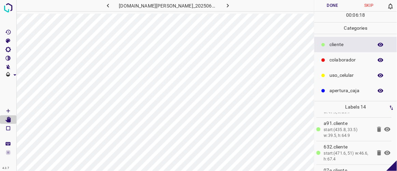
scroll to position [158, 0]
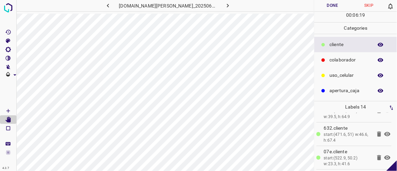
click at [385, 133] on icon at bounding box center [388, 134] width 6 height 4
click at [385, 133] on icon at bounding box center [388, 134] width 6 height 5
click at [384, 154] on icon at bounding box center [388, 158] width 8 height 8
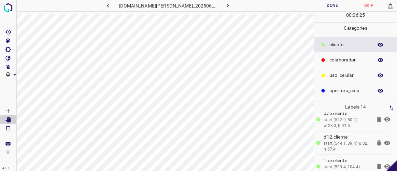
scroll to position [204, 0]
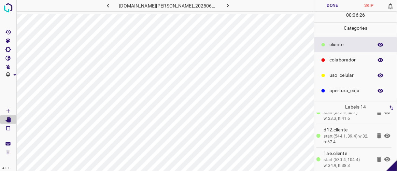
click at [384, 135] on icon at bounding box center [388, 136] width 8 height 8
click at [385, 158] on icon at bounding box center [388, 160] width 6 height 4
click at [385, 157] on icon at bounding box center [388, 159] width 6 height 5
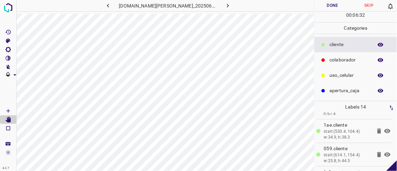
scroll to position [244, 0]
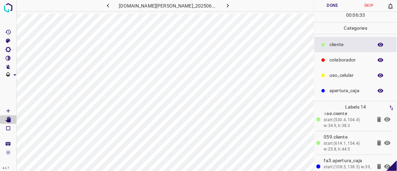
click at [385, 141] on icon at bounding box center [388, 143] width 6 height 4
click at [384, 140] on icon at bounding box center [388, 143] width 8 height 8
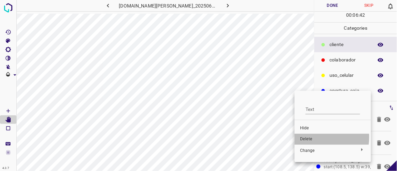
click at [309, 137] on span "Delete" at bounding box center [333, 139] width 66 height 6
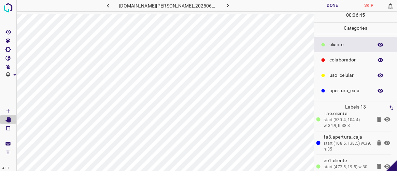
click at [385, 141] on icon at bounding box center [388, 143] width 6 height 4
click at [385, 140] on icon at bounding box center [388, 142] width 6 height 5
click at [385, 165] on icon at bounding box center [388, 167] width 6 height 4
click at [385, 164] on icon at bounding box center [388, 166] width 6 height 5
click at [385, 165] on icon at bounding box center [388, 167] width 6 height 4
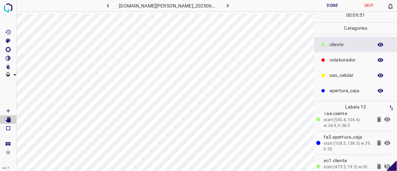
click at [385, 164] on icon at bounding box center [388, 166] width 6 height 5
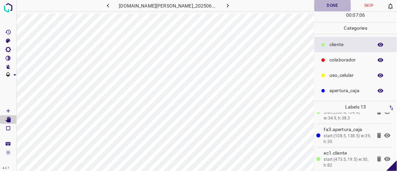
click at [337, 3] on button "Done" at bounding box center [333, 5] width 36 height 11
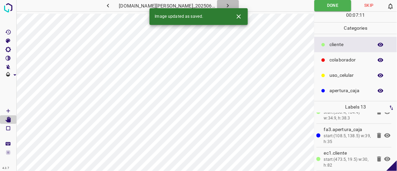
click at [225, 3] on button "button" at bounding box center [228, 5] width 22 height 11
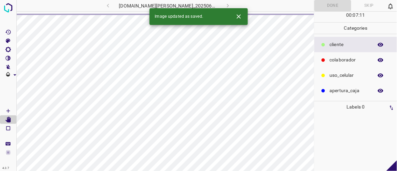
scroll to position [0, 0]
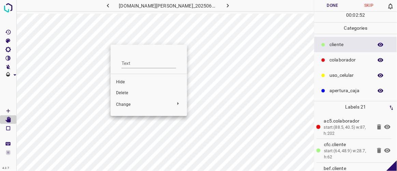
click at [125, 96] on li "Delete" at bounding box center [149, 93] width 77 height 11
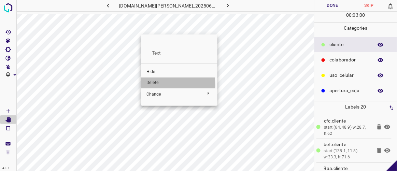
click at [154, 85] on span "Delete" at bounding box center [180, 83] width 66 height 6
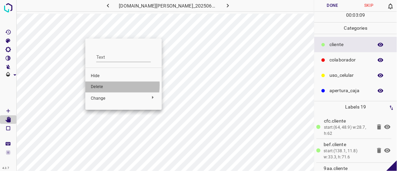
click at [98, 85] on span "Delete" at bounding box center [124, 87] width 66 height 6
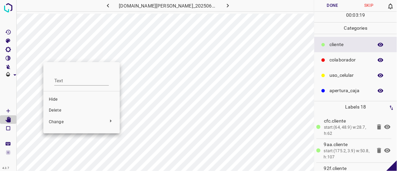
click at [51, 110] on span "Delete" at bounding box center [82, 111] width 66 height 6
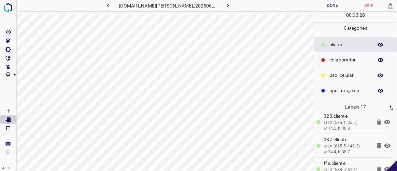
scroll to position [345, 0]
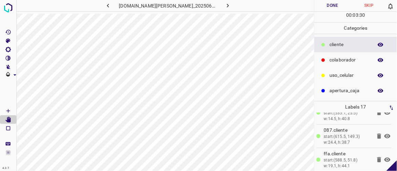
drag, startPoint x: 393, startPoint y: 162, endPoint x: 391, endPoint y: 131, distance: 30.5
click at [391, 131] on div "4.3.7 [DOMAIN_NAME][PERSON_NAME]_20250613_181337_000001740.jpg Done Skip 0 00 :…" at bounding box center [198, 85] width 397 height 171
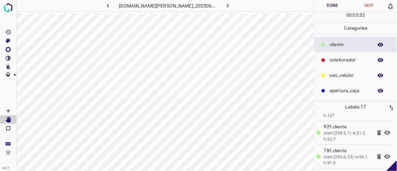
scroll to position [0, 0]
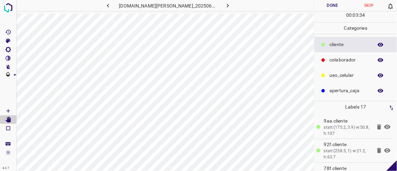
click at [7, 109] on icon "[Space] Draw" at bounding box center [8, 111] width 6 height 6
click at [342, 62] on p "colaborador" at bounding box center [350, 59] width 40 height 7
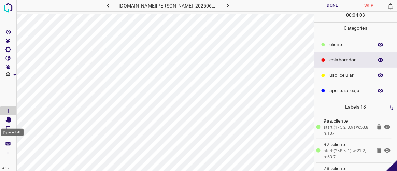
click at [10, 119] on icon "[Space] Edit" at bounding box center [7, 120] width 5 height 6
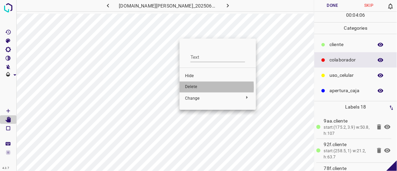
click at [188, 87] on span "Delete" at bounding box center [218, 87] width 66 height 6
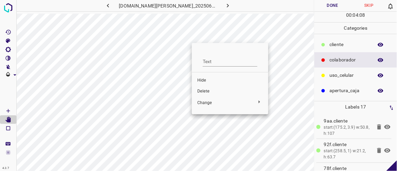
click at [201, 92] on span "Delete" at bounding box center [231, 92] width 66 height 6
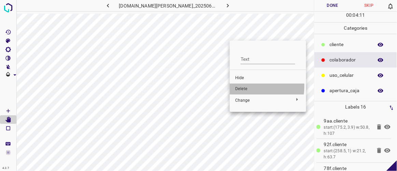
click at [236, 86] on span "Delete" at bounding box center [268, 89] width 66 height 6
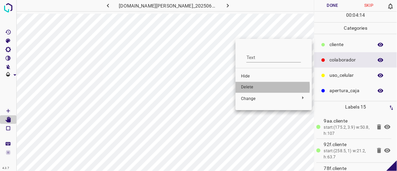
click at [247, 87] on span "Delete" at bounding box center [274, 87] width 66 height 6
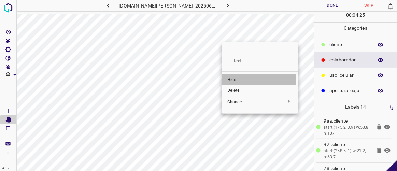
click at [228, 80] on span "Hide" at bounding box center [261, 80] width 66 height 6
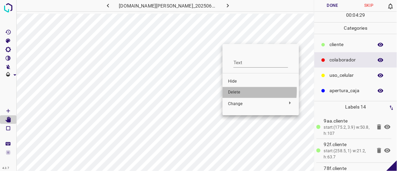
click at [234, 91] on span "Delete" at bounding box center [261, 93] width 66 height 6
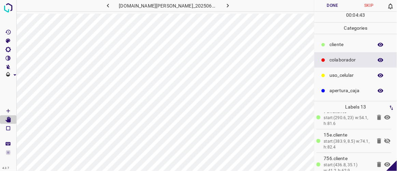
scroll to position [65, 0]
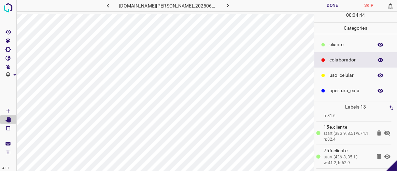
click at [384, 132] on icon at bounding box center [388, 133] width 8 height 8
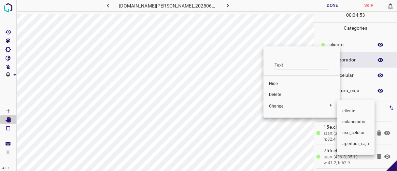
click at [277, 93] on div at bounding box center [198, 85] width 397 height 171
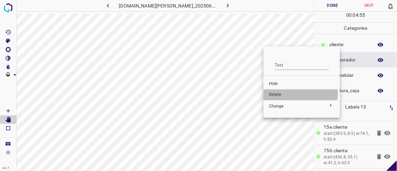
click at [279, 94] on span "Delete" at bounding box center [302, 95] width 66 height 6
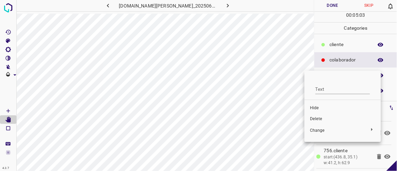
click at [321, 118] on span "Delete" at bounding box center [343, 119] width 66 height 6
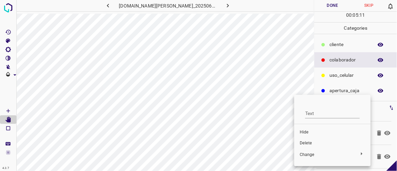
click at [306, 144] on span "Delete" at bounding box center [333, 143] width 66 height 6
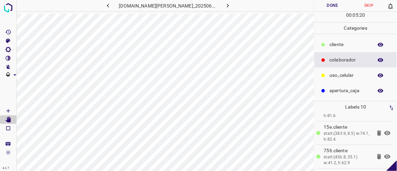
click at [330, 3] on button "Done" at bounding box center [333, 5] width 36 height 11
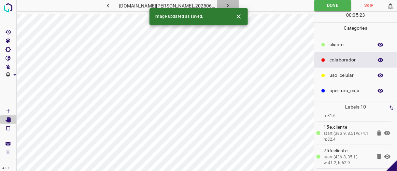
click at [225, 5] on icon "button" at bounding box center [228, 5] width 7 height 7
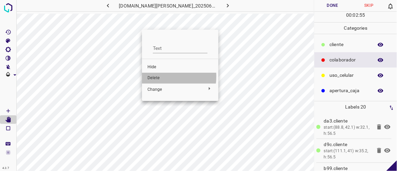
click at [155, 76] on span "Delete" at bounding box center [181, 78] width 66 height 6
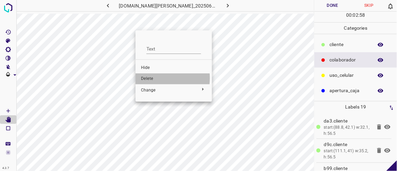
click at [150, 78] on span "Delete" at bounding box center [174, 79] width 66 height 6
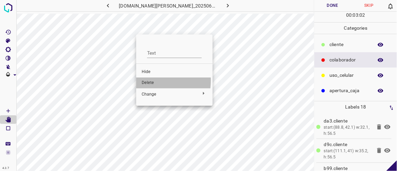
click at [152, 81] on span "Delete" at bounding box center [175, 83] width 66 height 6
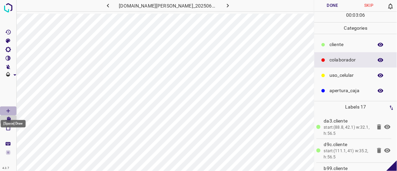
click at [10, 109] on icon "[Space] Draw" at bounding box center [8, 111] width 6 height 6
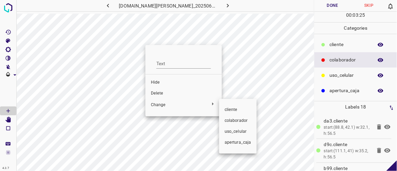
click at [229, 109] on span "​​cliente" at bounding box center [238, 110] width 27 height 6
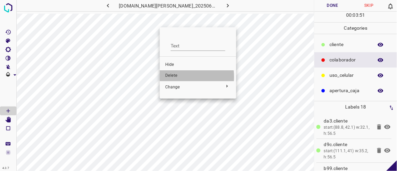
click at [176, 77] on span "Delete" at bounding box center [198, 76] width 66 height 6
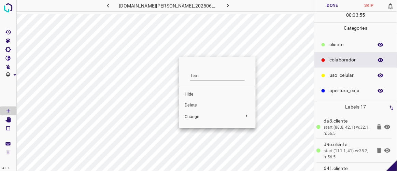
click at [193, 106] on span "Delete" at bounding box center [218, 106] width 66 height 6
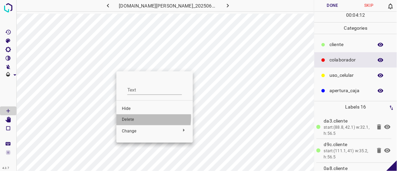
click at [126, 117] on span "Delete" at bounding box center [155, 120] width 66 height 6
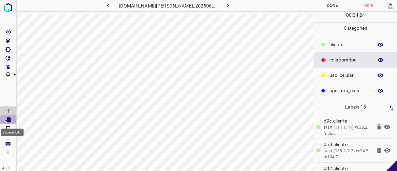
click at [7, 120] on icon "[Space] Edit" at bounding box center [7, 120] width 5 height 6
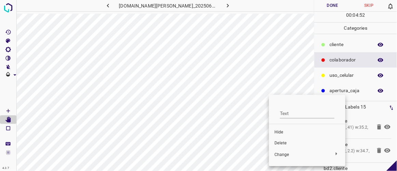
click at [284, 144] on span "Delete" at bounding box center [308, 143] width 66 height 6
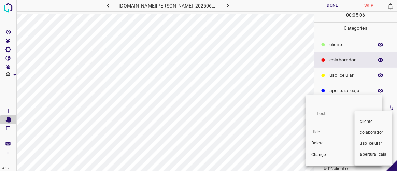
click at [321, 143] on div at bounding box center [198, 85] width 397 height 171
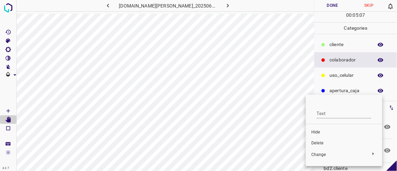
click at [321, 143] on span "Delete" at bounding box center [345, 143] width 66 height 6
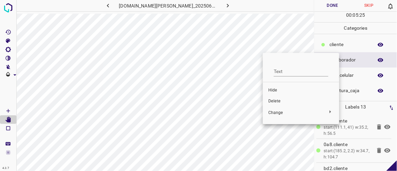
click at [281, 101] on span "Delete" at bounding box center [302, 101] width 66 height 6
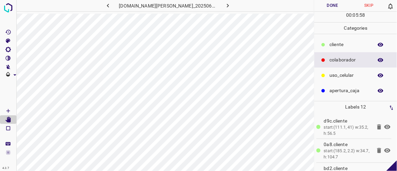
click at [334, 7] on button "Done" at bounding box center [333, 5] width 36 height 11
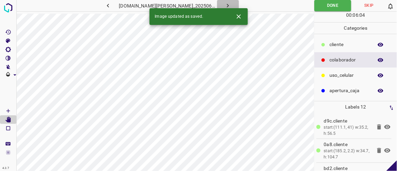
click at [225, 5] on icon "button" at bounding box center [228, 5] width 7 height 7
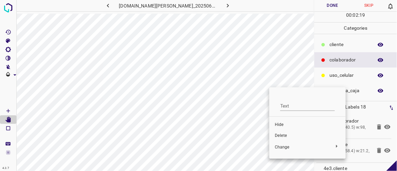
click at [281, 135] on span "Delete" at bounding box center [308, 136] width 66 height 6
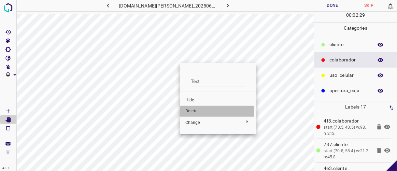
click at [193, 111] on span "Delete" at bounding box center [219, 111] width 66 height 6
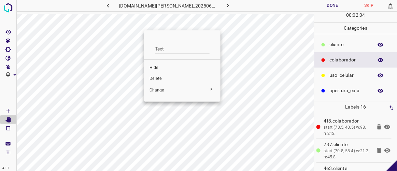
click at [157, 78] on span "Delete" at bounding box center [183, 79] width 66 height 6
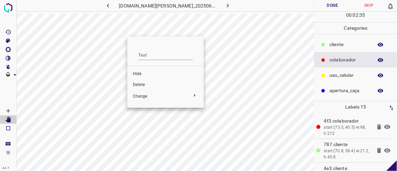
click at [144, 84] on span "Delete" at bounding box center [166, 85] width 66 height 6
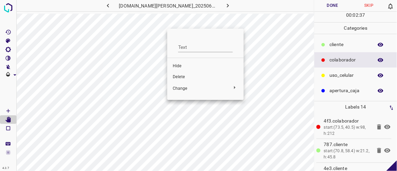
click at [181, 74] on span "Delete" at bounding box center [206, 77] width 66 height 6
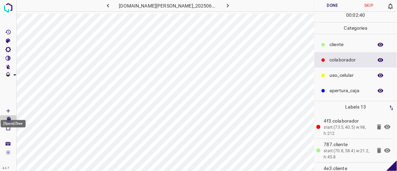
click at [12, 107] on Draw"] "[Space] Draw" at bounding box center [8, 111] width 16 height 9
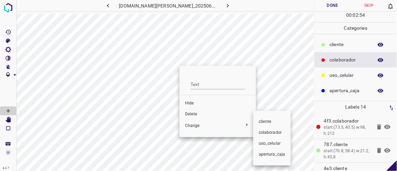
click at [259, 123] on span "​​cliente" at bounding box center [272, 122] width 27 height 6
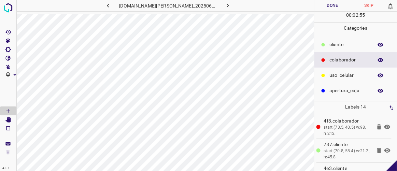
click at [341, 38] on div "​​cliente" at bounding box center [356, 44] width 83 height 15
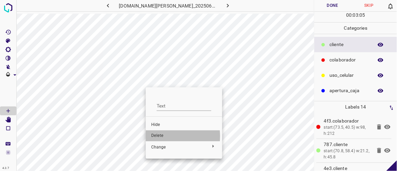
click at [162, 136] on span "Delete" at bounding box center [184, 136] width 66 height 6
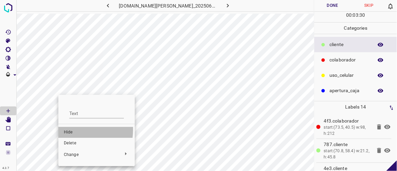
click at [70, 130] on span "Hide" at bounding box center [97, 133] width 66 height 6
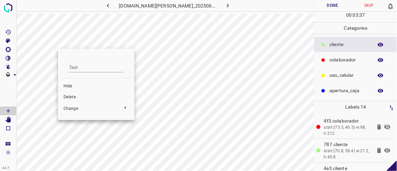
click at [73, 95] on span "Delete" at bounding box center [97, 97] width 66 height 6
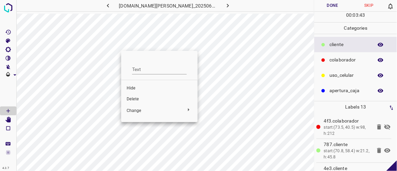
click at [138, 89] on span "Hide" at bounding box center [160, 88] width 66 height 6
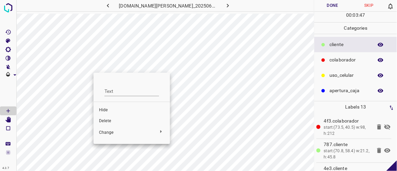
click at [110, 121] on span "Delete" at bounding box center [132, 121] width 66 height 6
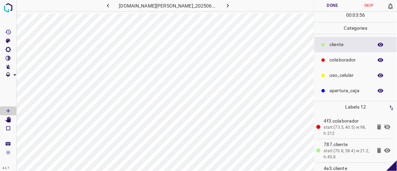
click at [385, 127] on icon at bounding box center [388, 127] width 6 height 5
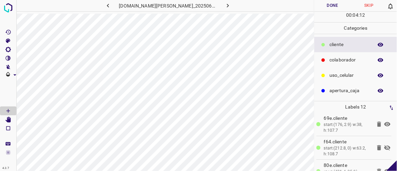
scroll to position [84, 0]
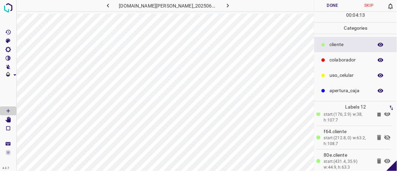
click at [384, 136] on icon at bounding box center [388, 138] width 8 height 8
click at [329, 5] on button "Done" at bounding box center [333, 5] width 36 height 11
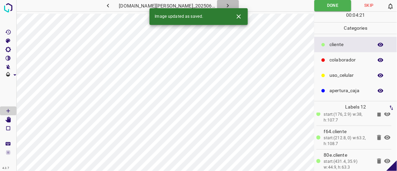
click at [225, 4] on icon "button" at bounding box center [228, 5] width 7 height 7
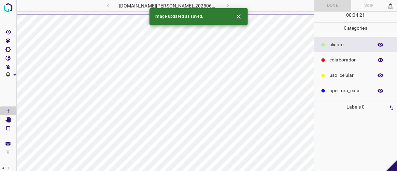
scroll to position [0, 0]
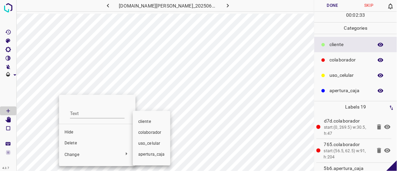
click at [73, 144] on div at bounding box center [198, 85] width 397 height 171
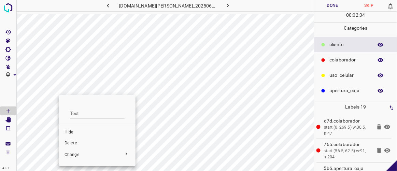
click at [74, 143] on span "Delete" at bounding box center [98, 143] width 66 height 6
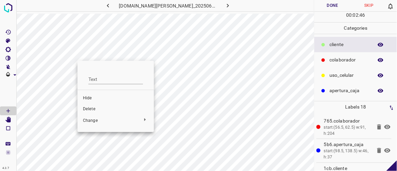
click at [97, 108] on span "Delete" at bounding box center [116, 109] width 66 height 6
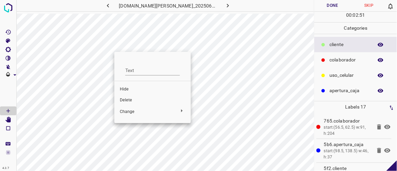
click at [129, 100] on span "Delete" at bounding box center [153, 100] width 66 height 6
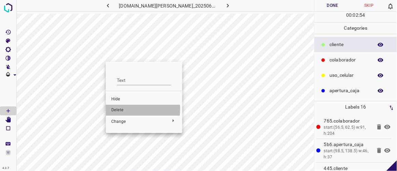
click at [122, 109] on span "Delete" at bounding box center [144, 110] width 66 height 6
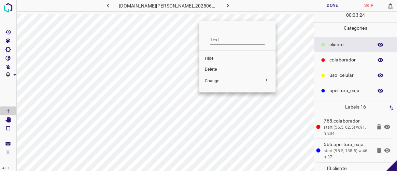
click at [211, 70] on span "Delete" at bounding box center [238, 70] width 66 height 6
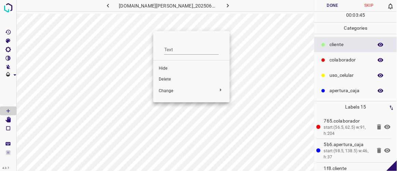
click at [162, 79] on span "Delete" at bounding box center [192, 80] width 66 height 6
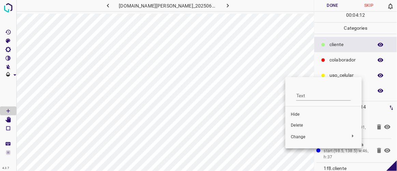
click at [301, 125] on span "Delete" at bounding box center [324, 126] width 66 height 6
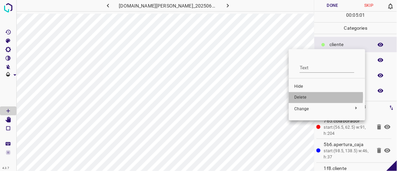
click at [301, 97] on span "Delete" at bounding box center [328, 98] width 66 height 6
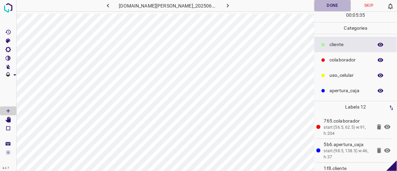
click at [340, 4] on button "Done" at bounding box center [333, 5] width 36 height 11
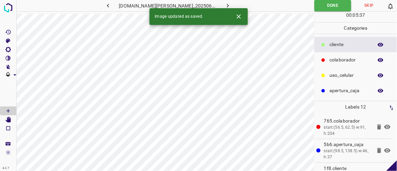
click at [227, 5] on icon "button" at bounding box center [228, 6] width 2 height 4
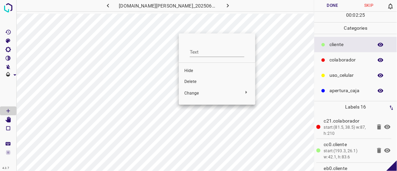
click at [194, 79] on span "Delete" at bounding box center [218, 82] width 66 height 6
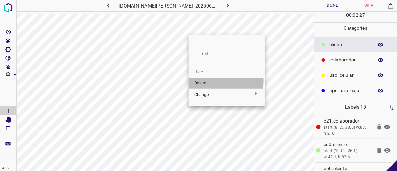
click at [201, 81] on span "Delete" at bounding box center [227, 83] width 66 height 6
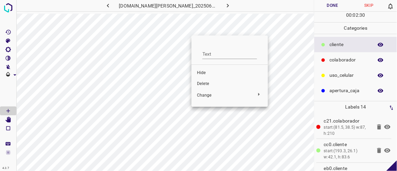
click at [201, 81] on span "Delete" at bounding box center [230, 84] width 66 height 6
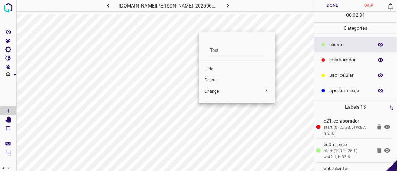
click at [212, 83] on span "Delete" at bounding box center [238, 80] width 66 height 6
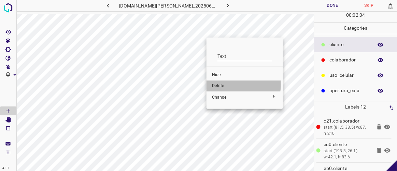
click at [218, 84] on span "Delete" at bounding box center [245, 86] width 66 height 6
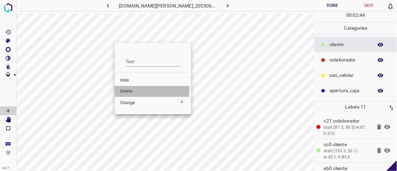
click at [126, 89] on span "Delete" at bounding box center [153, 92] width 66 height 6
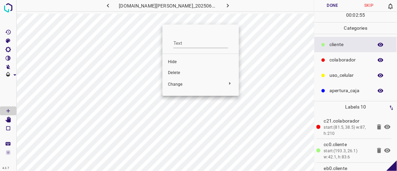
click at [174, 75] on span "Delete" at bounding box center [201, 73] width 66 height 6
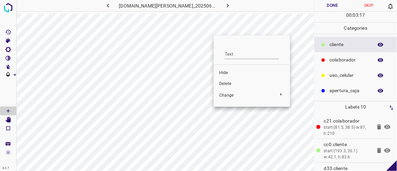
click at [224, 85] on span "Delete" at bounding box center [252, 84] width 66 height 6
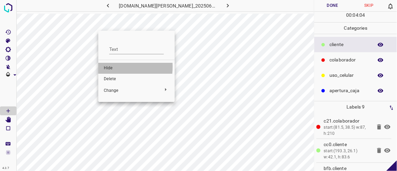
click at [107, 67] on span "Hide" at bounding box center [137, 68] width 66 height 6
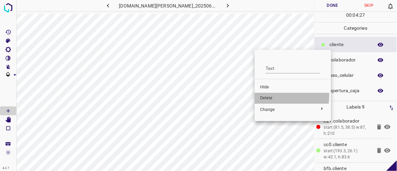
click at [268, 96] on span "Delete" at bounding box center [293, 98] width 66 height 6
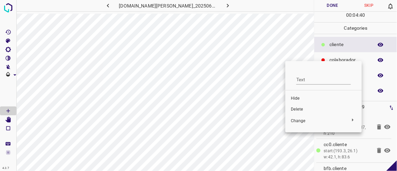
click at [300, 108] on span "Delete" at bounding box center [324, 110] width 66 height 6
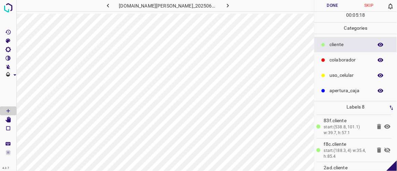
scroll to position [125, 0]
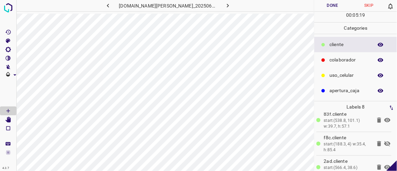
click at [384, 141] on icon at bounding box center [388, 144] width 8 height 8
click at [334, 3] on button "Done" at bounding box center [333, 5] width 36 height 11
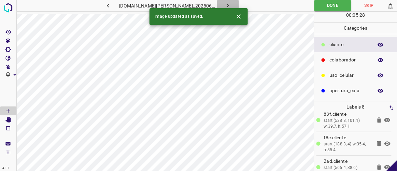
click at [225, 3] on icon "button" at bounding box center [228, 5] width 7 height 7
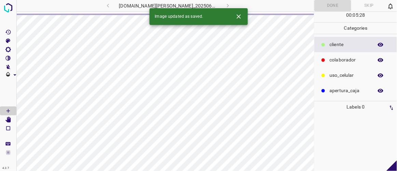
scroll to position [0, 0]
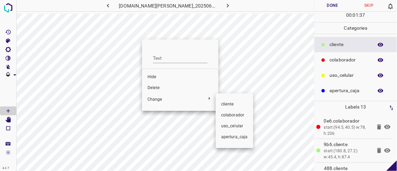
click at [155, 87] on div at bounding box center [198, 85] width 397 height 171
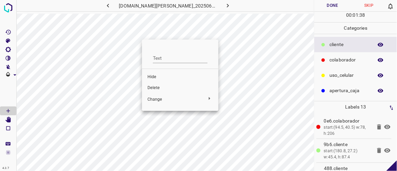
click at [153, 85] on li "Delete" at bounding box center [180, 88] width 77 height 11
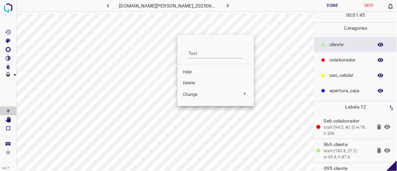
click at [189, 81] on span "Delete" at bounding box center [216, 83] width 66 height 6
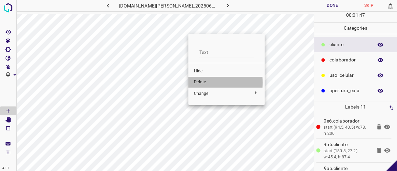
click at [203, 83] on span "Delete" at bounding box center [227, 82] width 66 height 6
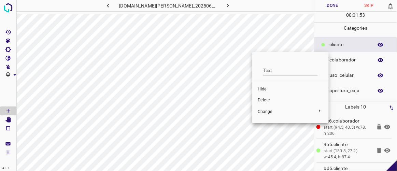
click at [268, 101] on span "Delete" at bounding box center [291, 100] width 66 height 6
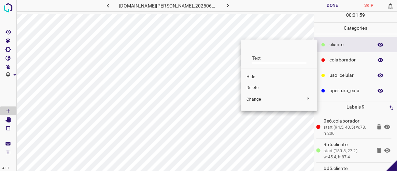
click at [257, 87] on span "Delete" at bounding box center [280, 88] width 66 height 6
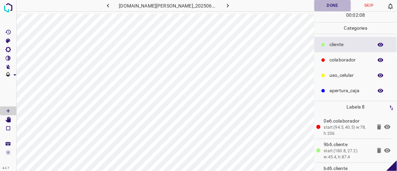
click at [337, 4] on button "Done" at bounding box center [333, 5] width 36 height 11
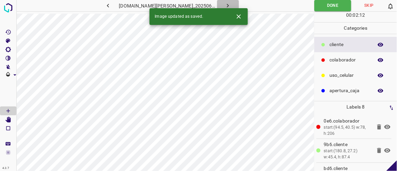
click at [227, 4] on icon "button" at bounding box center [228, 6] width 2 height 4
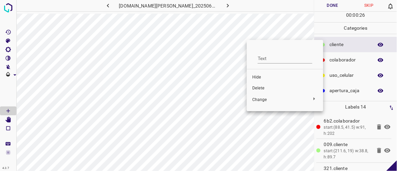
click at [260, 90] on span "Delete" at bounding box center [286, 88] width 66 height 6
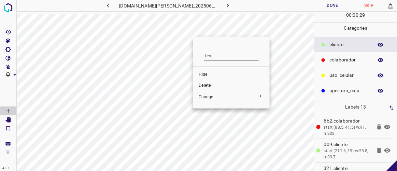
click at [205, 84] on span "Delete" at bounding box center [232, 86] width 66 height 6
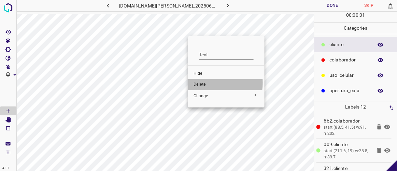
click at [202, 83] on span "Delete" at bounding box center [227, 85] width 66 height 6
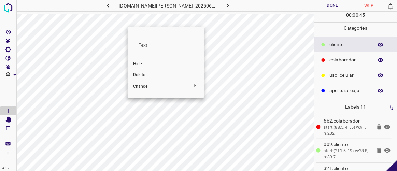
click at [143, 74] on span "Delete" at bounding box center [166, 75] width 66 height 6
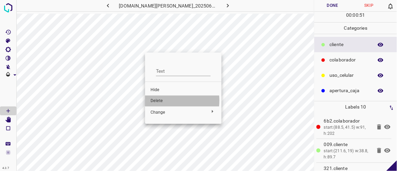
click at [159, 100] on span "Delete" at bounding box center [184, 101] width 66 height 6
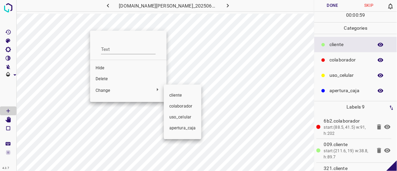
click at [107, 77] on div at bounding box center [198, 85] width 397 height 171
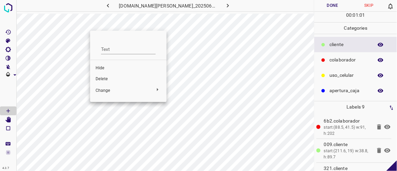
click at [103, 79] on span "Delete" at bounding box center [129, 79] width 66 height 6
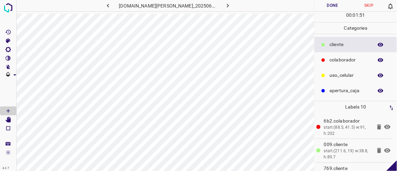
click at [339, 3] on button "Done" at bounding box center [333, 5] width 36 height 11
click at [225, 6] on icon "button" at bounding box center [228, 5] width 7 height 7
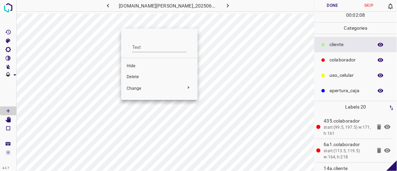
click at [139, 76] on span "Delete" at bounding box center [160, 77] width 66 height 6
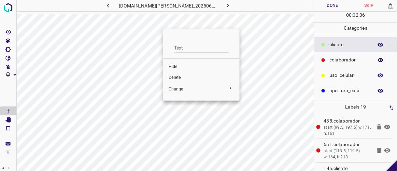
click at [178, 79] on span "Delete" at bounding box center [202, 78] width 66 height 6
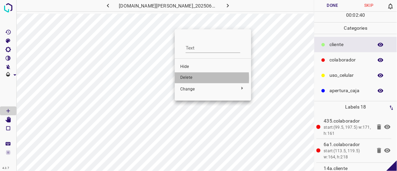
click at [184, 78] on span "Delete" at bounding box center [213, 78] width 66 height 6
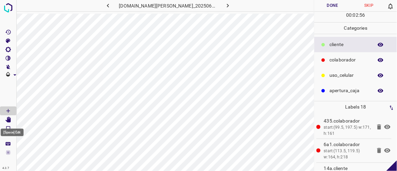
click at [11, 121] on icon "[Space] Edit" at bounding box center [8, 120] width 6 height 6
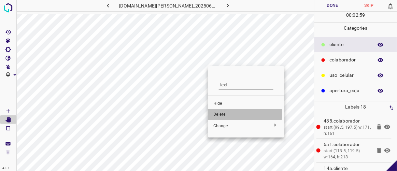
click at [220, 113] on span "Delete" at bounding box center [247, 115] width 66 height 6
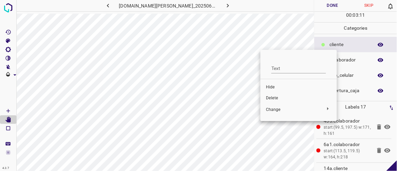
click at [273, 97] on span "Delete" at bounding box center [299, 98] width 66 height 6
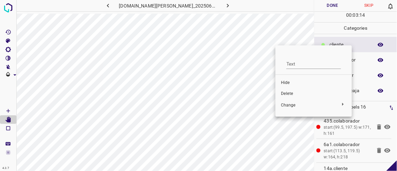
click at [293, 94] on span "Delete" at bounding box center [314, 94] width 66 height 6
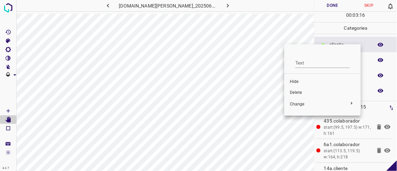
click at [296, 92] on span "Delete" at bounding box center [323, 93] width 66 height 6
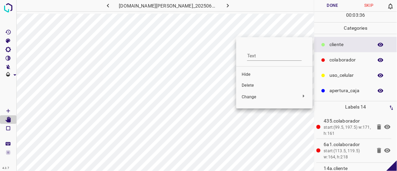
click at [249, 86] on span "Delete" at bounding box center [275, 86] width 66 height 6
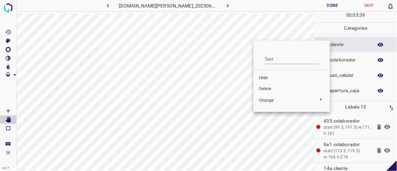
click at [266, 90] on span "Delete" at bounding box center [292, 89] width 66 height 6
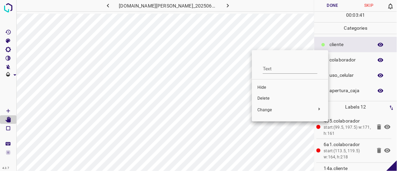
click at [263, 97] on span "Delete" at bounding box center [291, 99] width 66 height 6
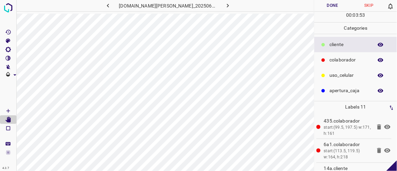
click at [339, 5] on button "Done" at bounding box center [333, 5] width 36 height 11
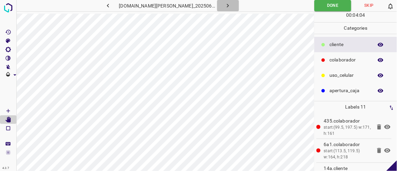
click at [225, 4] on icon "button" at bounding box center [228, 5] width 7 height 7
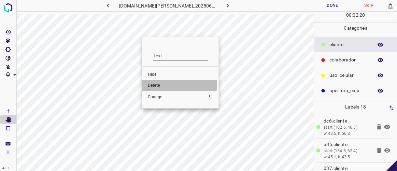
click at [157, 84] on span "Delete" at bounding box center [181, 86] width 66 height 6
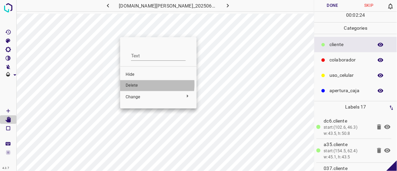
click at [136, 84] on span "Delete" at bounding box center [159, 86] width 66 height 6
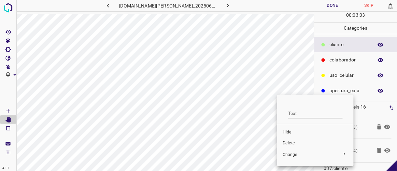
click at [286, 141] on span "Delete" at bounding box center [316, 143] width 66 height 6
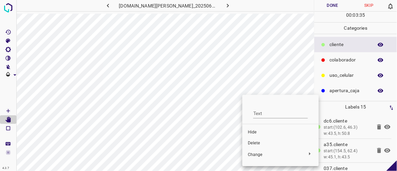
click at [270, 145] on span "Delete" at bounding box center [281, 143] width 66 height 6
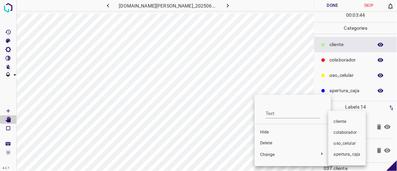
click at [263, 143] on div at bounding box center [198, 85] width 397 height 171
click at [270, 143] on div at bounding box center [198, 85] width 397 height 171
drag, startPoint x: 263, startPoint y: 140, endPoint x: 264, endPoint y: 136, distance: 3.5
click at [264, 136] on div at bounding box center [198, 85] width 397 height 171
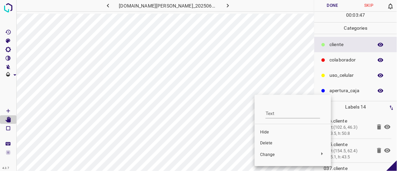
click at [262, 144] on span "Delete" at bounding box center [293, 143] width 66 height 6
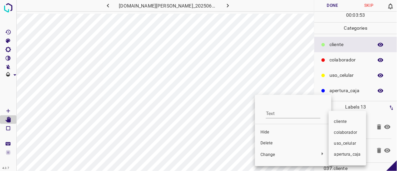
click at [266, 143] on div at bounding box center [198, 85] width 397 height 171
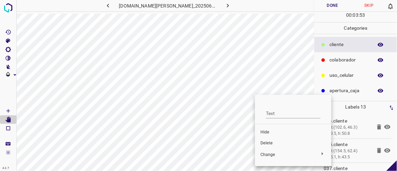
click at [263, 144] on span "Delete" at bounding box center [294, 143] width 66 height 6
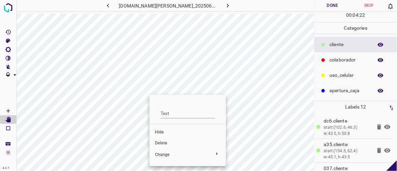
drag, startPoint x: 147, startPoint y: 107, endPoint x: 147, endPoint y: 110, distance: 3.5
click at [147, 110] on div at bounding box center [198, 85] width 397 height 171
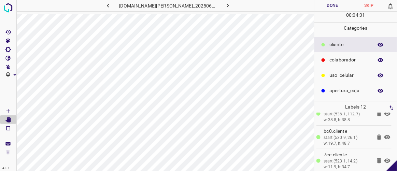
scroll to position [228, 0]
drag, startPoint x: 393, startPoint y: 161, endPoint x: 390, endPoint y: 143, distance: 18.0
click at [391, 145] on div "4.3.7 [DOMAIN_NAME][PERSON_NAME]_20250613_181337_000007230.jpg Done Skip 0 00 :…" at bounding box center [198, 85] width 397 height 171
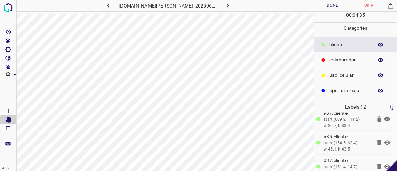
scroll to position [0, 0]
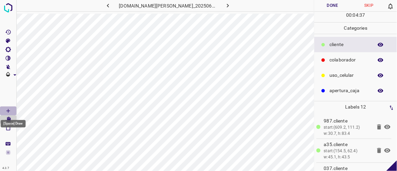
click at [10, 110] on icon "[Space] Draw" at bounding box center [8, 111] width 6 height 6
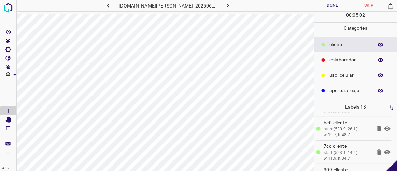
scroll to position [251, 0]
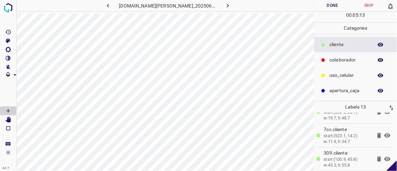
click at [331, 8] on button "Done" at bounding box center [333, 5] width 36 height 11
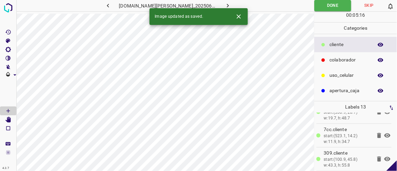
click at [225, 6] on icon "button" at bounding box center [228, 5] width 7 height 7
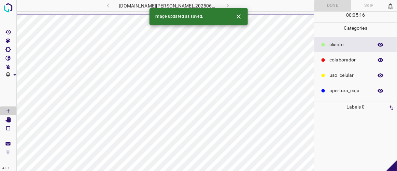
scroll to position [0, 0]
